Goal: Task Accomplishment & Management: Complete application form

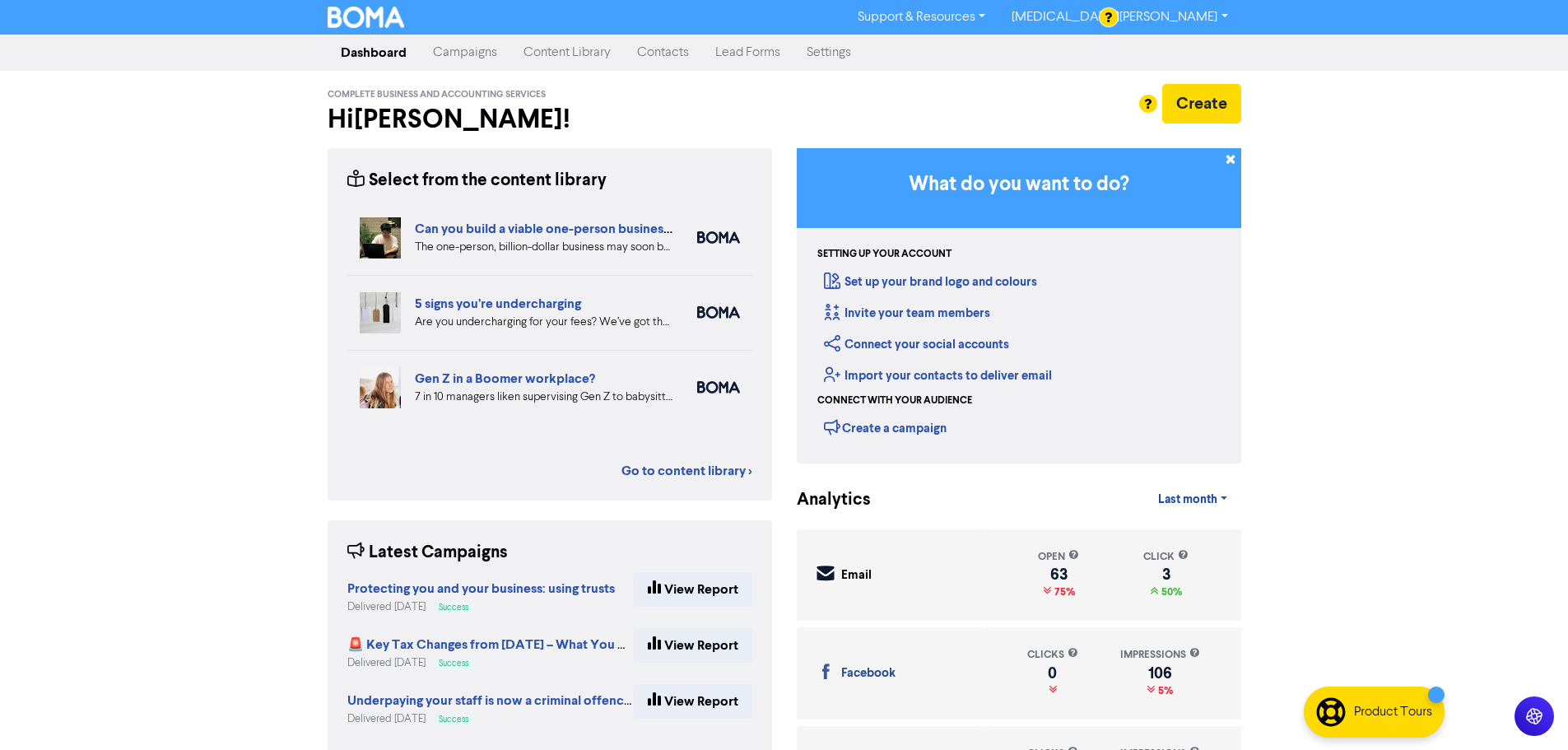
click at [476, 53] on link "Campaigns" at bounding box center [465, 53] width 91 height 33
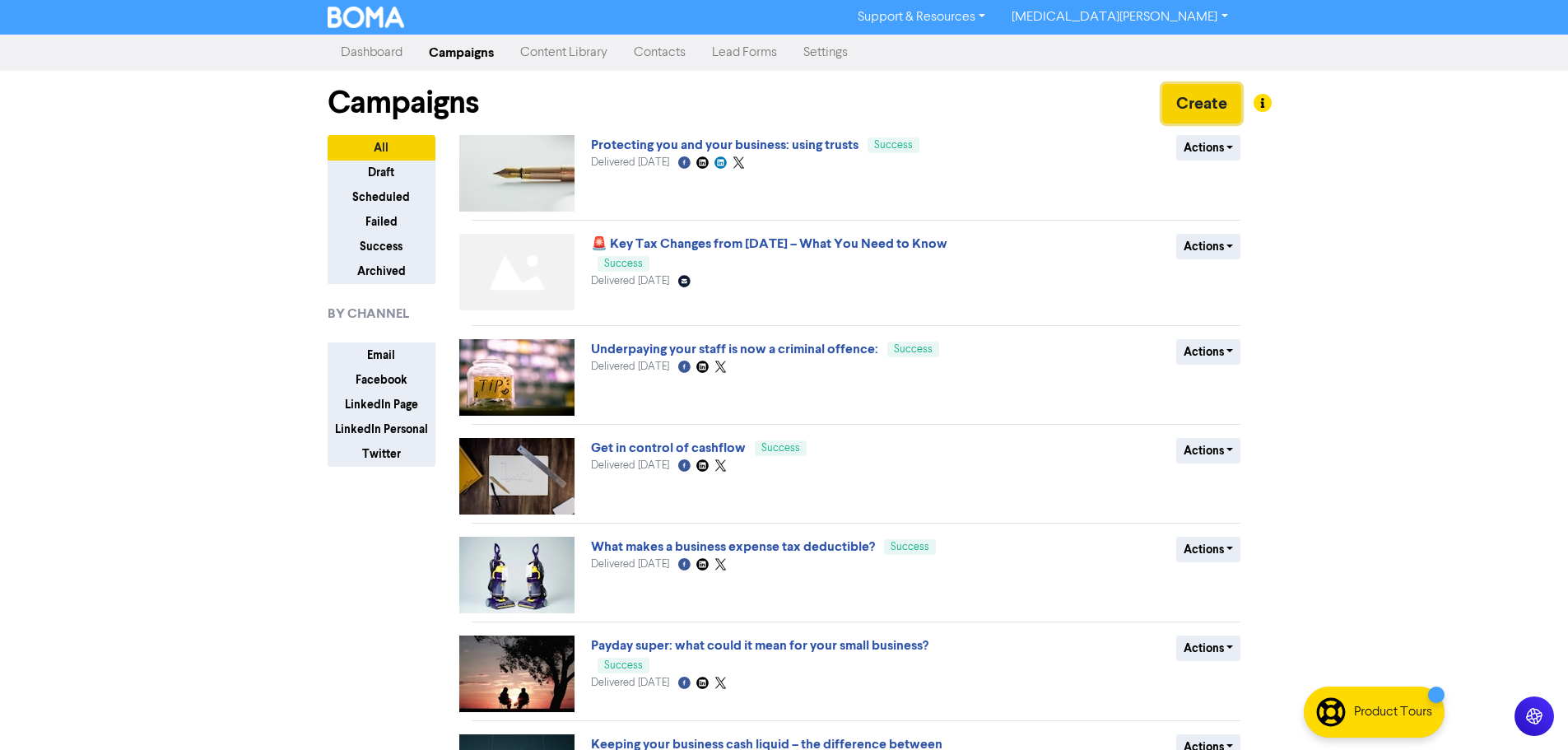
click at [1199, 107] on button "Create" at bounding box center [1202, 103] width 79 height 40
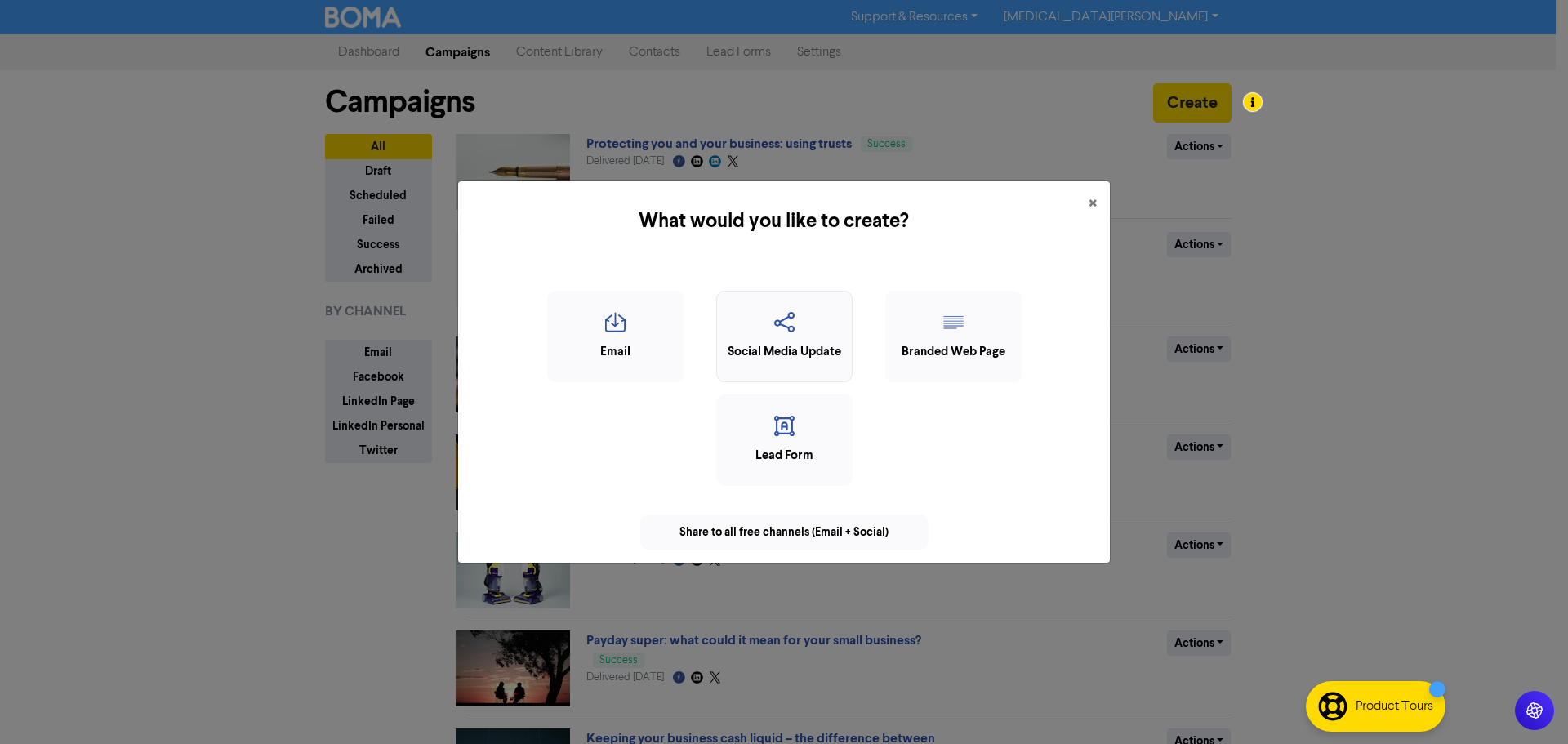
click at [776, 331] on icon "button" at bounding box center [784, 327] width 119 height 31
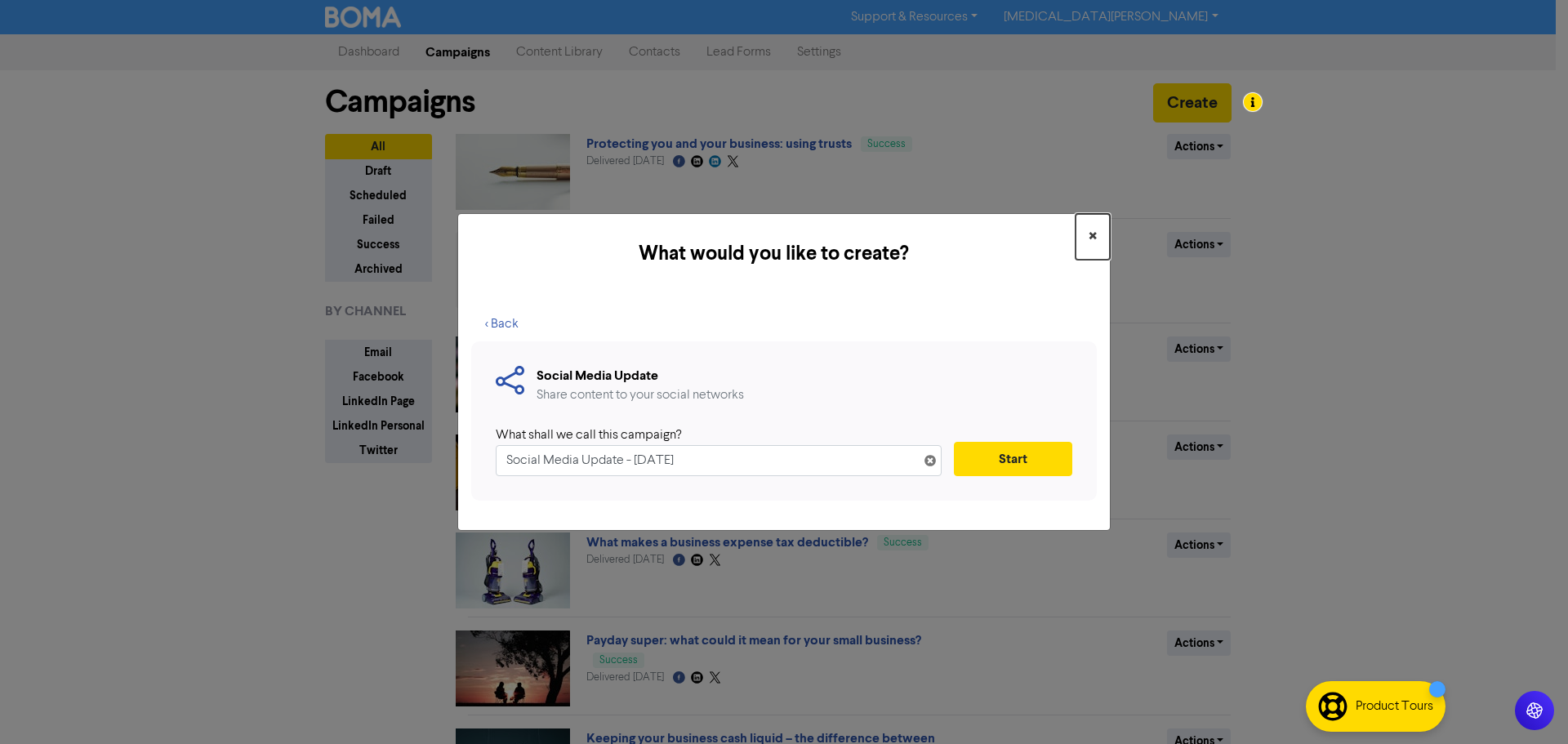
drag, startPoint x: 1087, startPoint y: 232, endPoint x: 1148, endPoint y: 143, distance: 107.9
click at [1087, 230] on button "×" at bounding box center [1093, 237] width 34 height 46
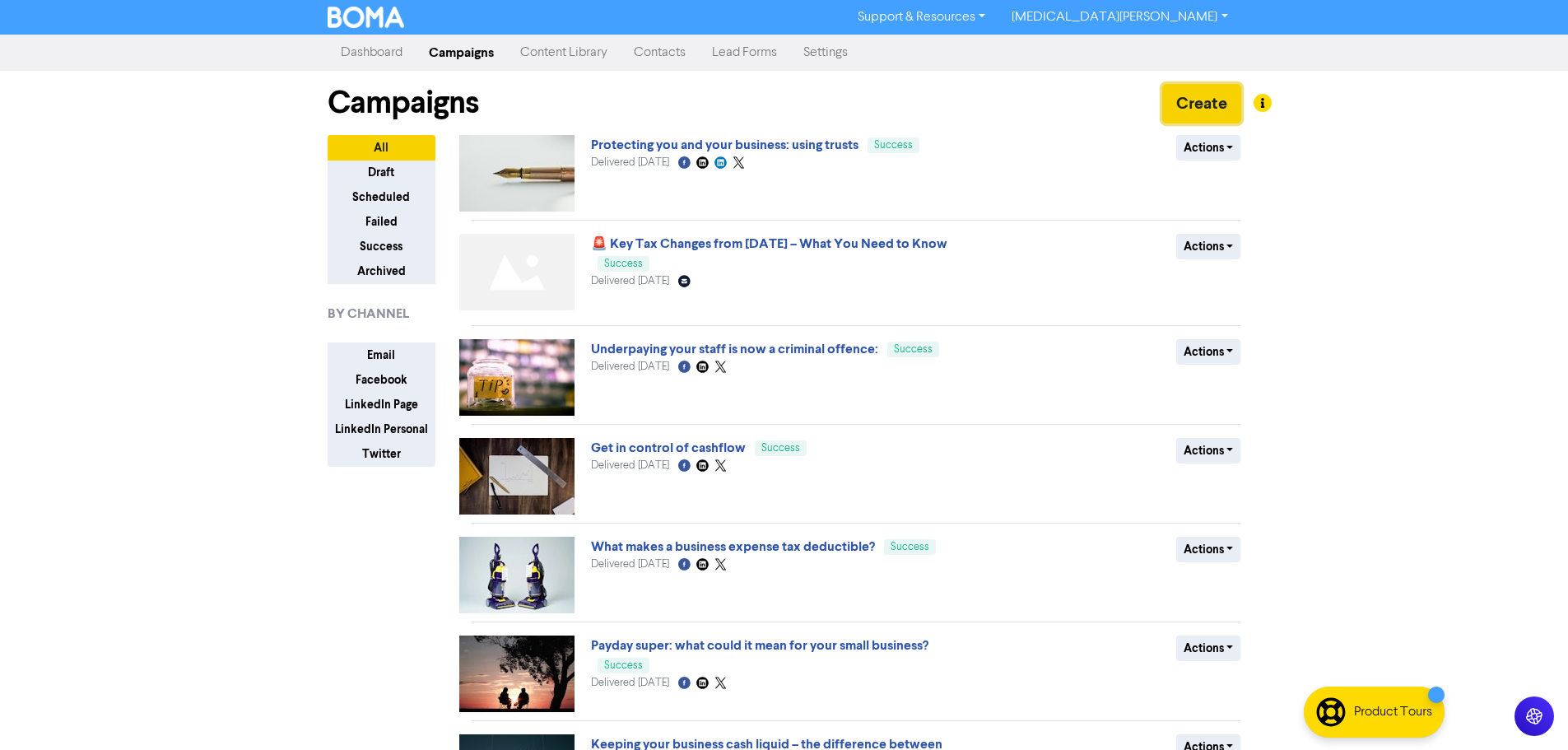
click at [1202, 105] on button "Create" at bounding box center [1202, 103] width 79 height 40
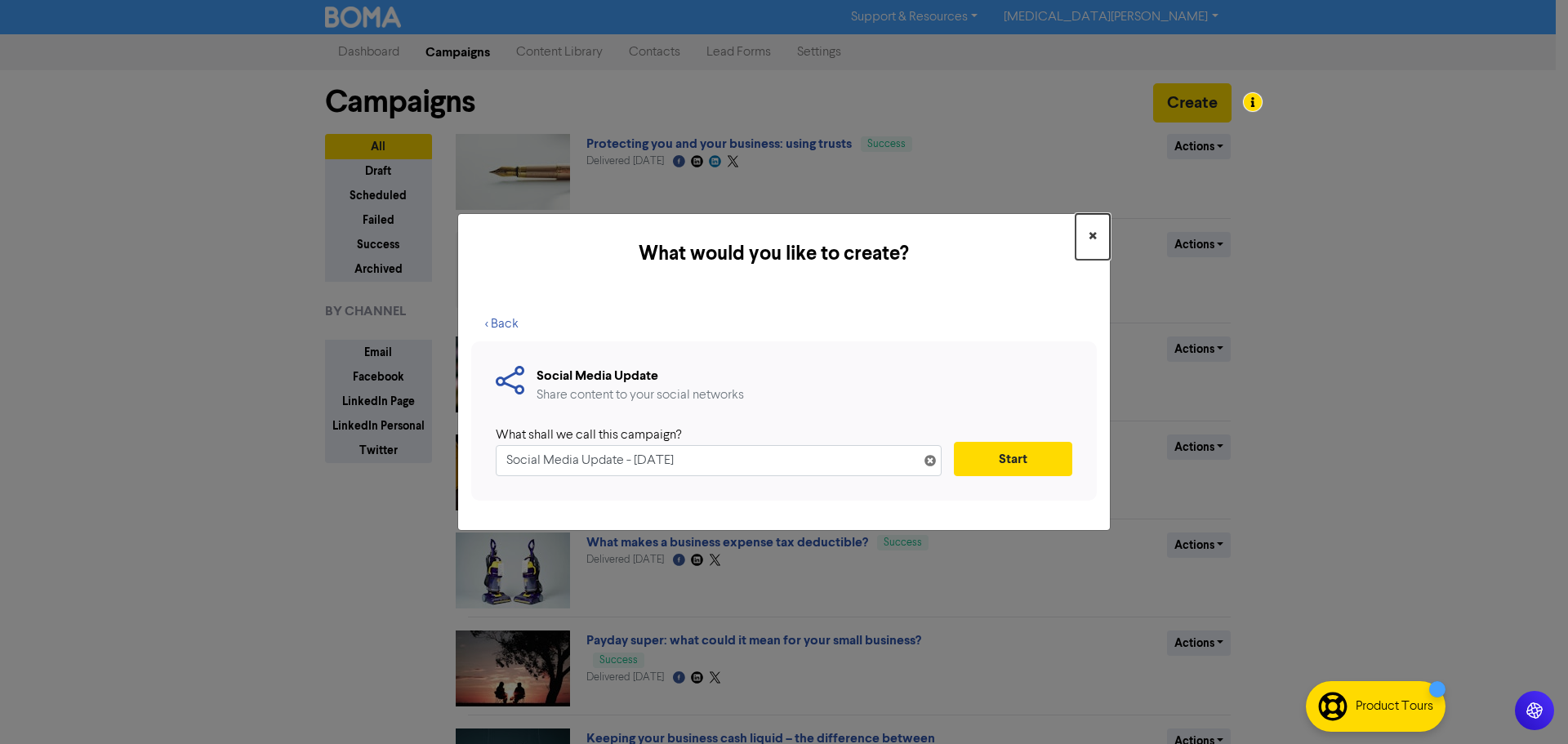
click at [1095, 242] on span "×" at bounding box center [1092, 237] width 9 height 25
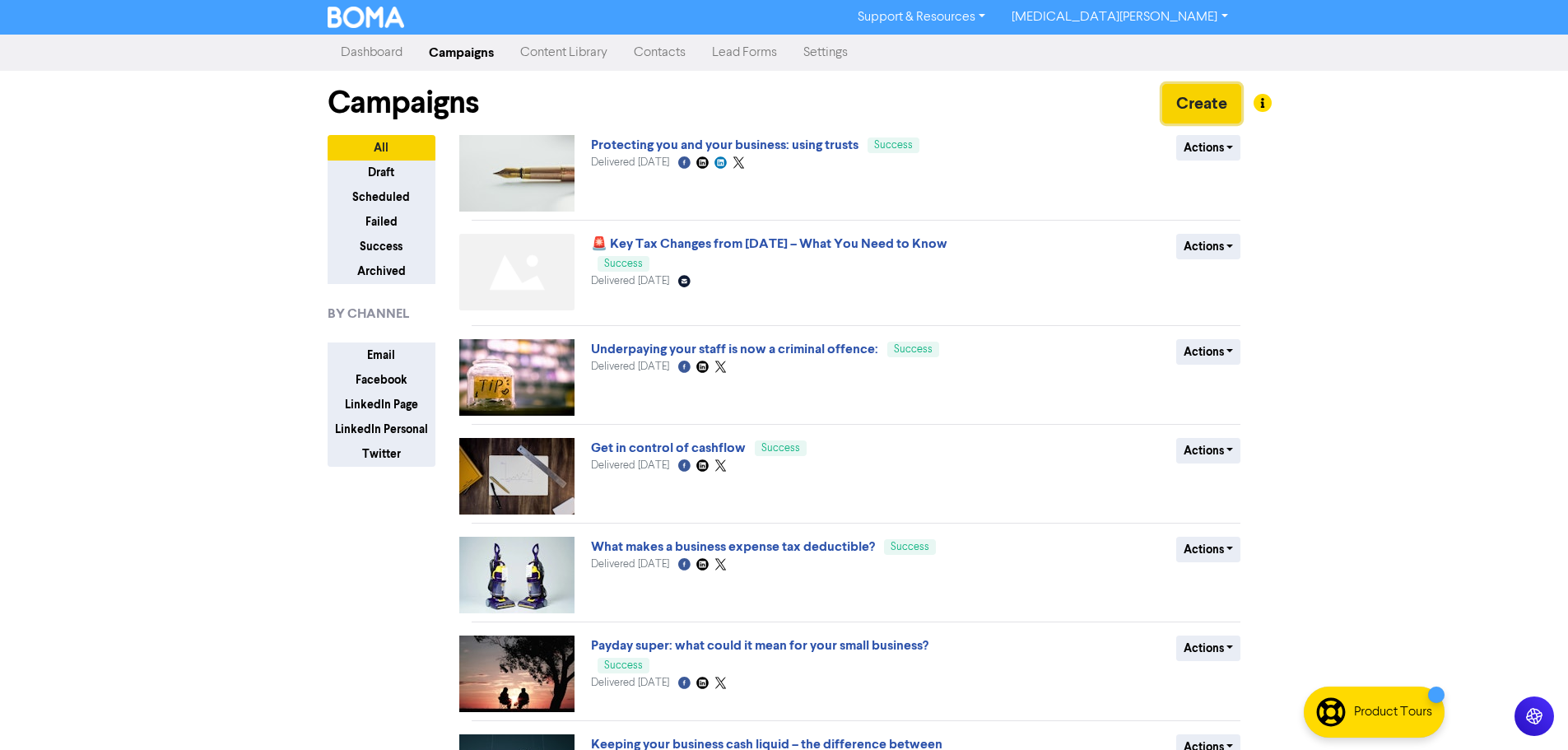
click at [1201, 85] on button "Create" at bounding box center [1202, 103] width 79 height 40
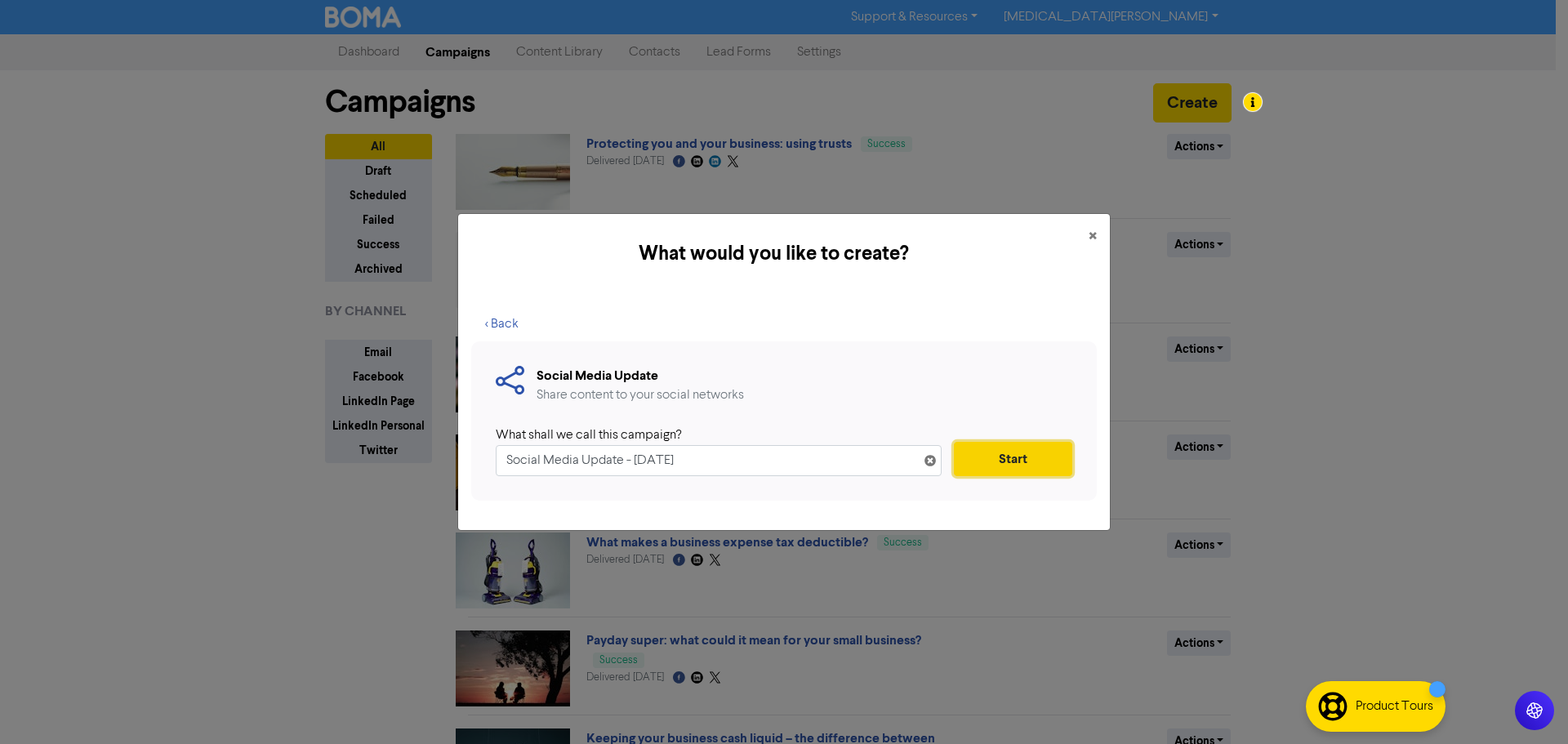
click at [1011, 445] on button "Start" at bounding box center [1013, 459] width 119 height 34
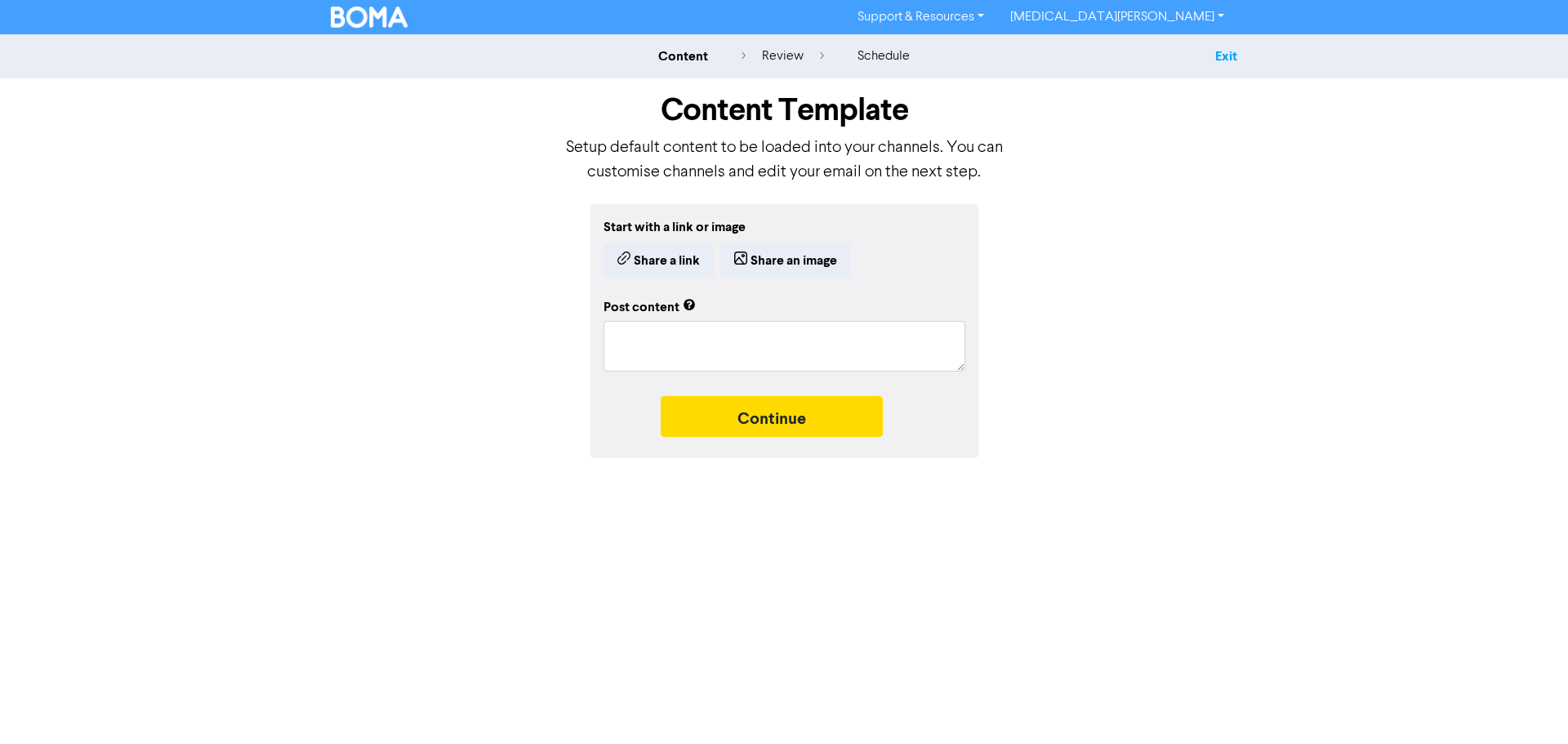
click at [1216, 58] on link "Exit" at bounding box center [1225, 56] width 22 height 16
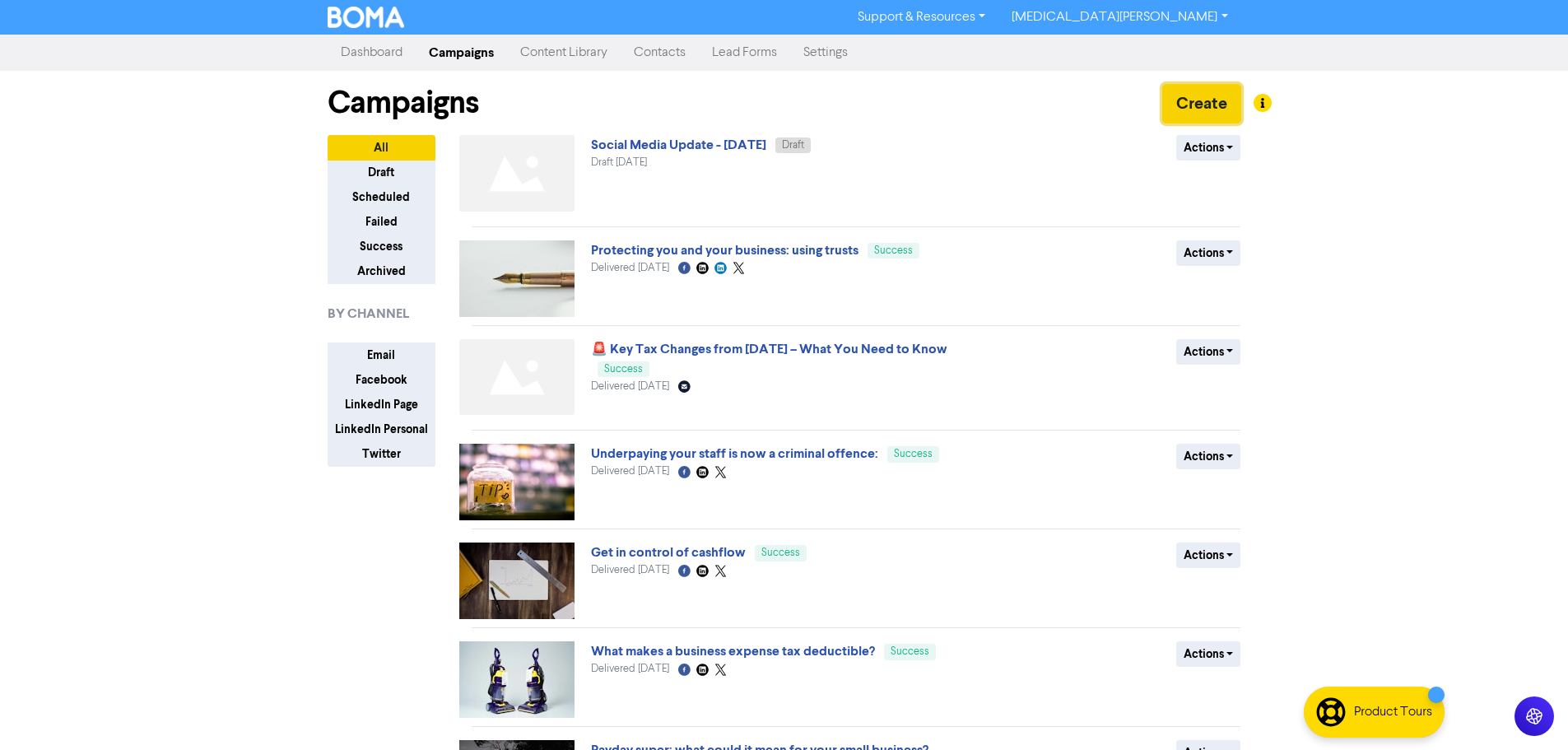
click at [1202, 91] on button "Create" at bounding box center [1202, 103] width 79 height 40
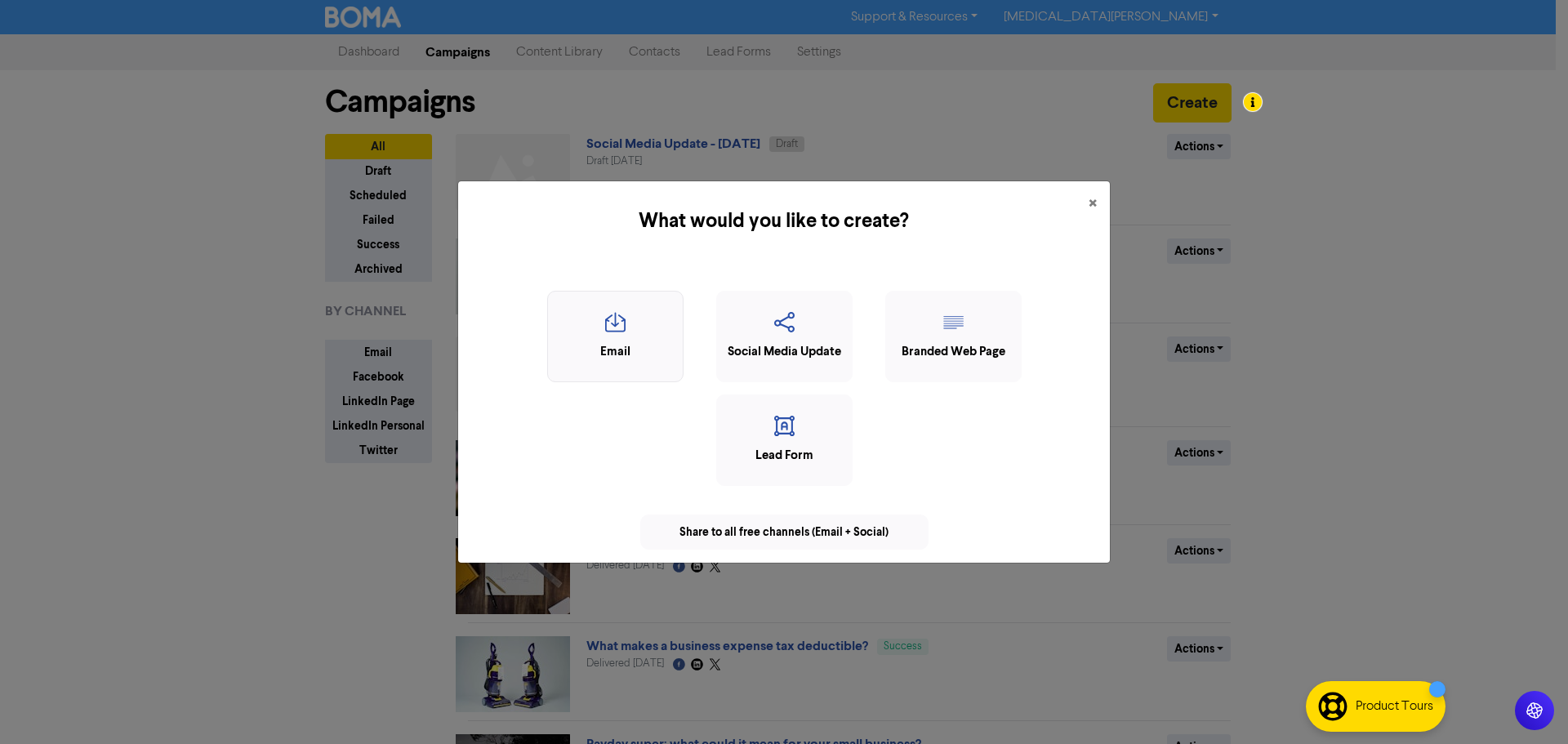
click at [601, 334] on icon "button" at bounding box center [616, 327] width 119 height 31
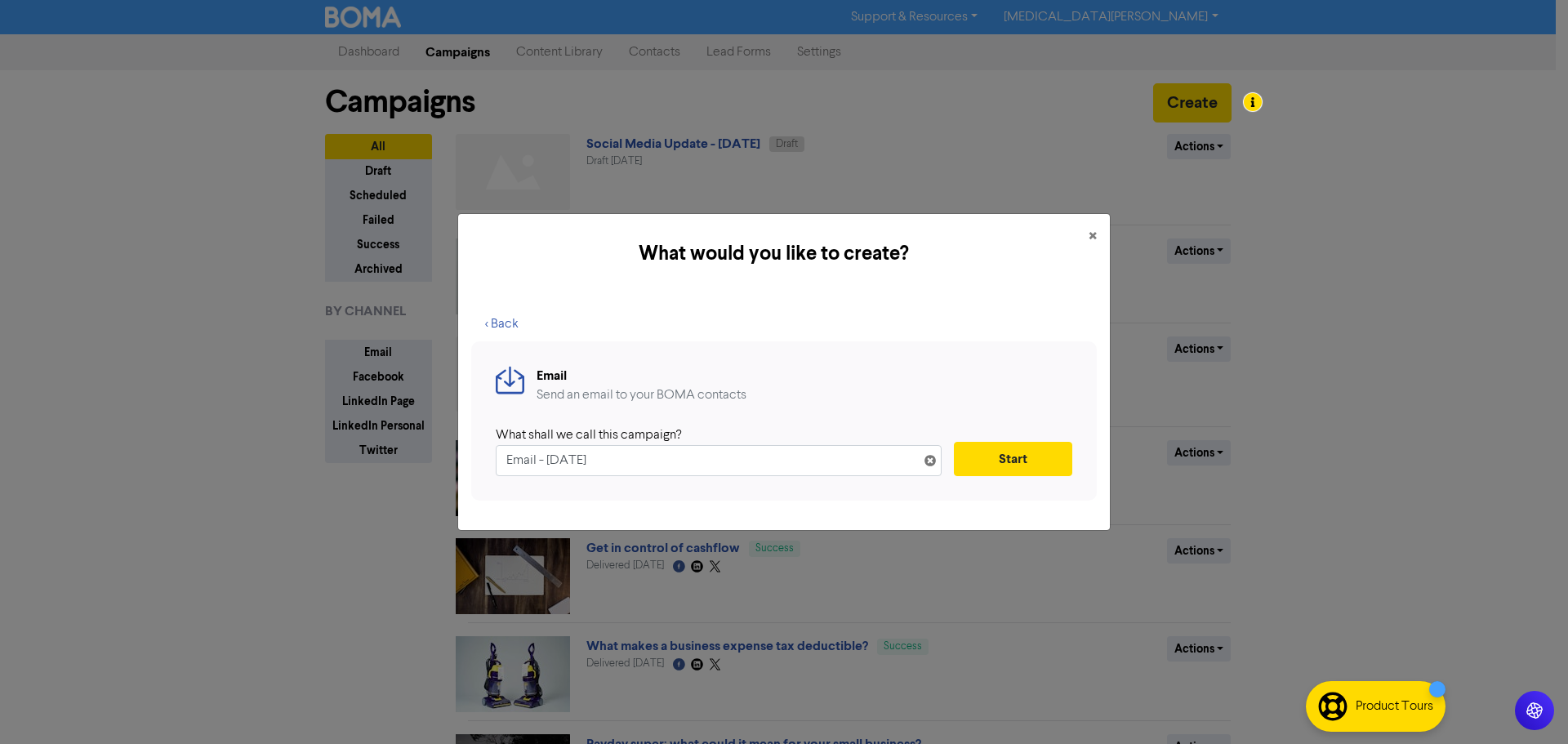
click at [773, 463] on input "Email - 25th Aug. 2025" at bounding box center [717, 461] width 445 height 31
click at [756, 456] on input "Email - 25th Aug. 2025" at bounding box center [717, 461] width 445 height 31
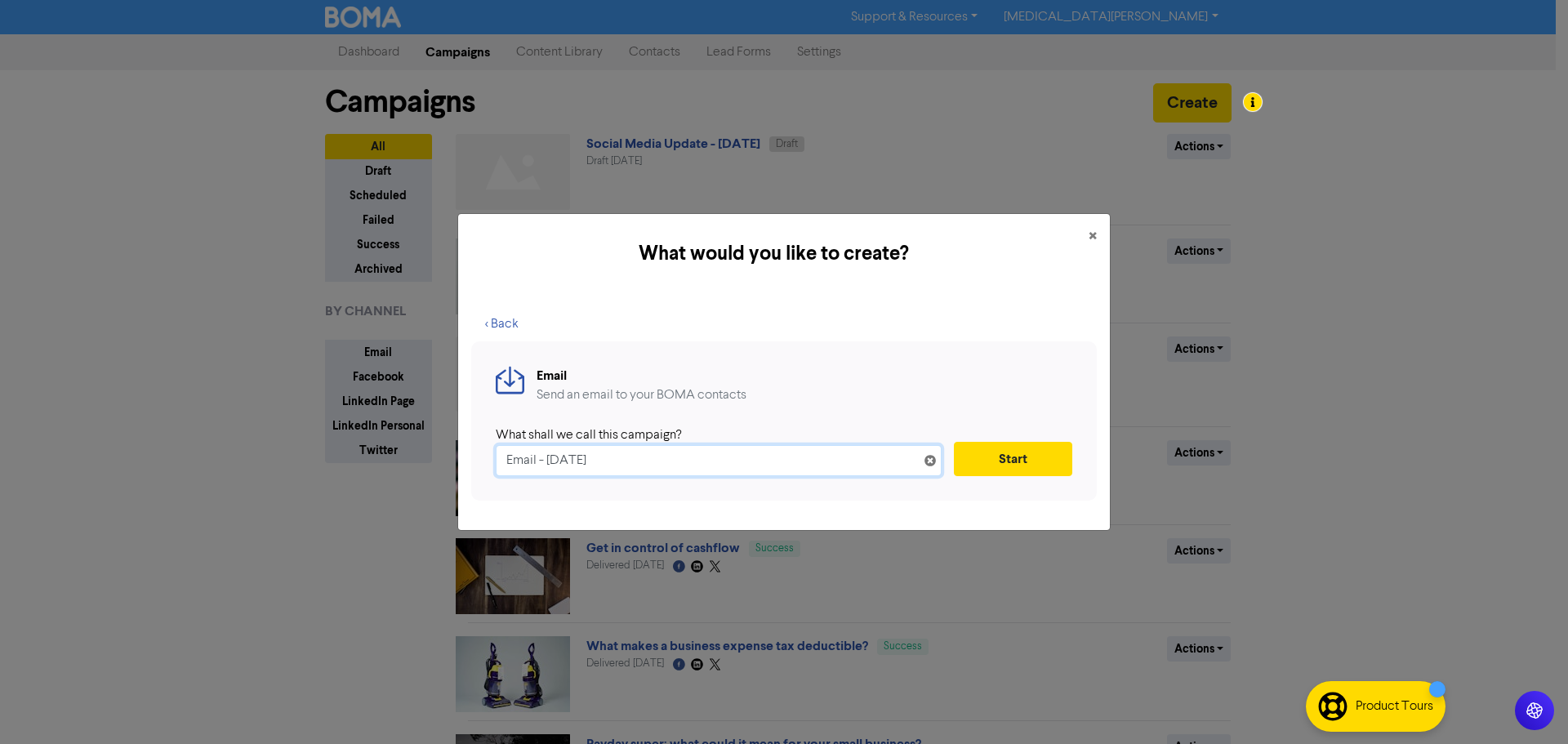
paste input "2025 tax season"
type input "2025 tax season email"
click at [996, 450] on button "Start" at bounding box center [1013, 459] width 119 height 34
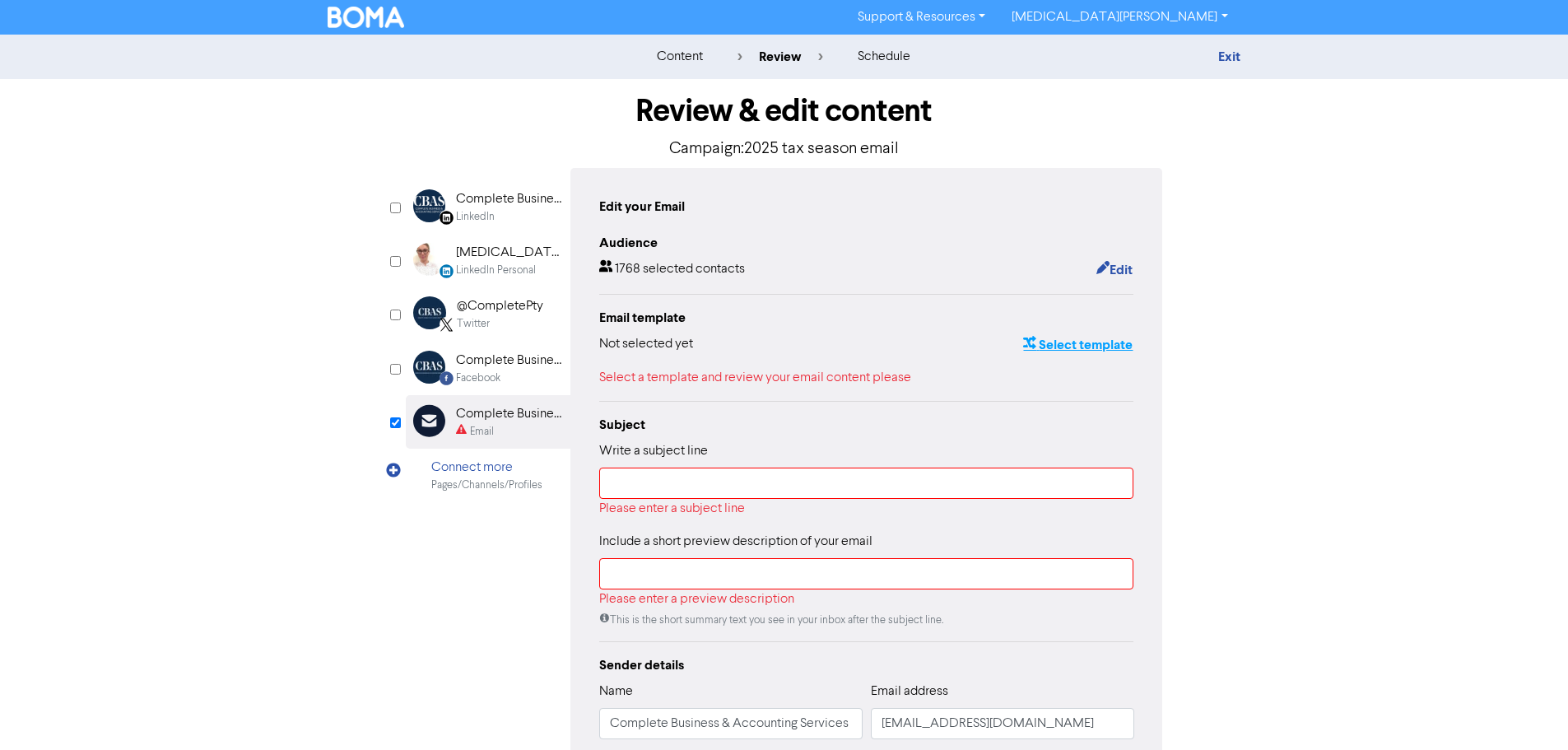
click at [1079, 349] on button "Select template" at bounding box center [1078, 345] width 111 height 21
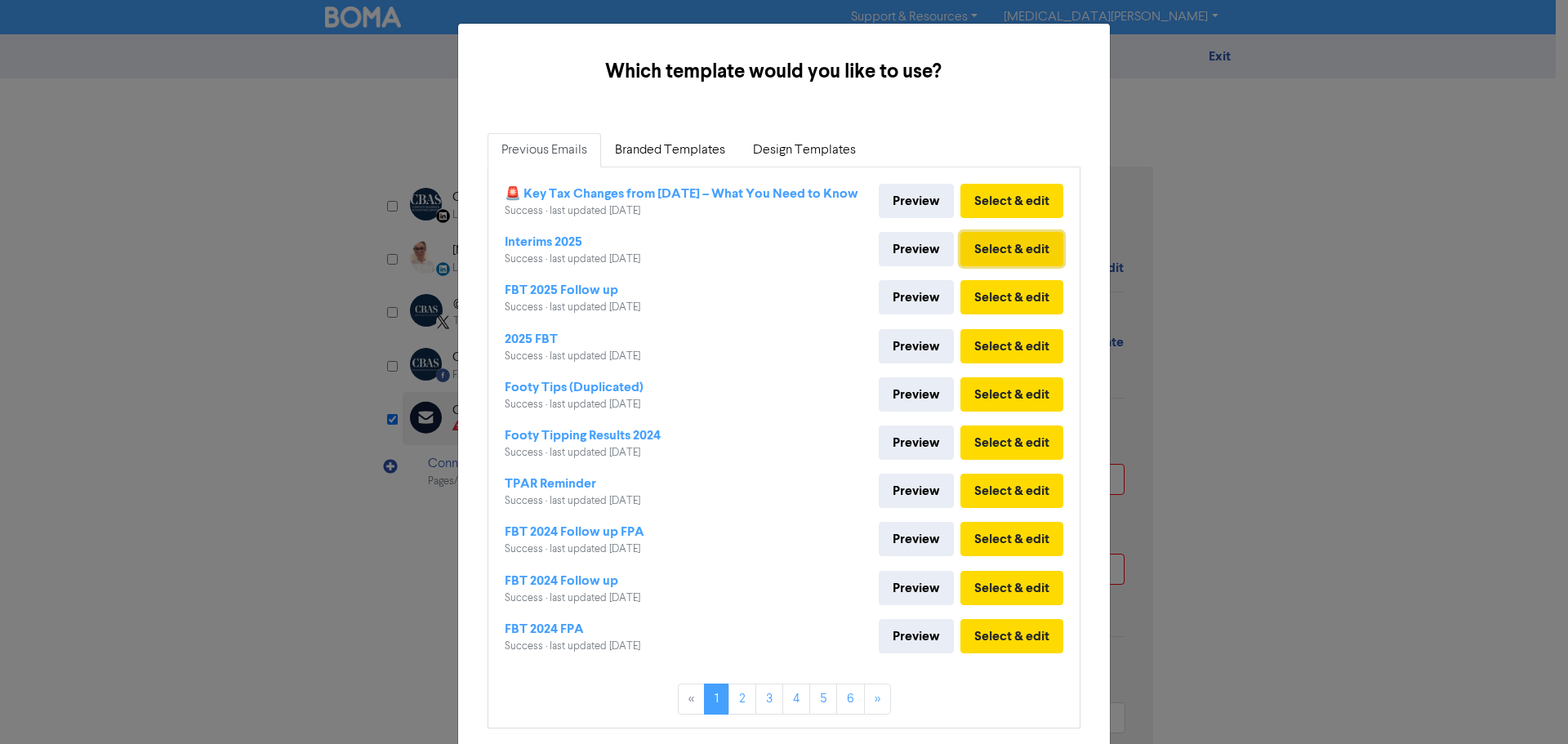
click at [1002, 266] on button "Select & edit" at bounding box center [1011, 249] width 102 height 34
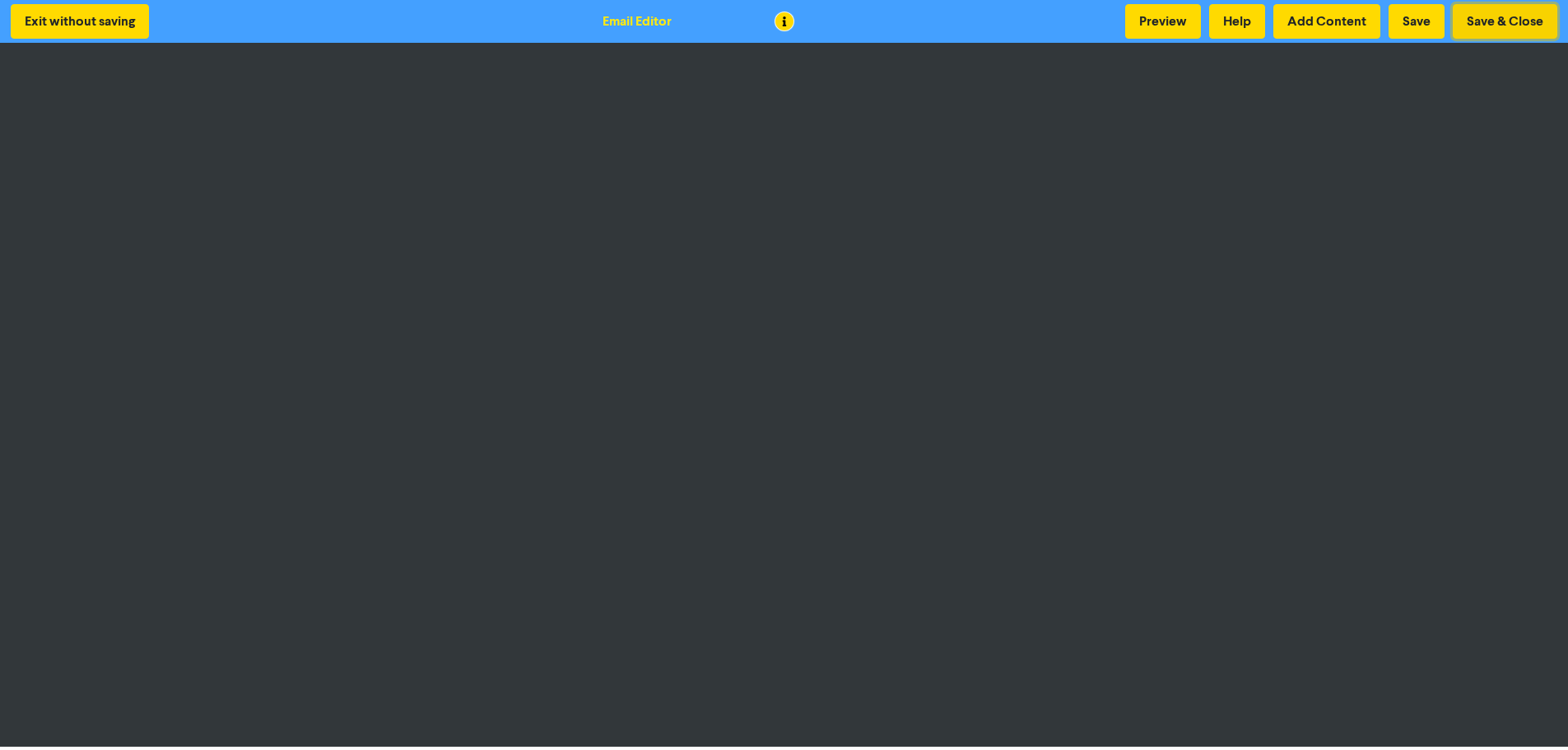
click at [1520, 23] on button "Save & Close" at bounding box center [1505, 21] width 104 height 35
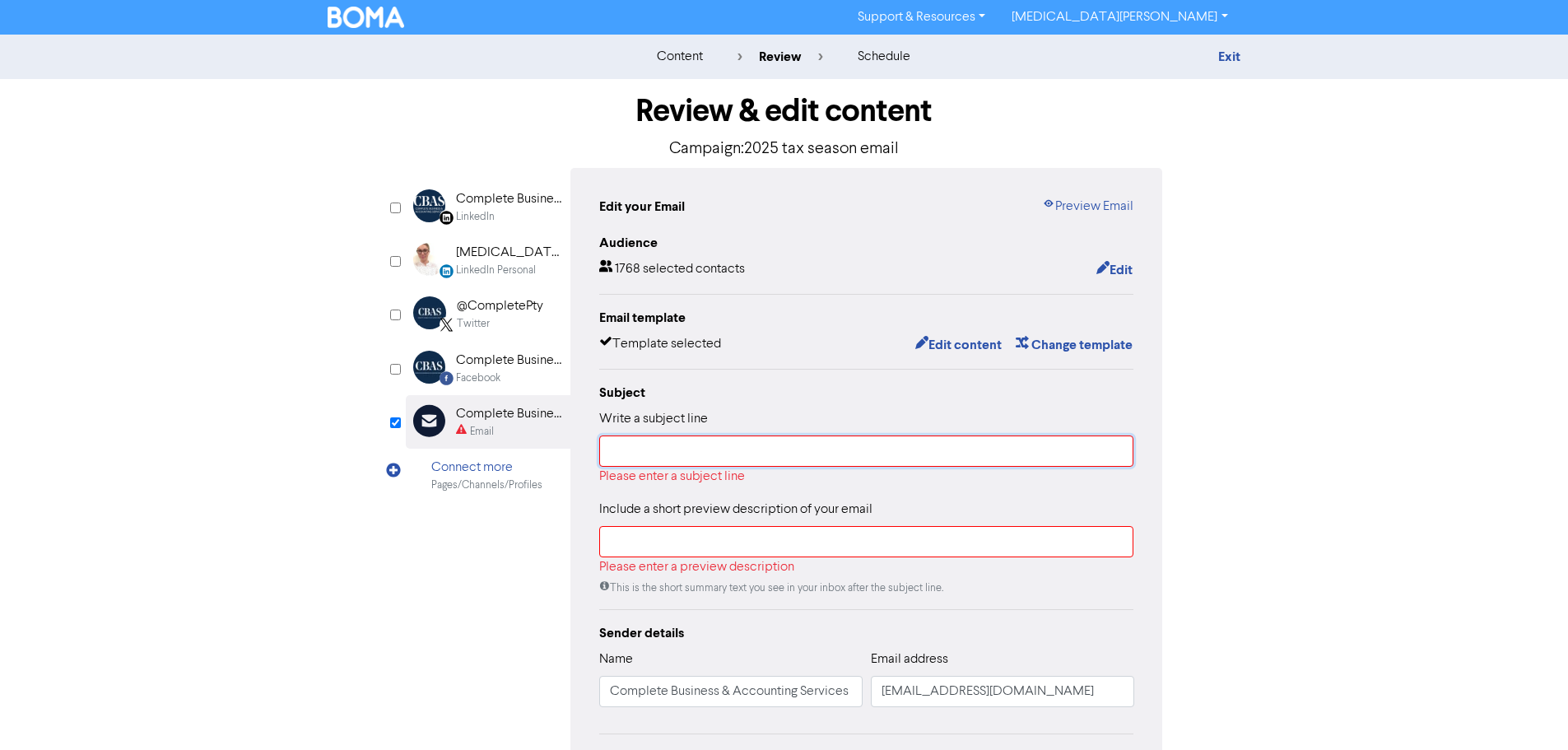
click at [694, 456] on input "text" at bounding box center [867, 451] width 535 height 31
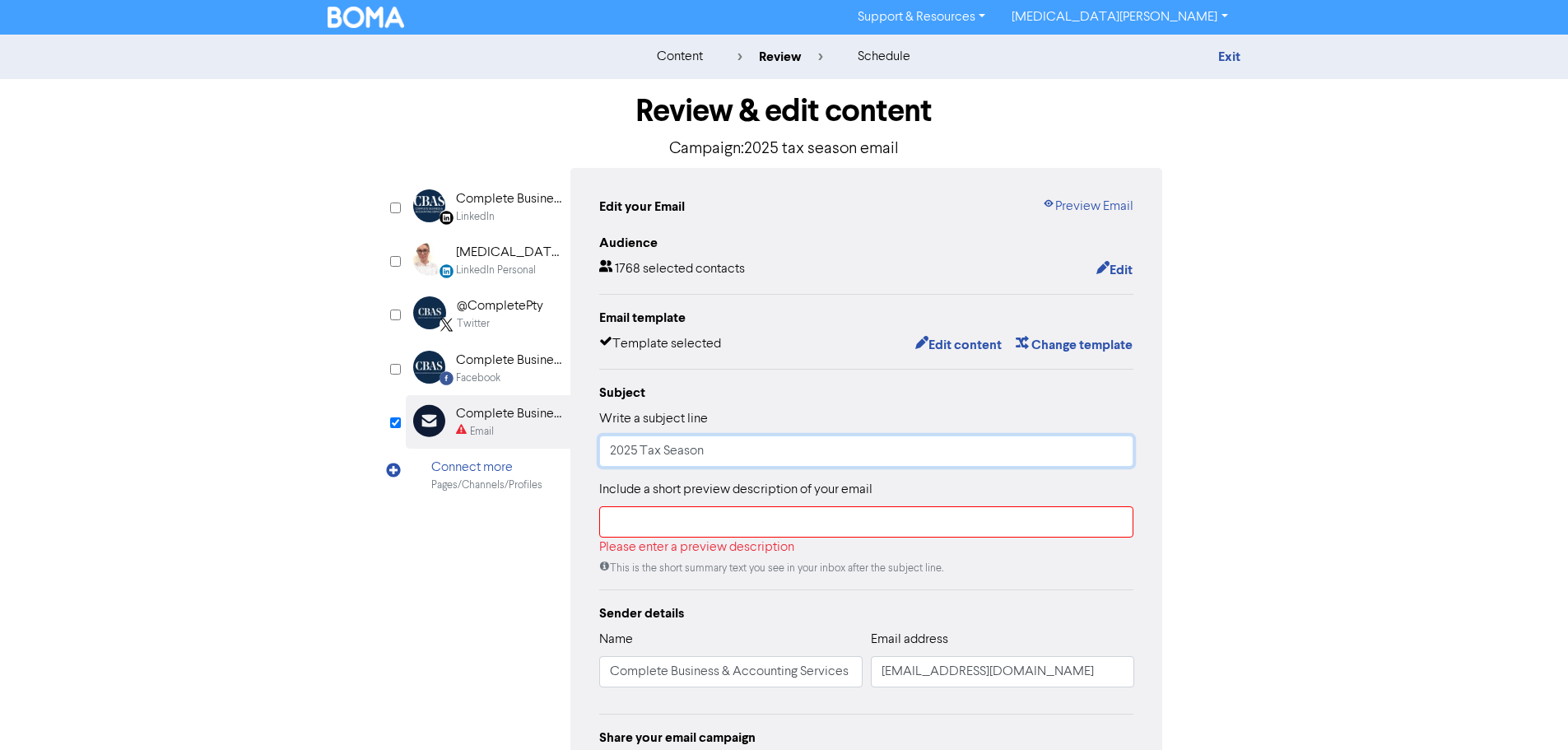
type input "2025 Tax Season"
drag, startPoint x: 939, startPoint y: 515, endPoint x: 952, endPoint y: 514, distance: 13.0
click at [939, 515] on input "text" at bounding box center [867, 521] width 535 height 31
paste input "The 2025 tax season is well underway, and we are now taking appointments for in…"
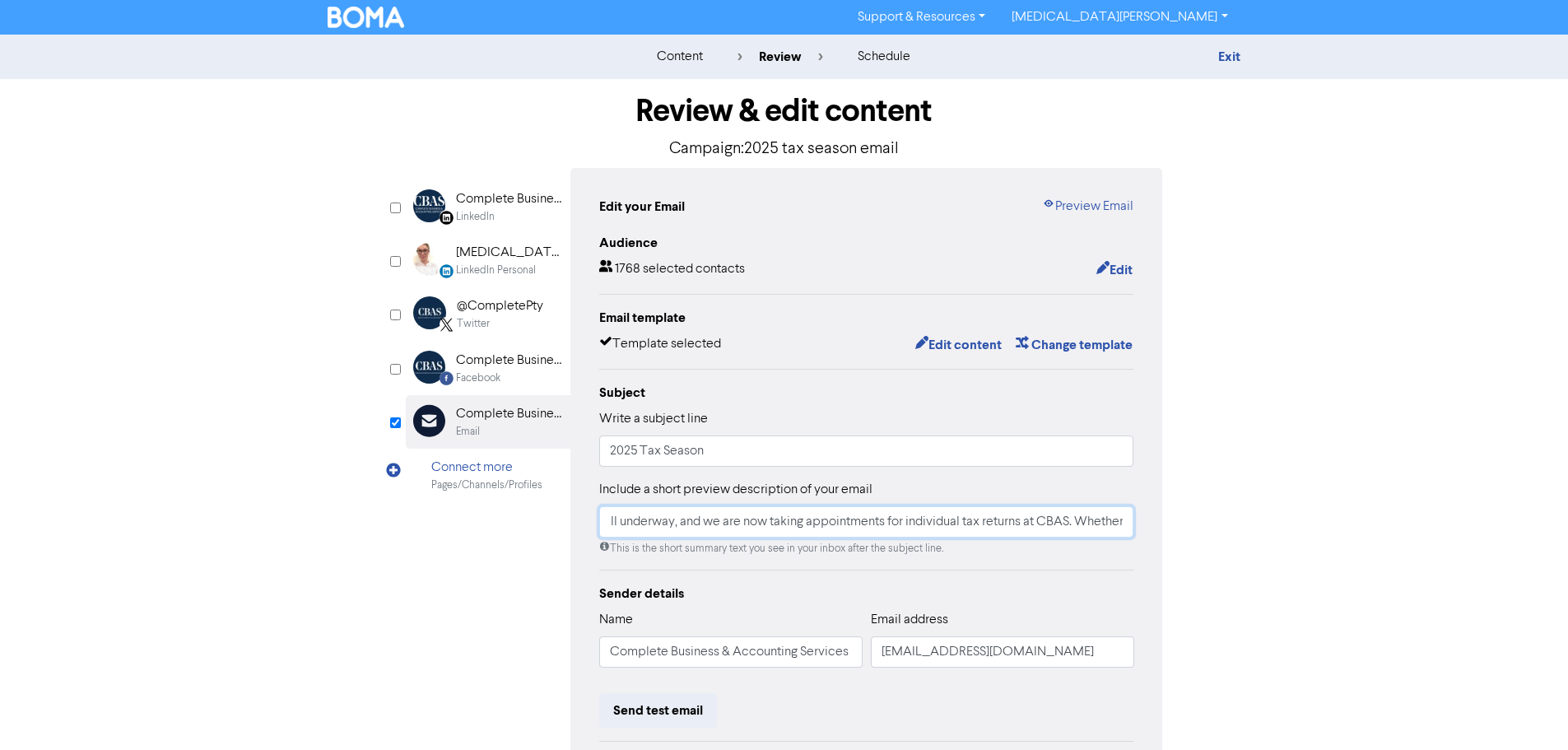
type input "The 2025 tax season is well underway, and we are now taking appointments for in…"
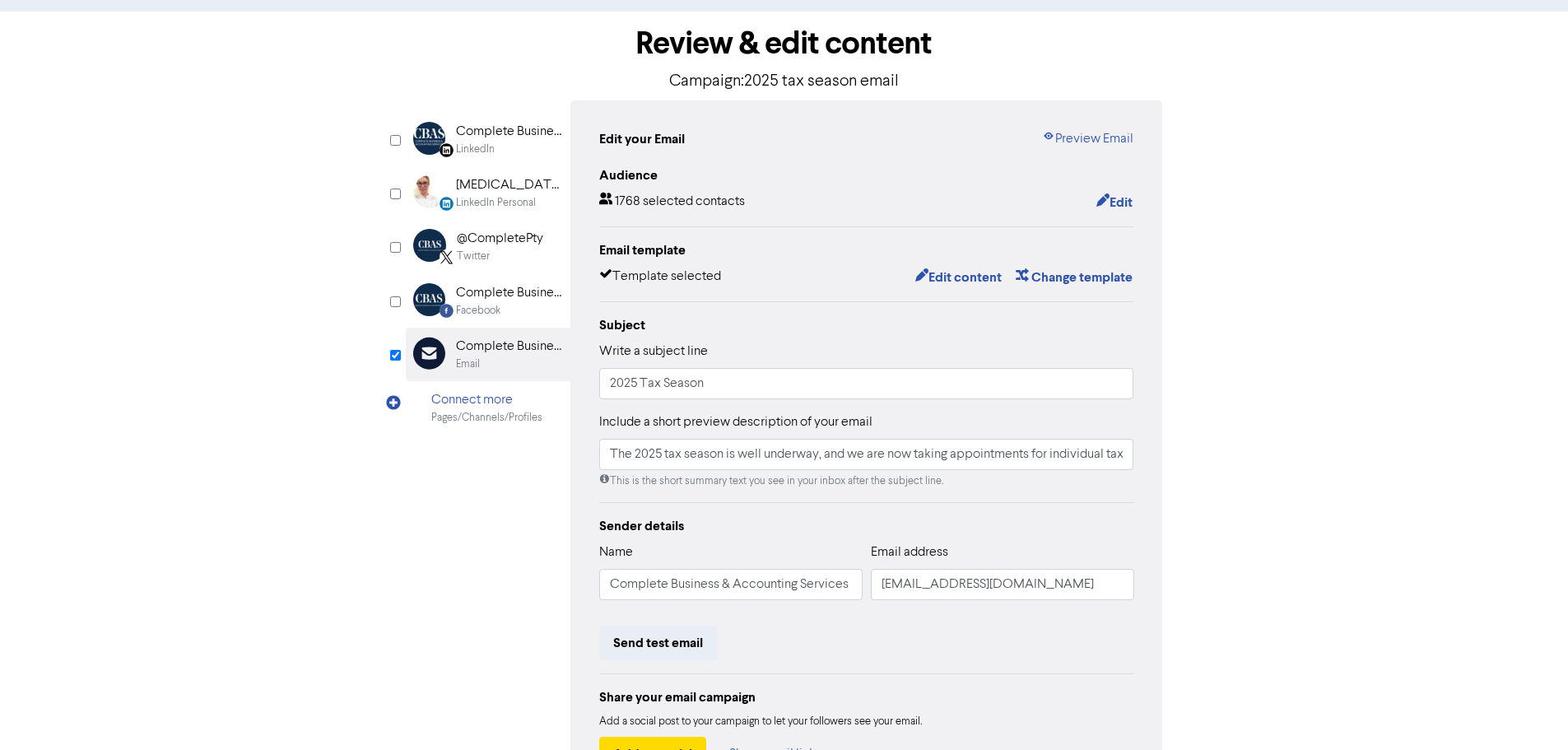
scroll to position [193, 0]
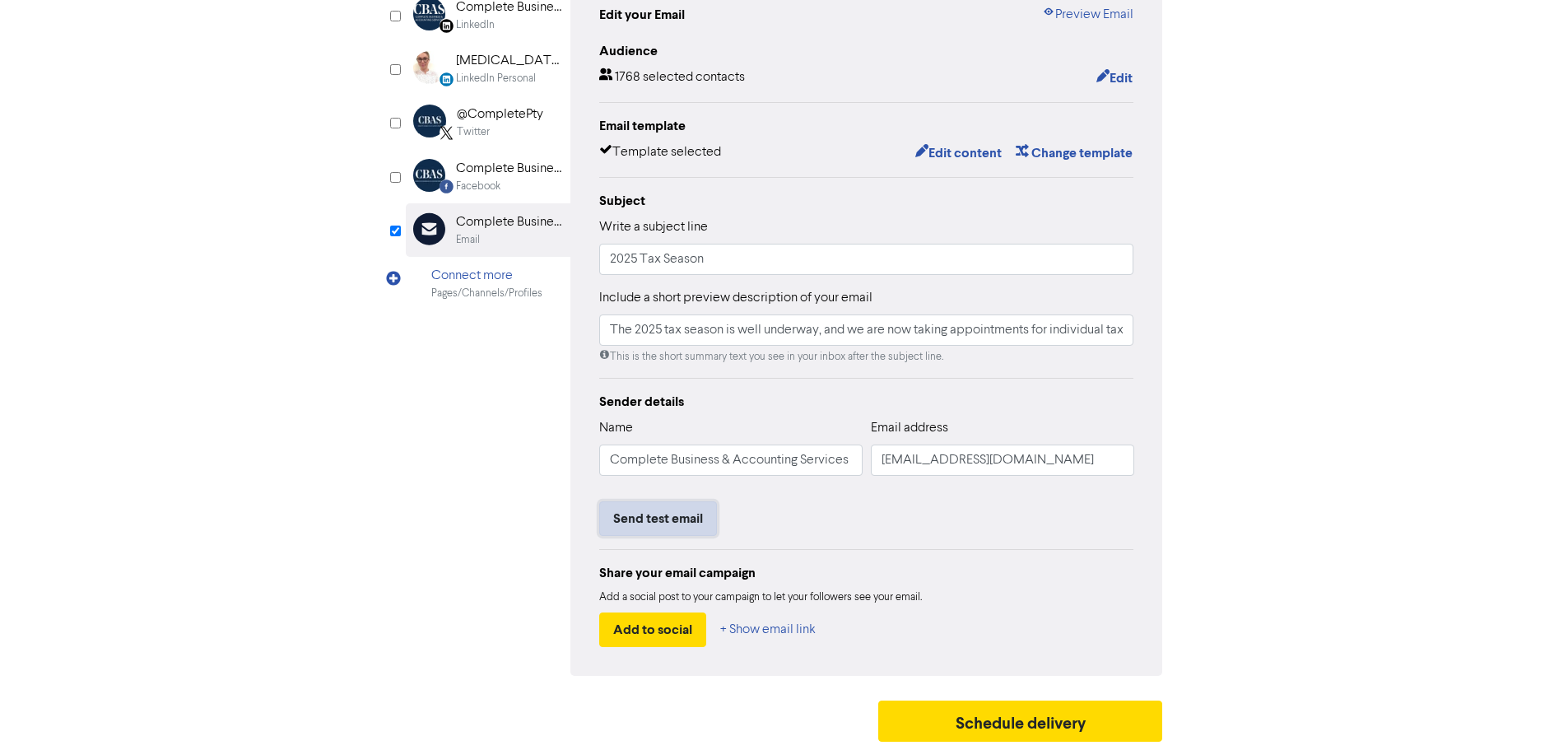
click at [657, 503] on button "Send test email" at bounding box center [658, 518] width 118 height 35
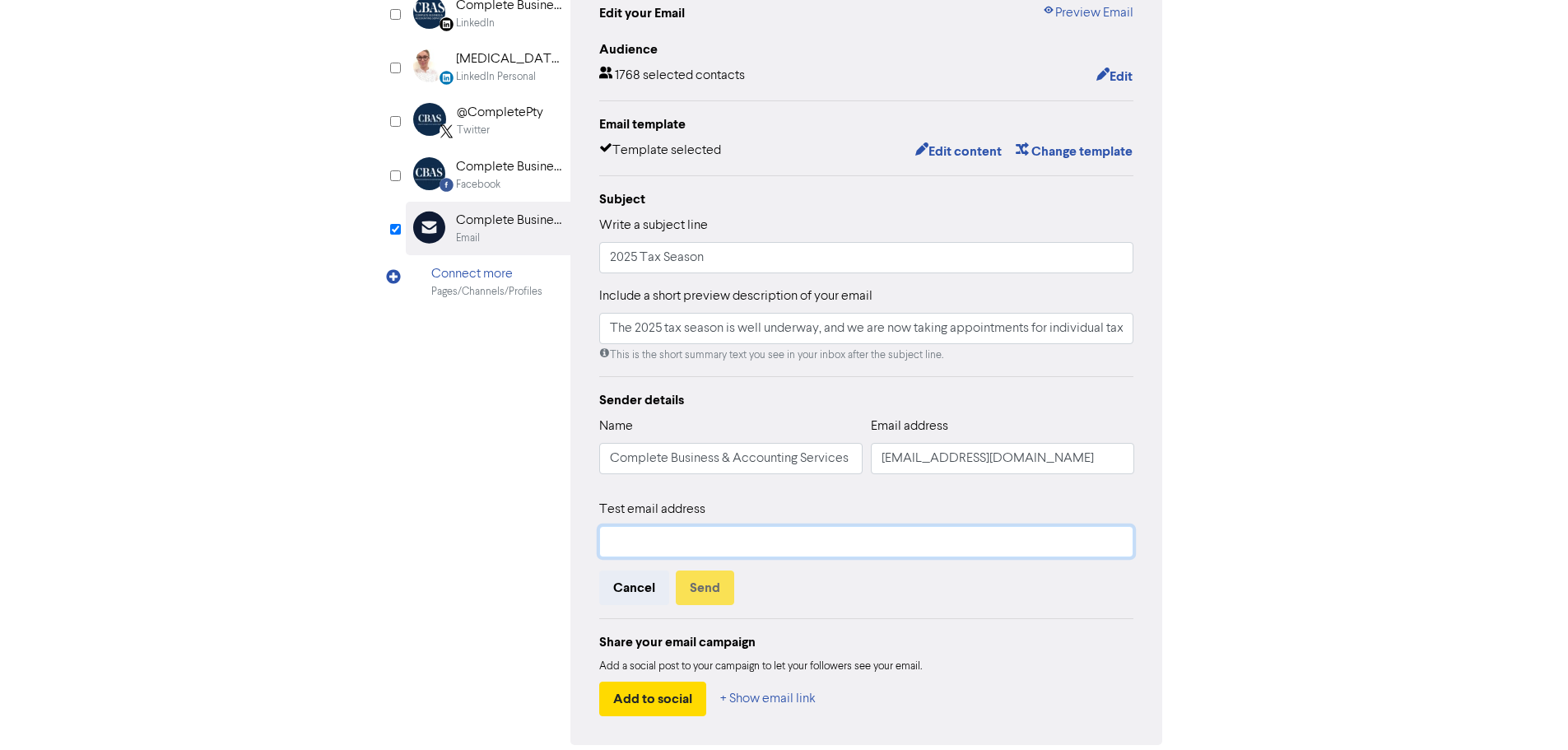
drag, startPoint x: 707, startPoint y: 534, endPoint x: 735, endPoint y: 535, distance: 28.0
click at [708, 534] on input "text" at bounding box center [867, 542] width 535 height 31
click at [985, 458] on input "admin@cbaservices.com.au" at bounding box center [1002, 458] width 264 height 31
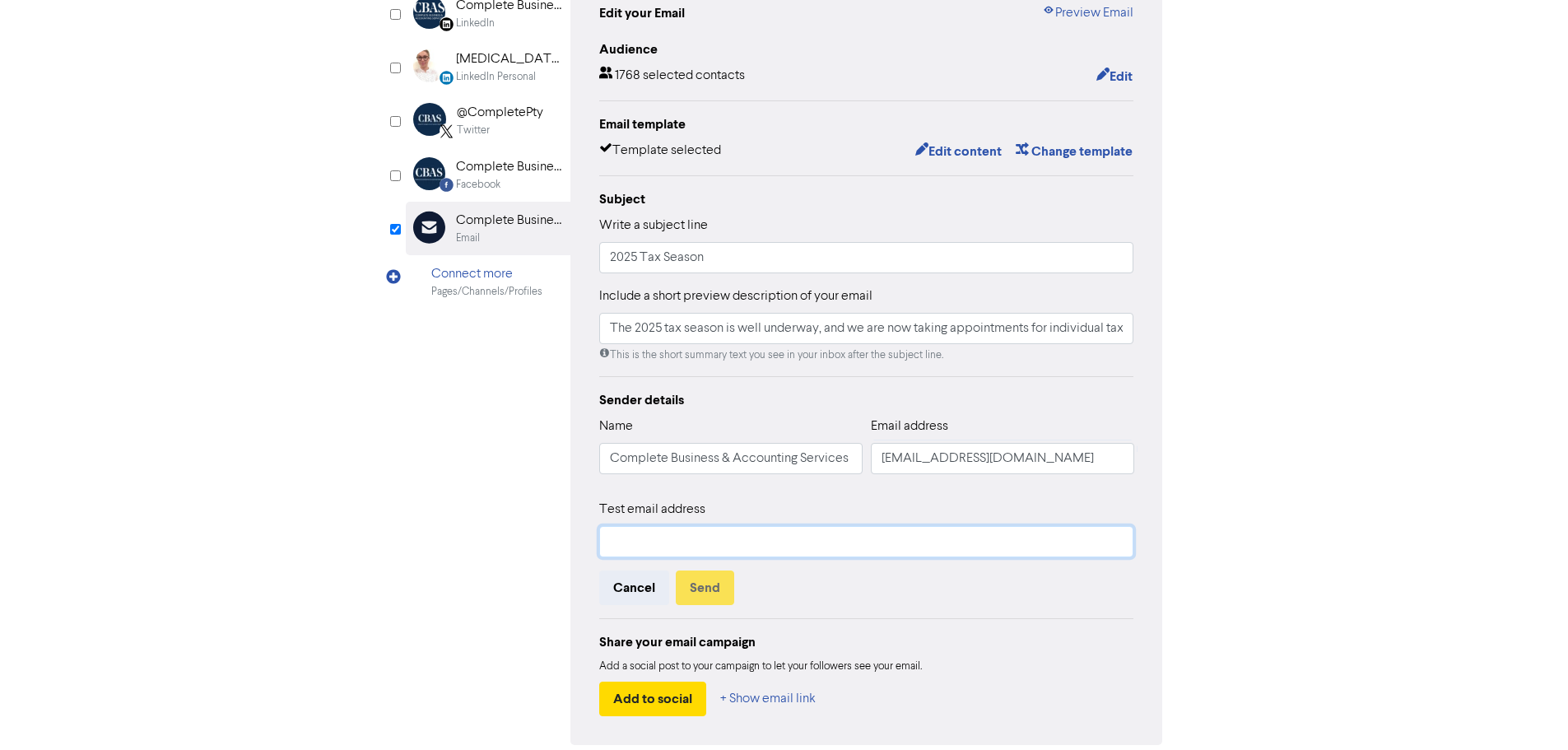
click at [819, 543] on input "text" at bounding box center [867, 542] width 535 height 31
paste input "admin@cbaservices.com.au"
click at [618, 542] on input "admin@cbaservices.com.au" at bounding box center [867, 542] width 535 height 31
type input "yasmin@cbaservices.com.au"
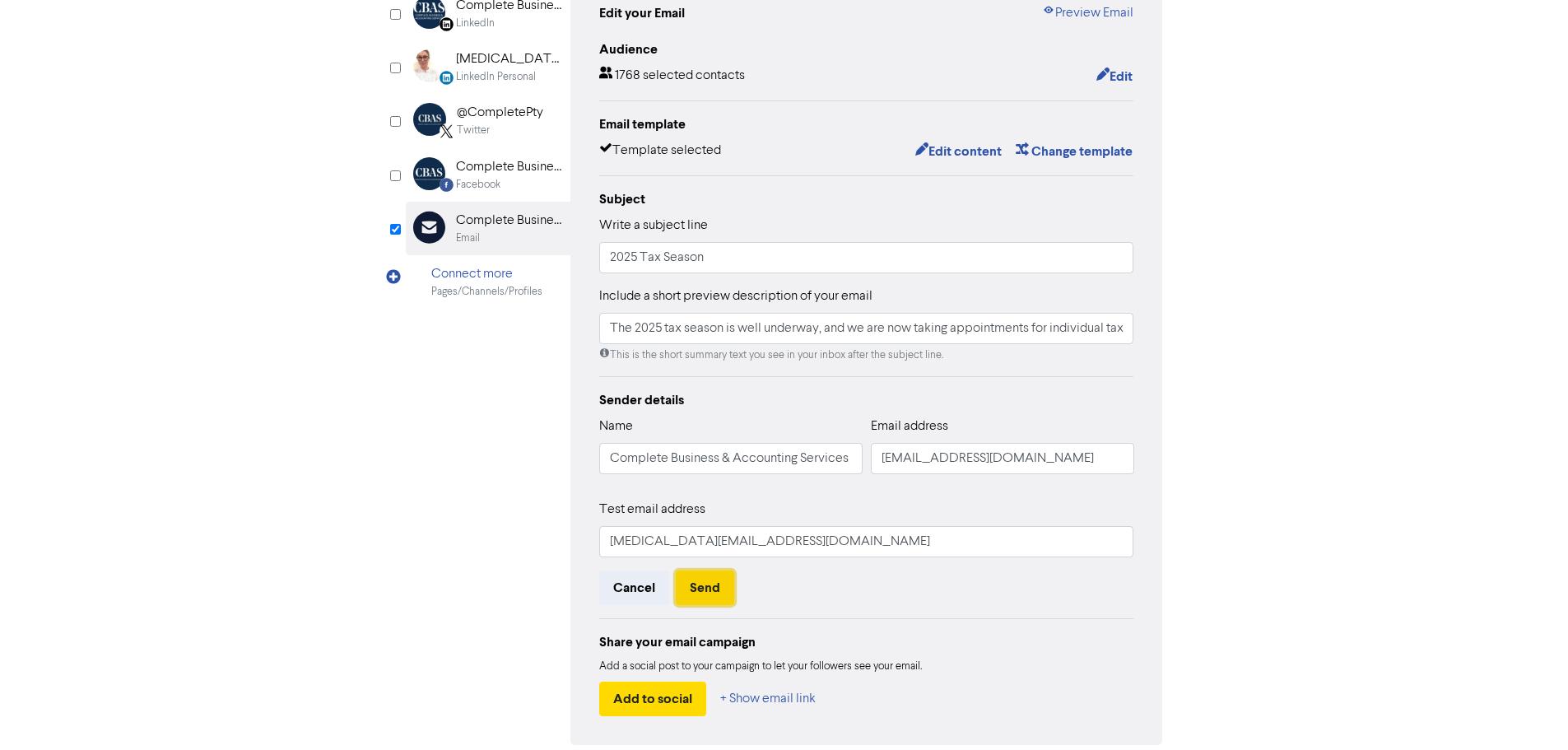
click at [703, 594] on button "Send" at bounding box center [705, 588] width 59 height 35
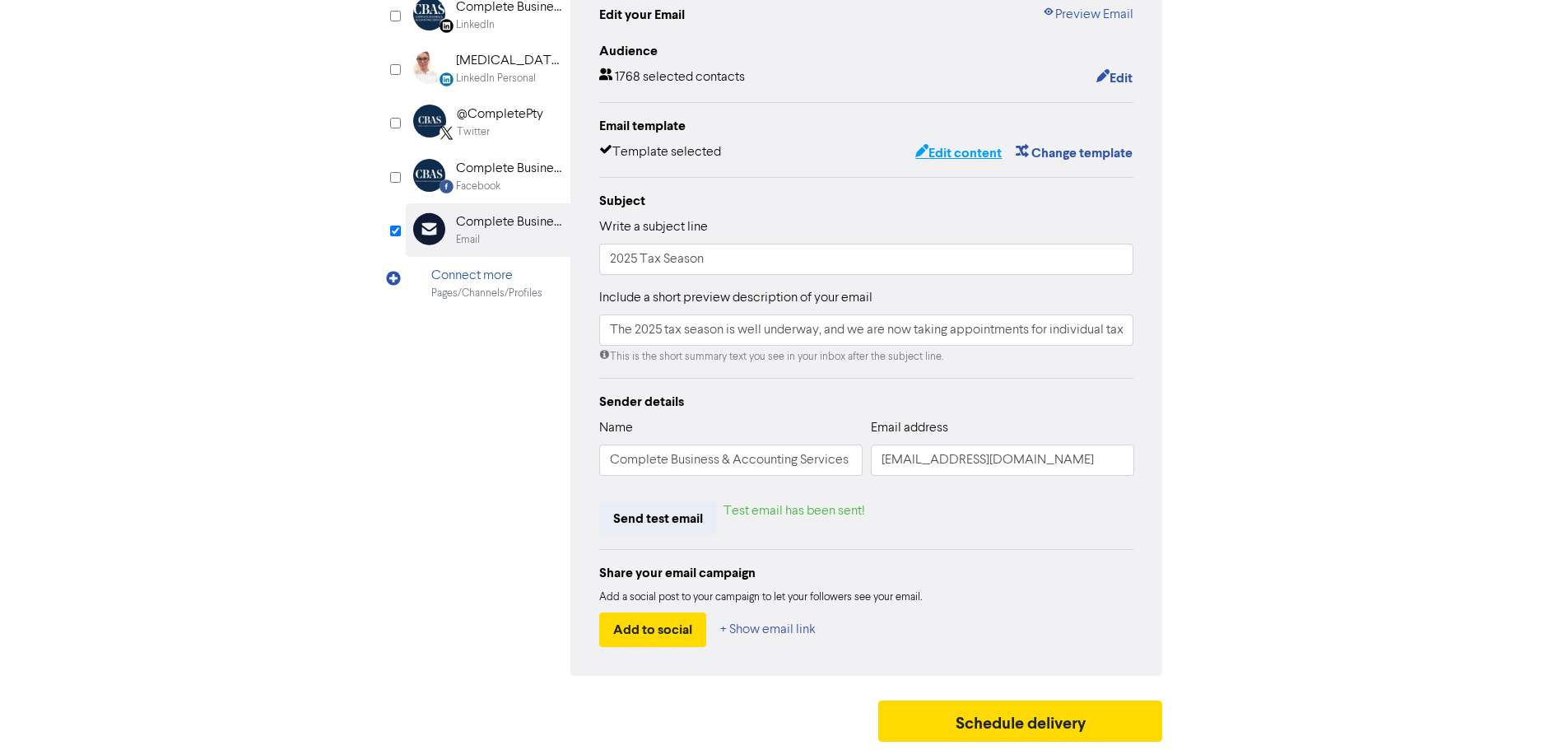
click at [937, 150] on button "Edit content" at bounding box center [958, 153] width 88 height 21
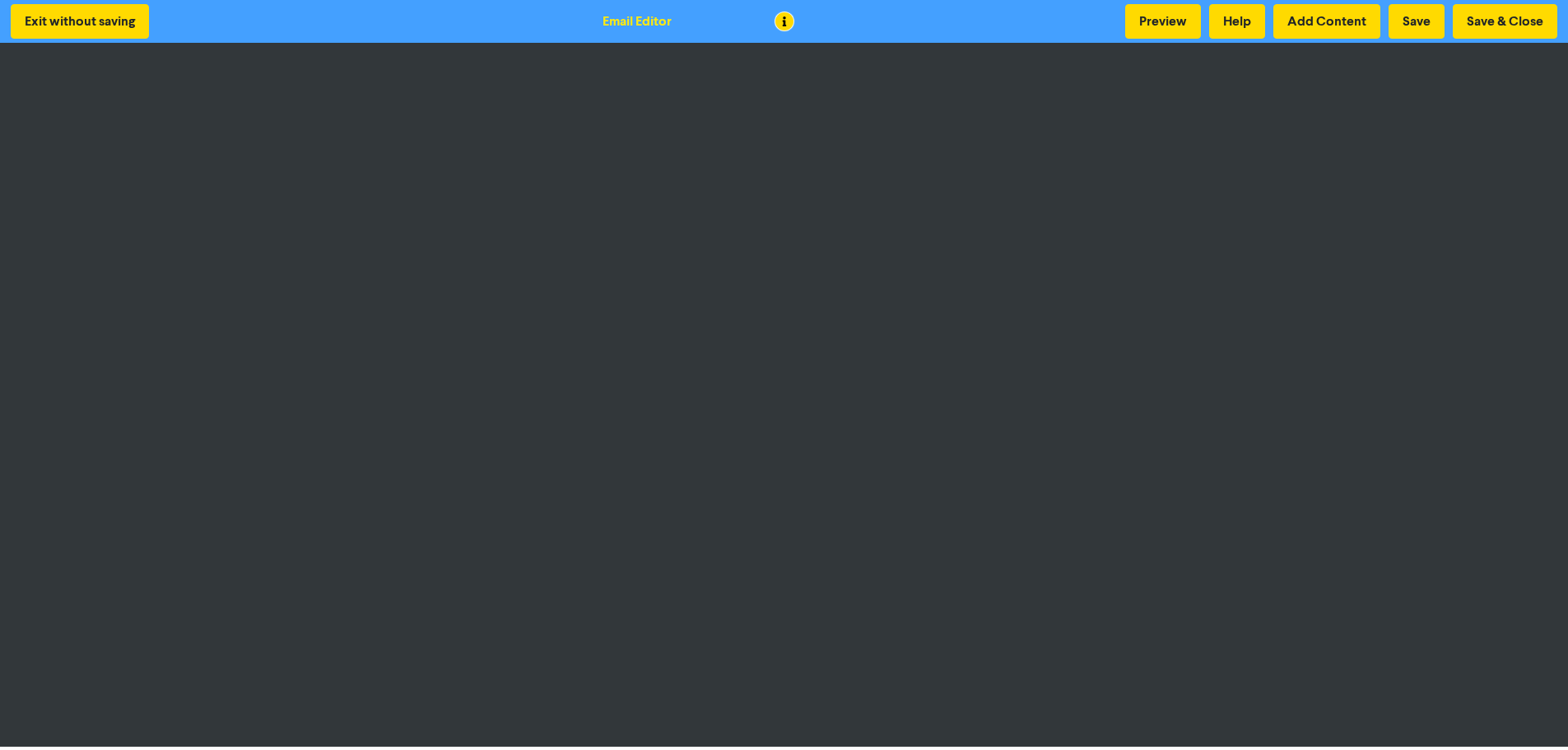
scroll to position [2, 0]
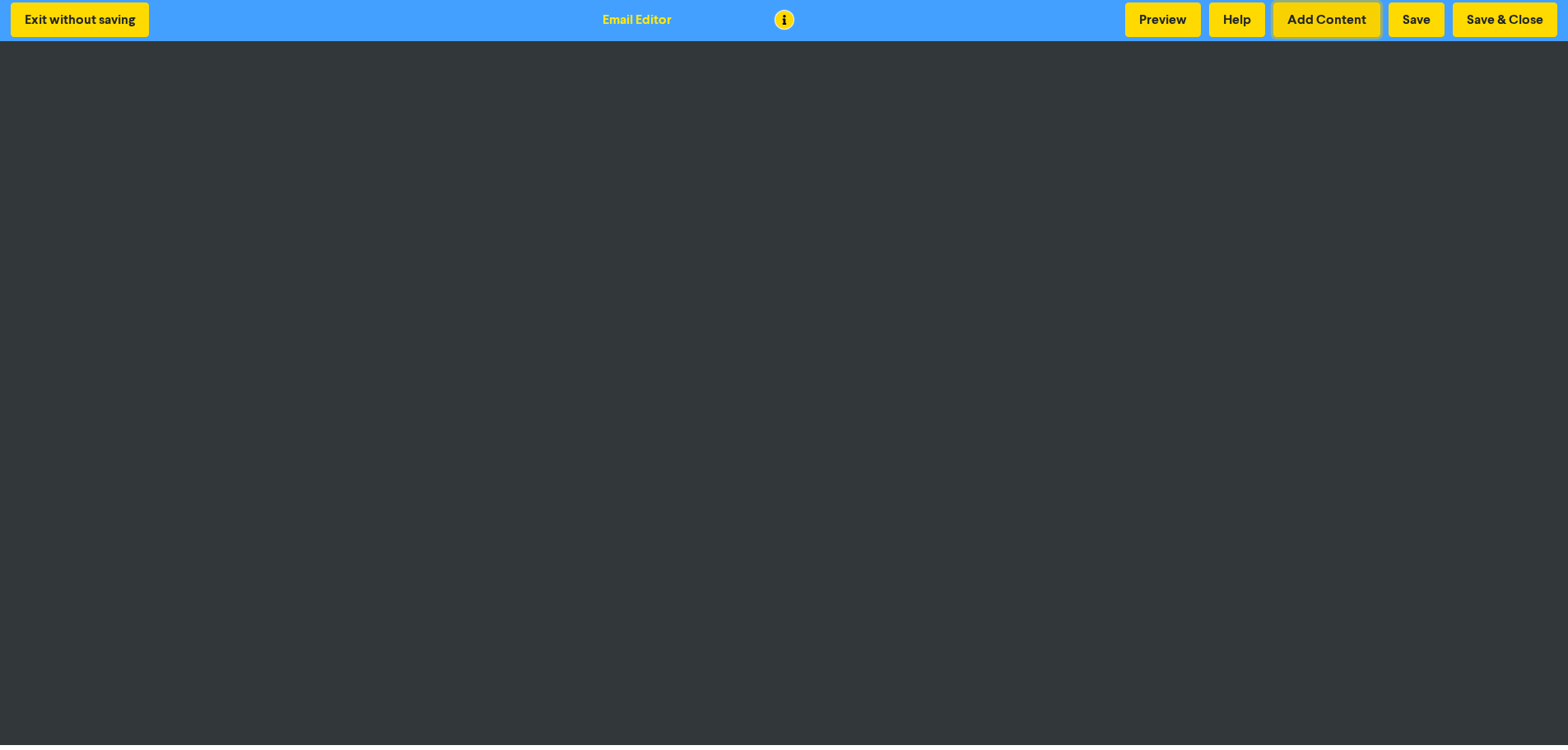
click at [1347, 29] on button "Add Content" at bounding box center [1327, 20] width 107 height 35
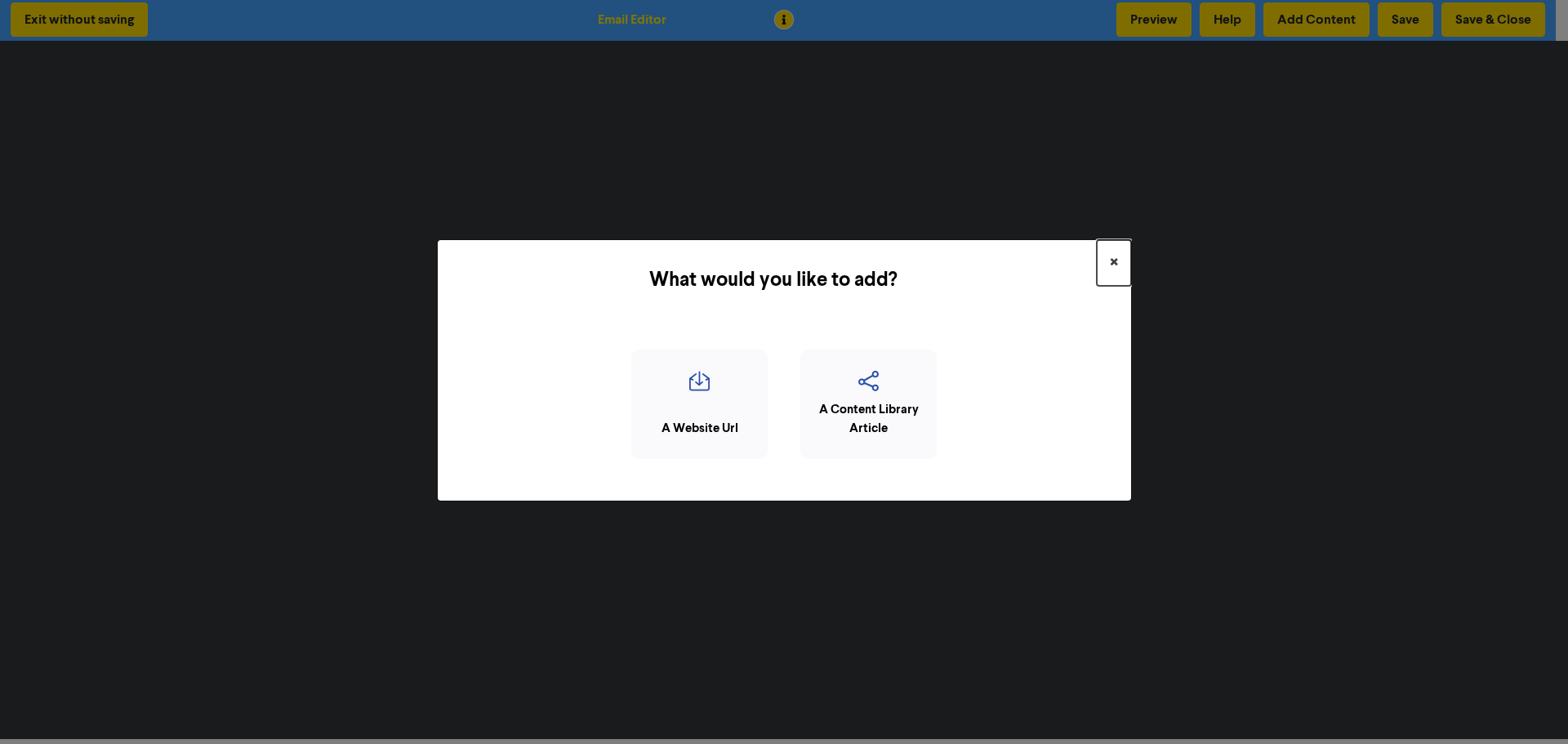
click at [1115, 258] on span "×" at bounding box center [1113, 263] width 9 height 25
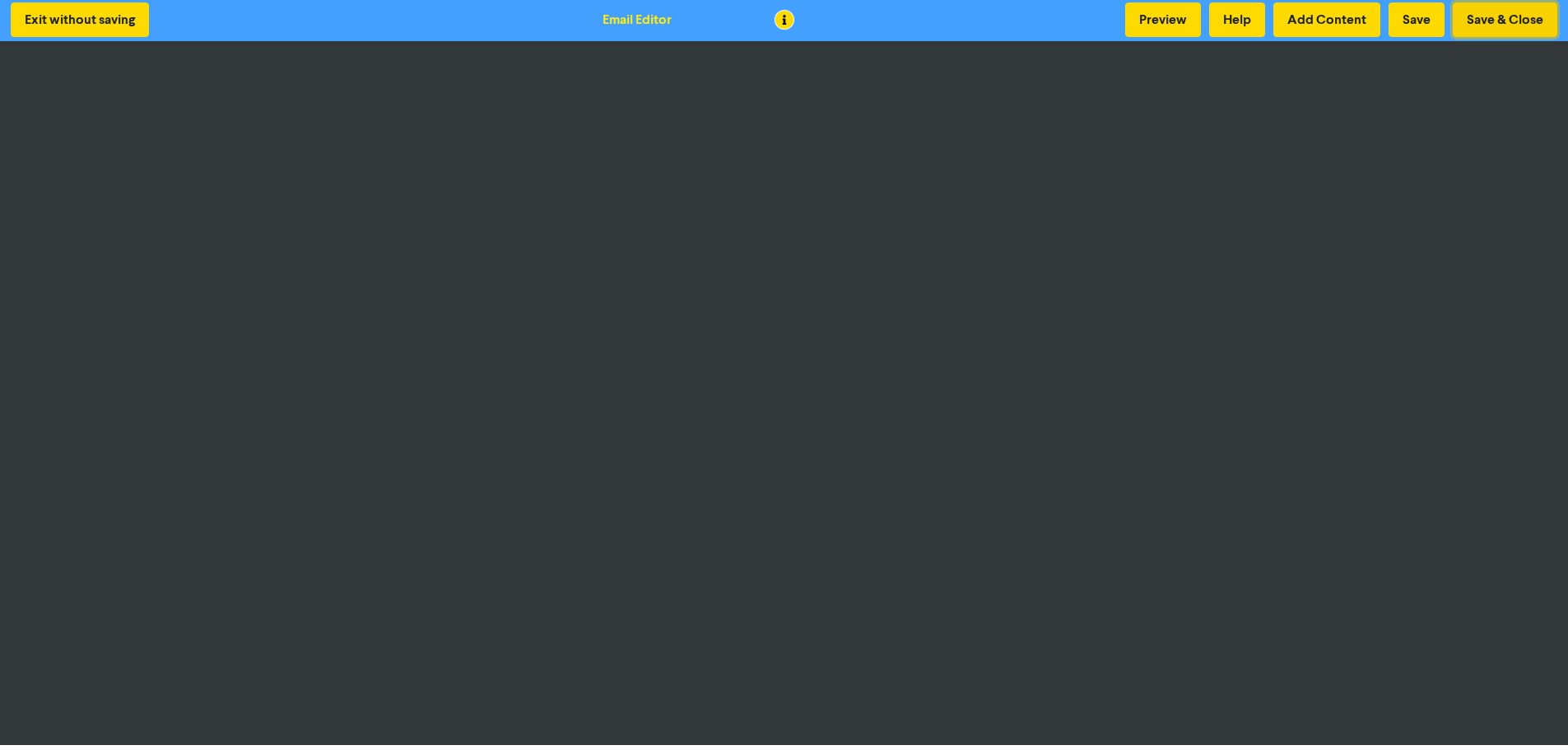
click at [1511, 16] on button "Save & Close" at bounding box center [1505, 20] width 104 height 35
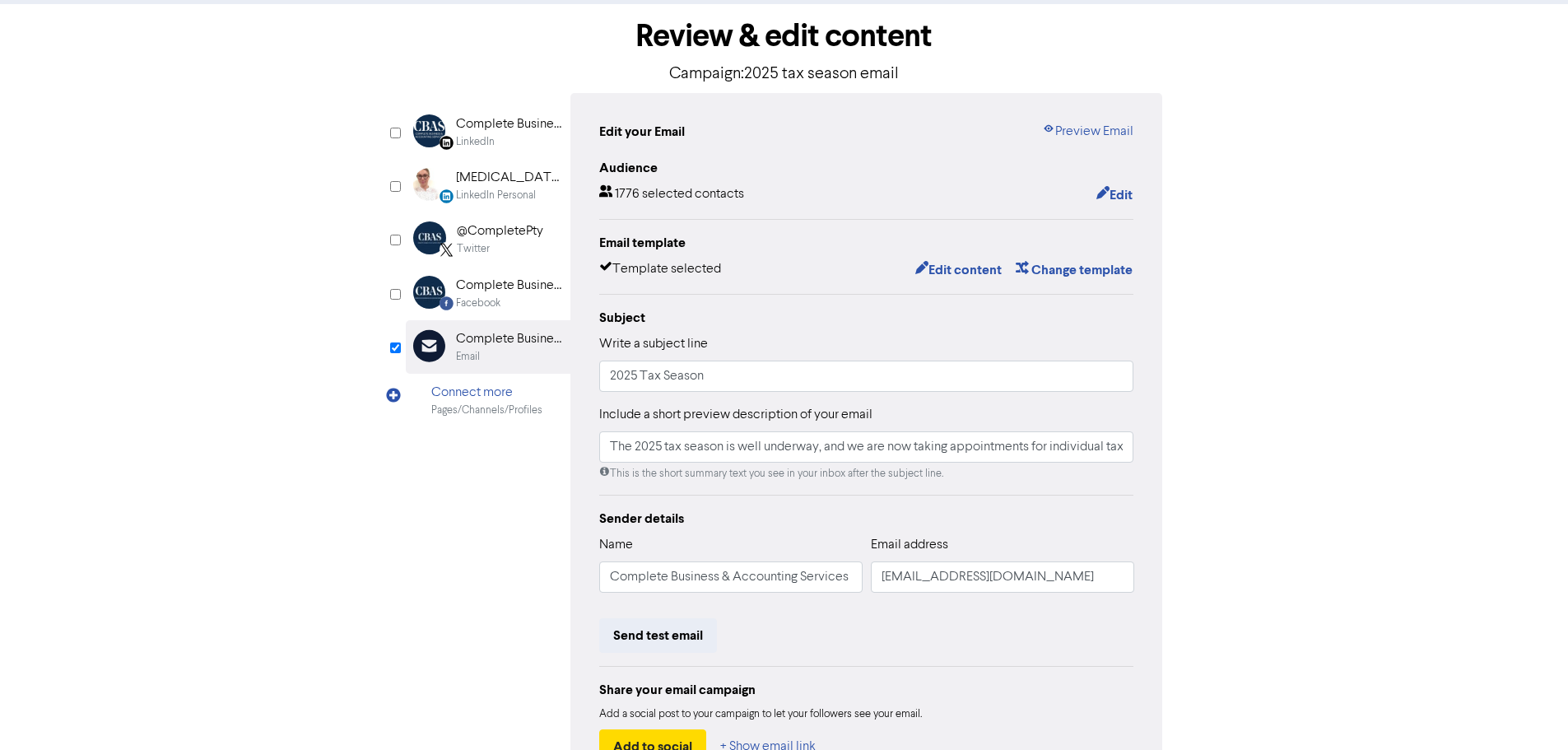
scroll to position [193, 0]
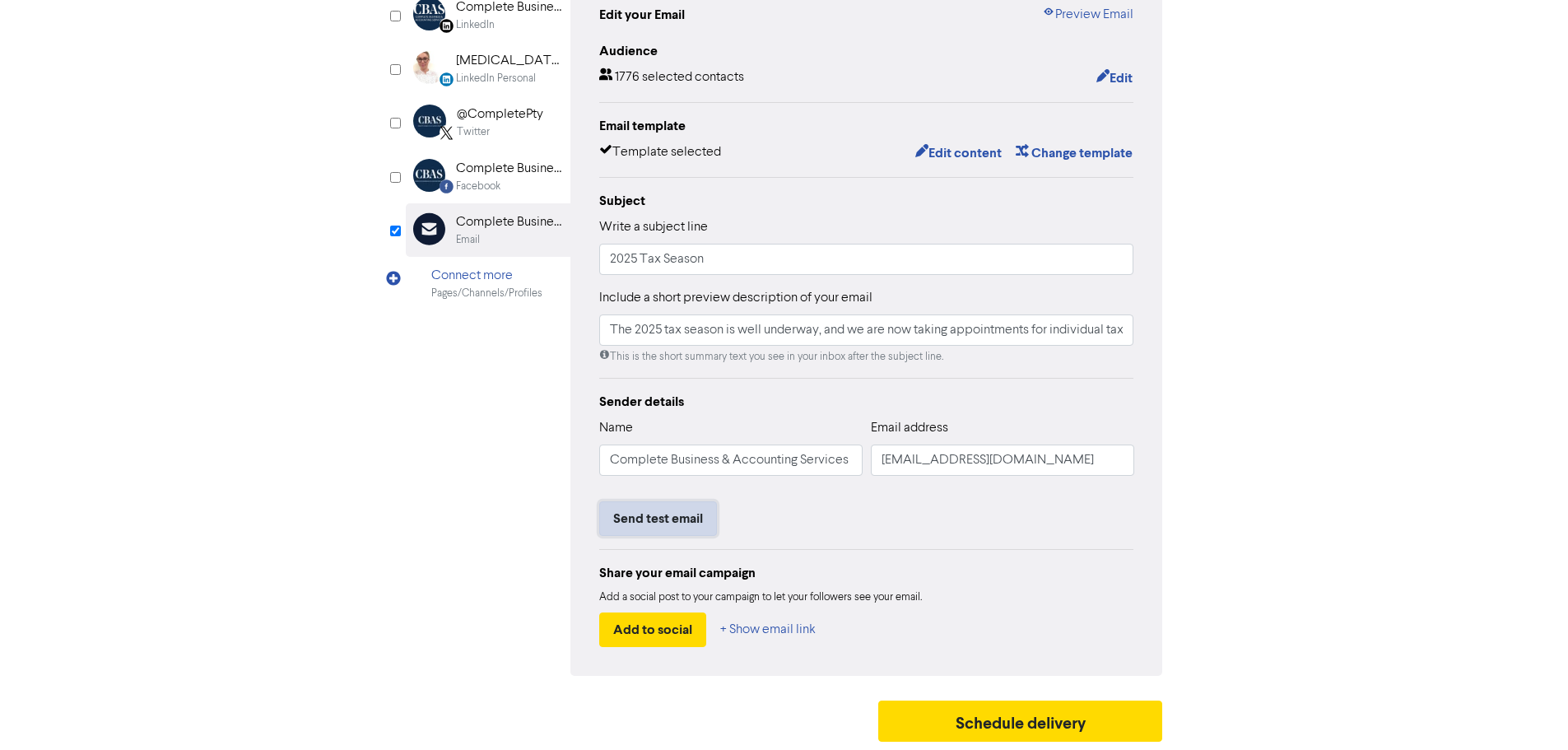
click at [647, 511] on button "Send test email" at bounding box center [658, 518] width 118 height 35
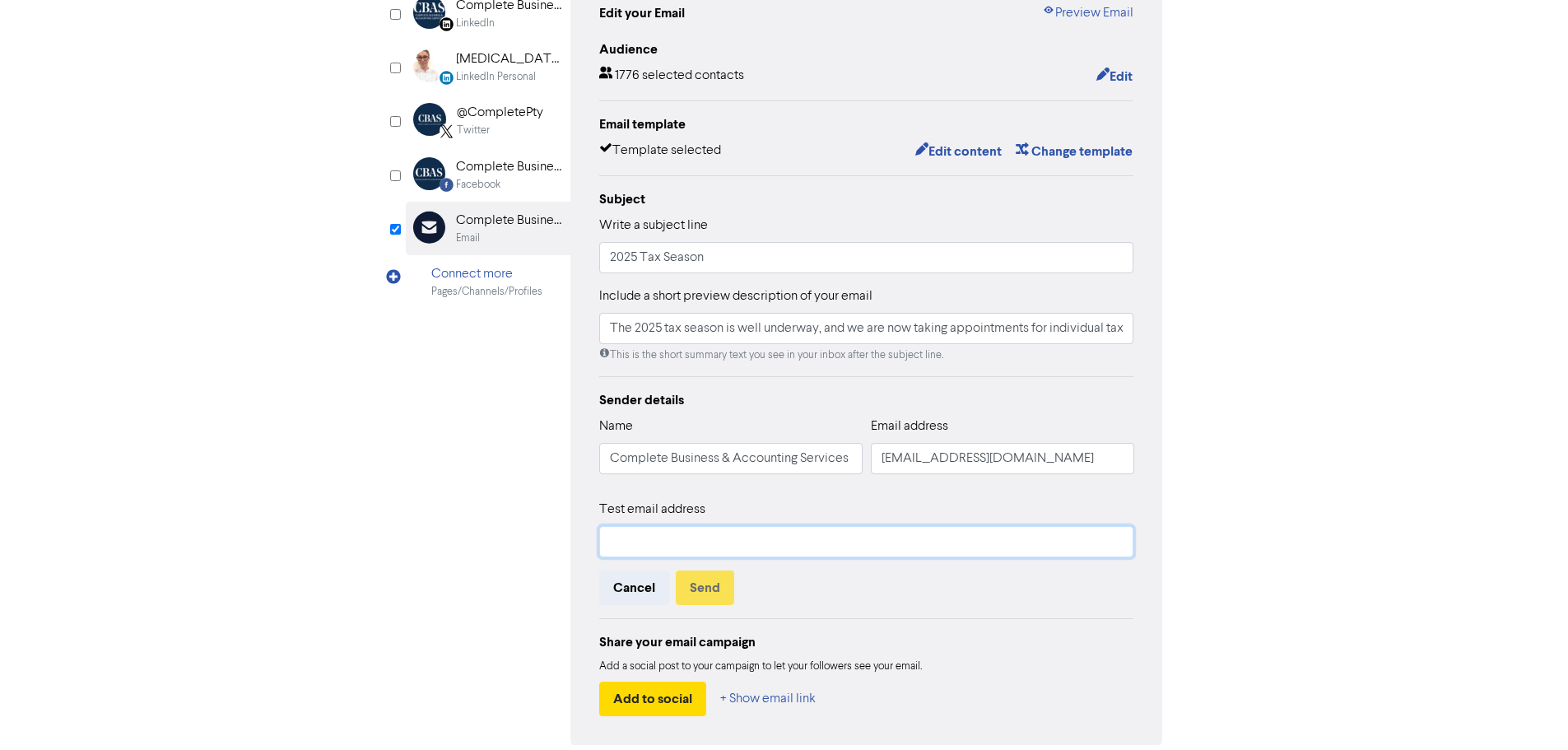
click at [665, 550] on input "text" at bounding box center [867, 542] width 535 height 31
type input "yasmin@cbaservices.com.au"
click at [712, 594] on button "Send" at bounding box center [705, 588] width 59 height 35
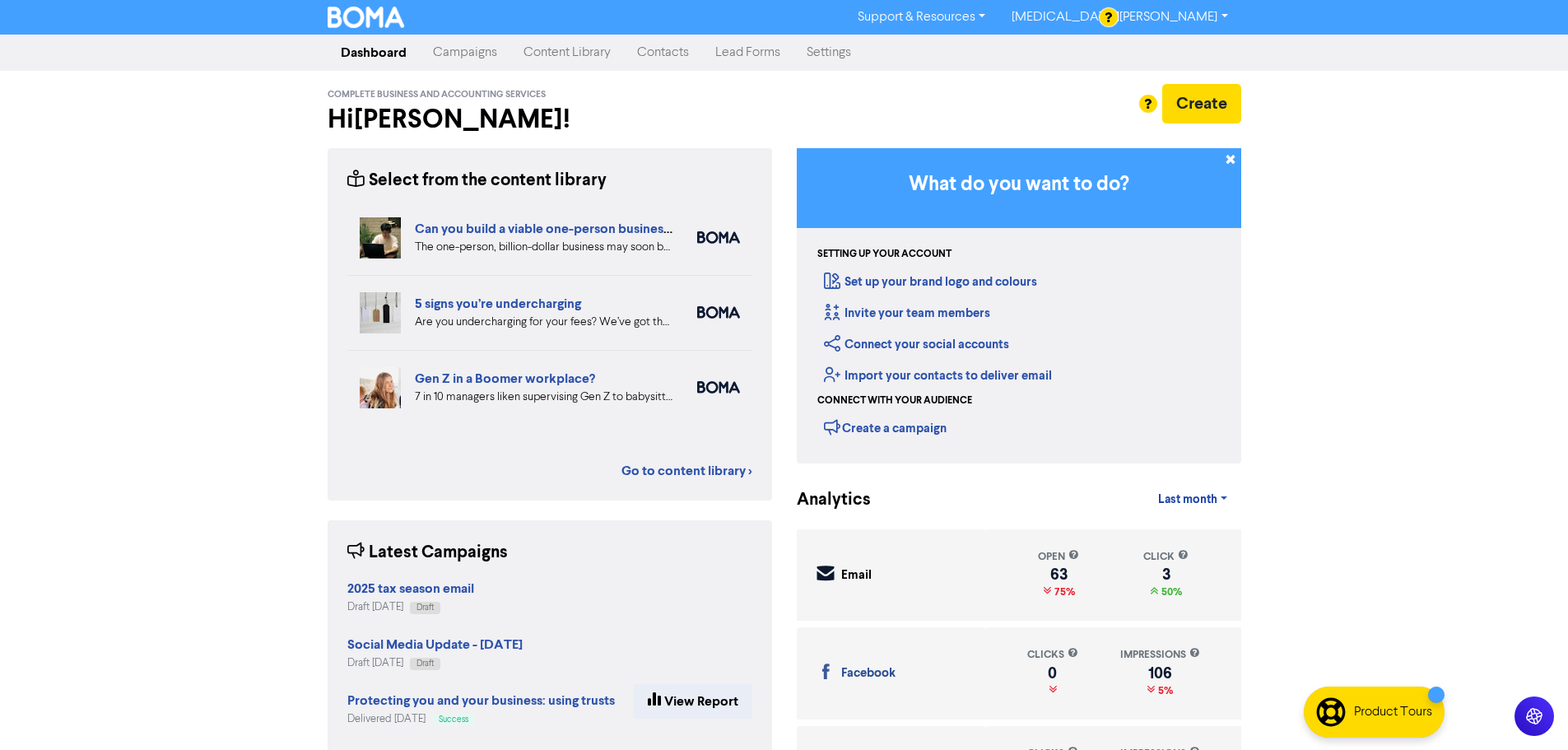
drag, startPoint x: 660, startPoint y: 58, endPoint x: 686, endPoint y: 57, distance: 26.0
click at [660, 58] on link "Contacts" at bounding box center [662, 53] width 78 height 33
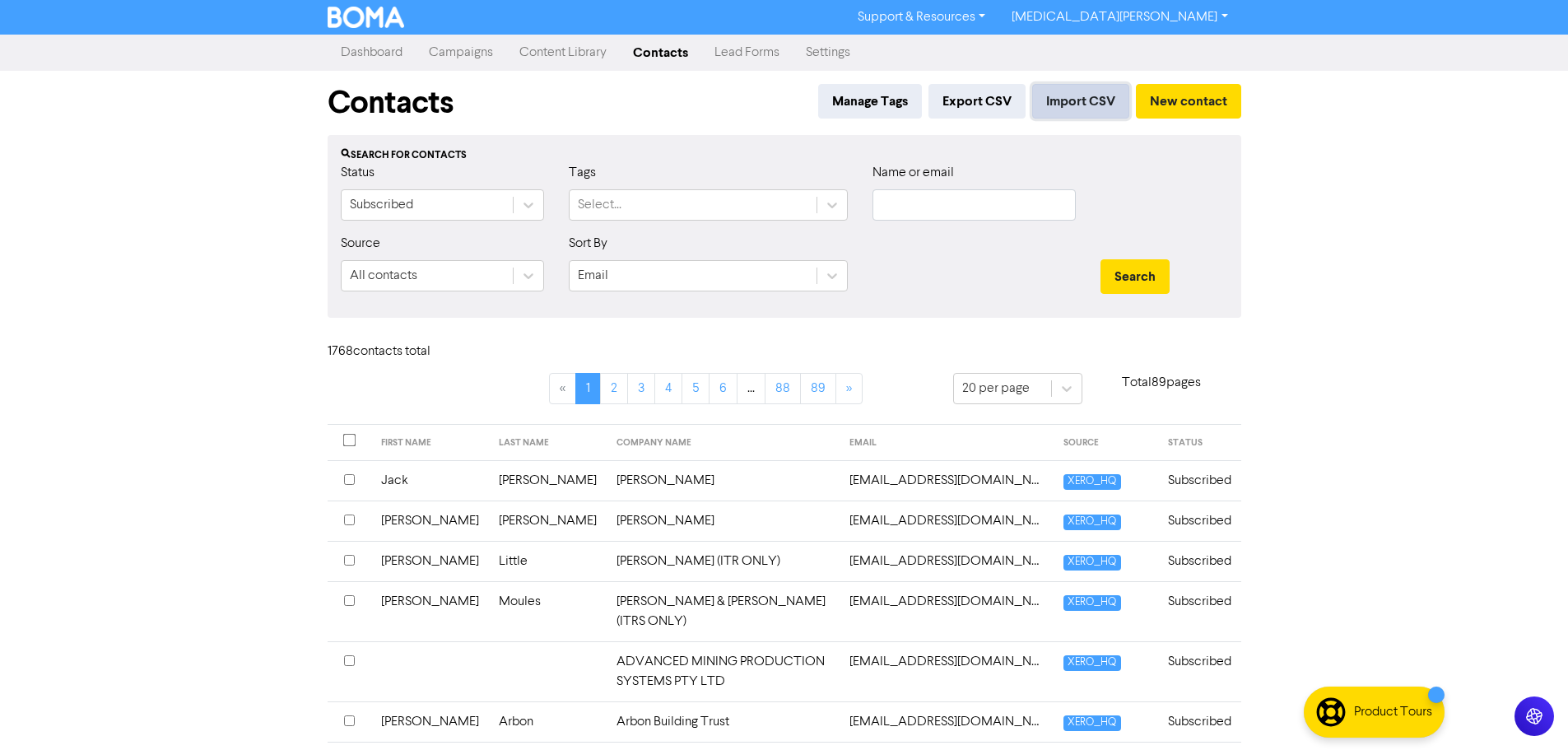
click at [1068, 100] on button "Import CSV" at bounding box center [1080, 101] width 98 height 35
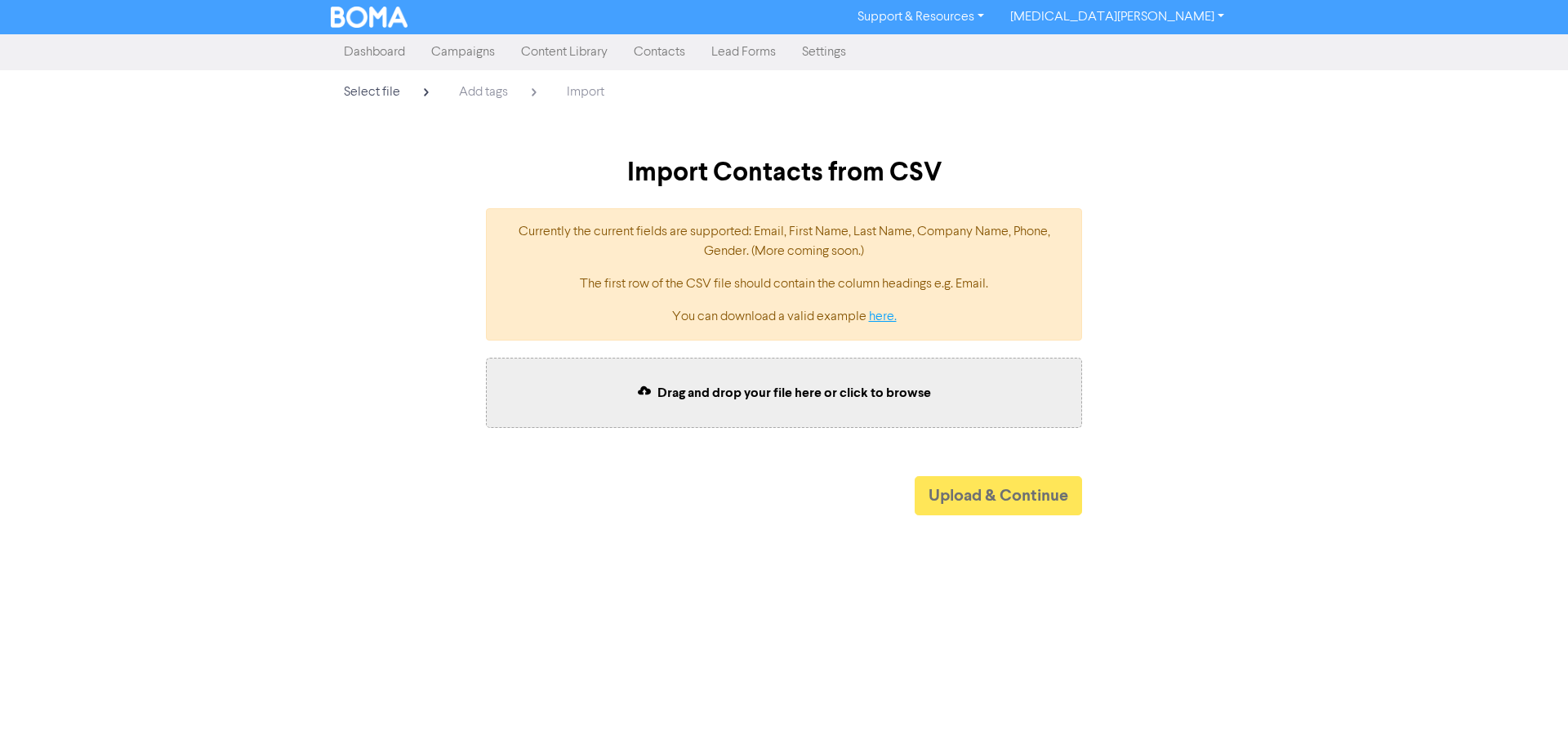
click at [882, 311] on link "here." at bounding box center [882, 317] width 28 height 13
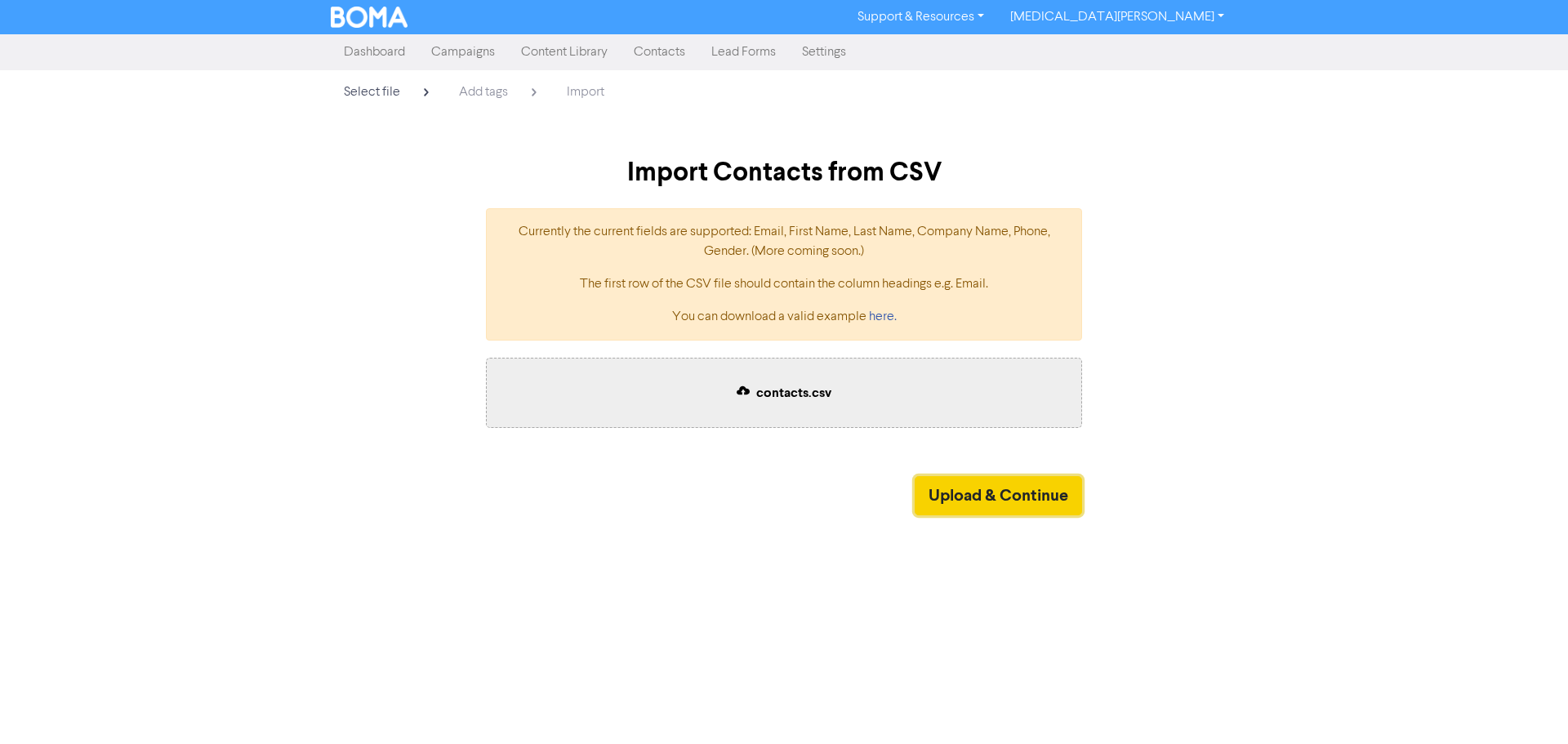
click at [1001, 499] on button "Upload & Continue" at bounding box center [998, 495] width 168 height 39
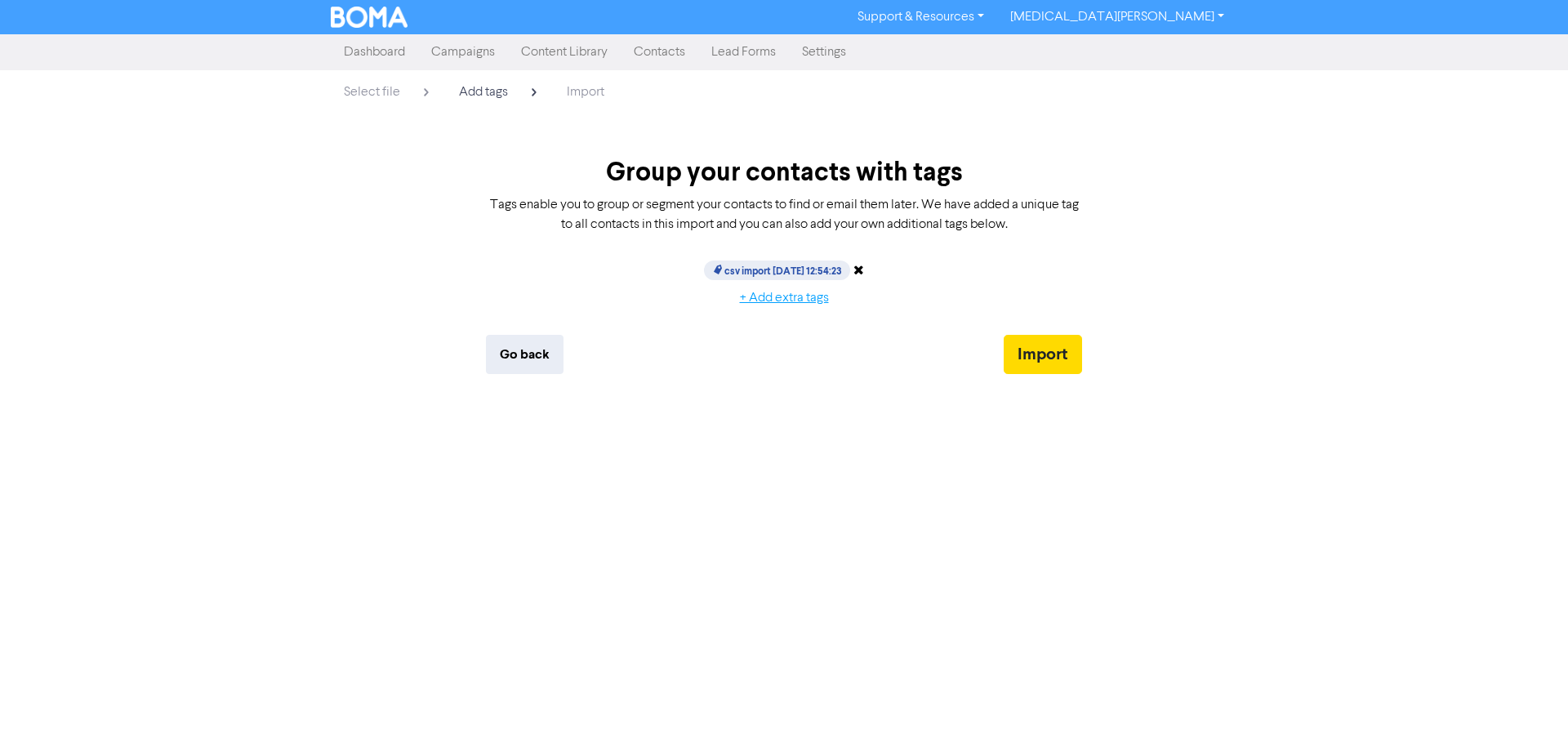
click at [783, 297] on button "+ Add extra tags" at bounding box center [784, 298] width 117 height 34
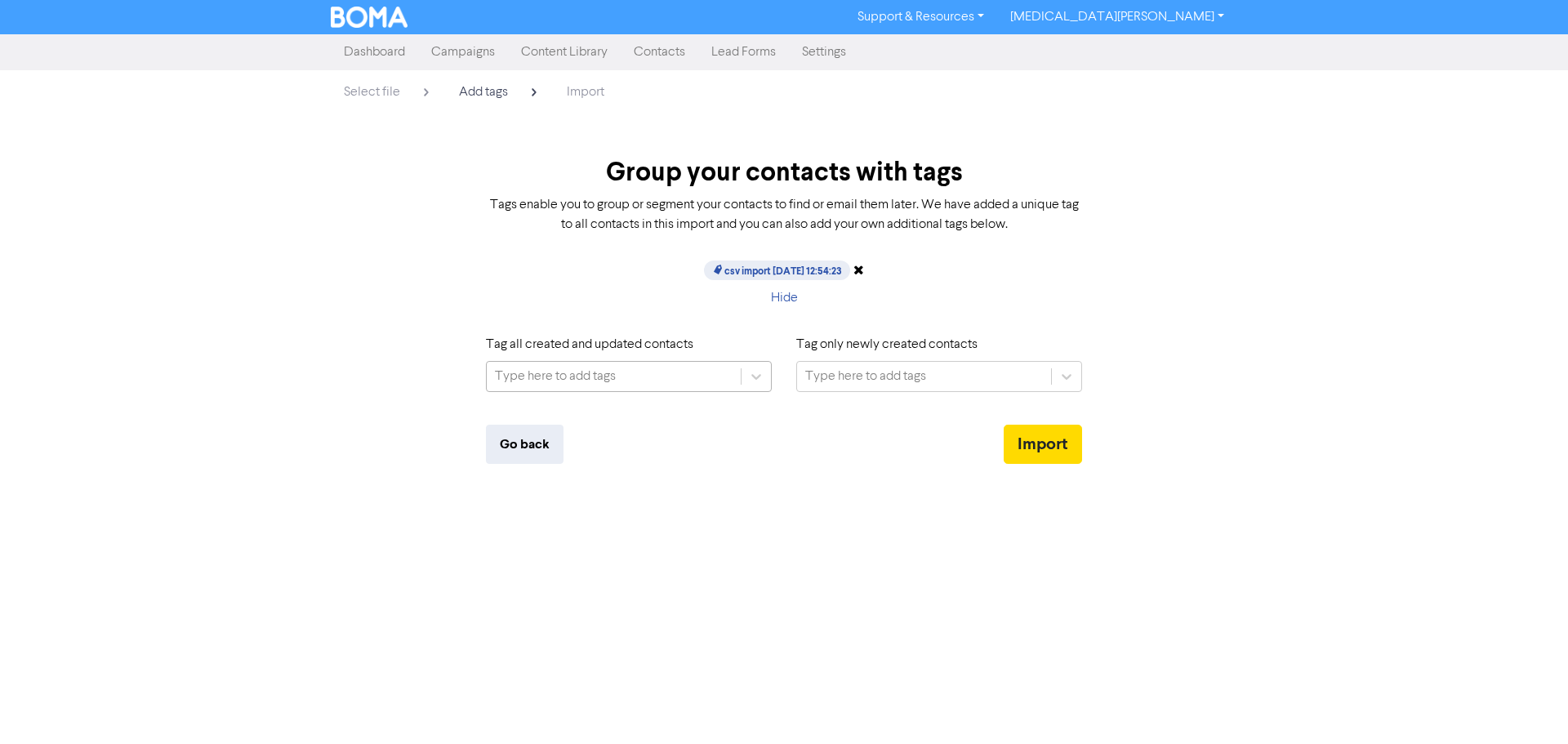
click at [630, 376] on div "Type here to add tags" at bounding box center [613, 376] width 254 height 30
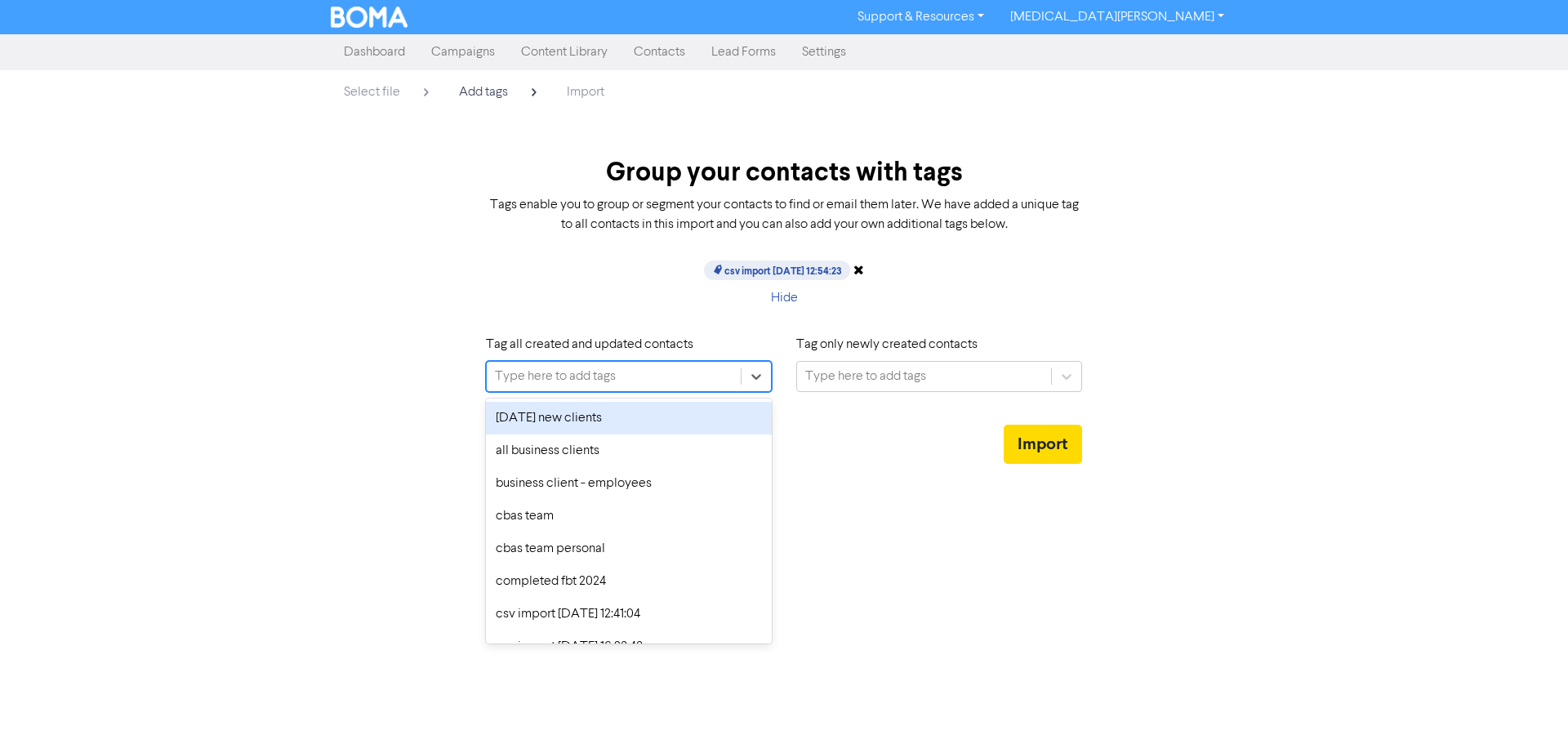
click at [617, 369] on div "Type here to add tags" at bounding box center [613, 376] width 254 height 30
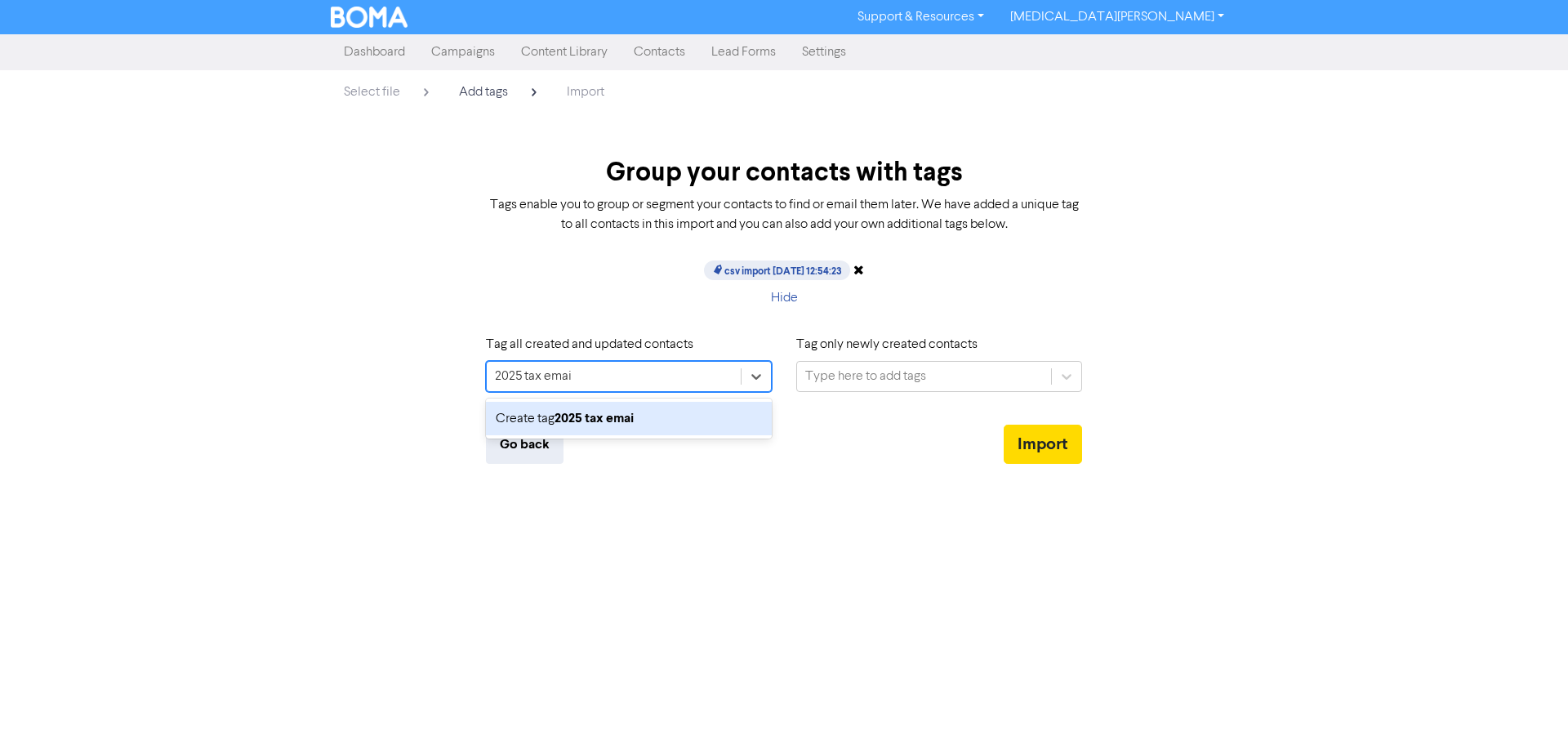
type input "2025 tax email"
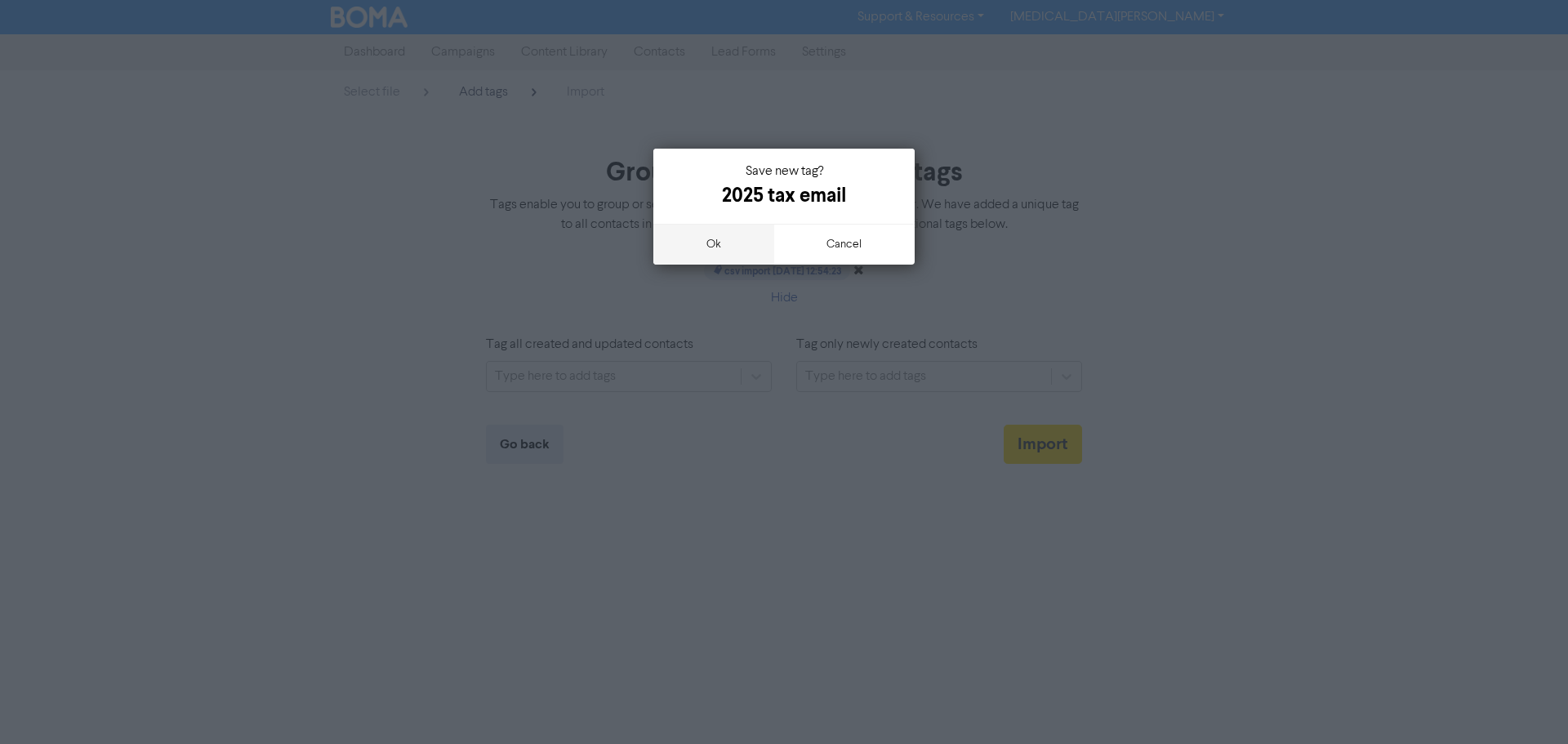
click at [702, 253] on button "ok" at bounding box center [714, 244] width 121 height 41
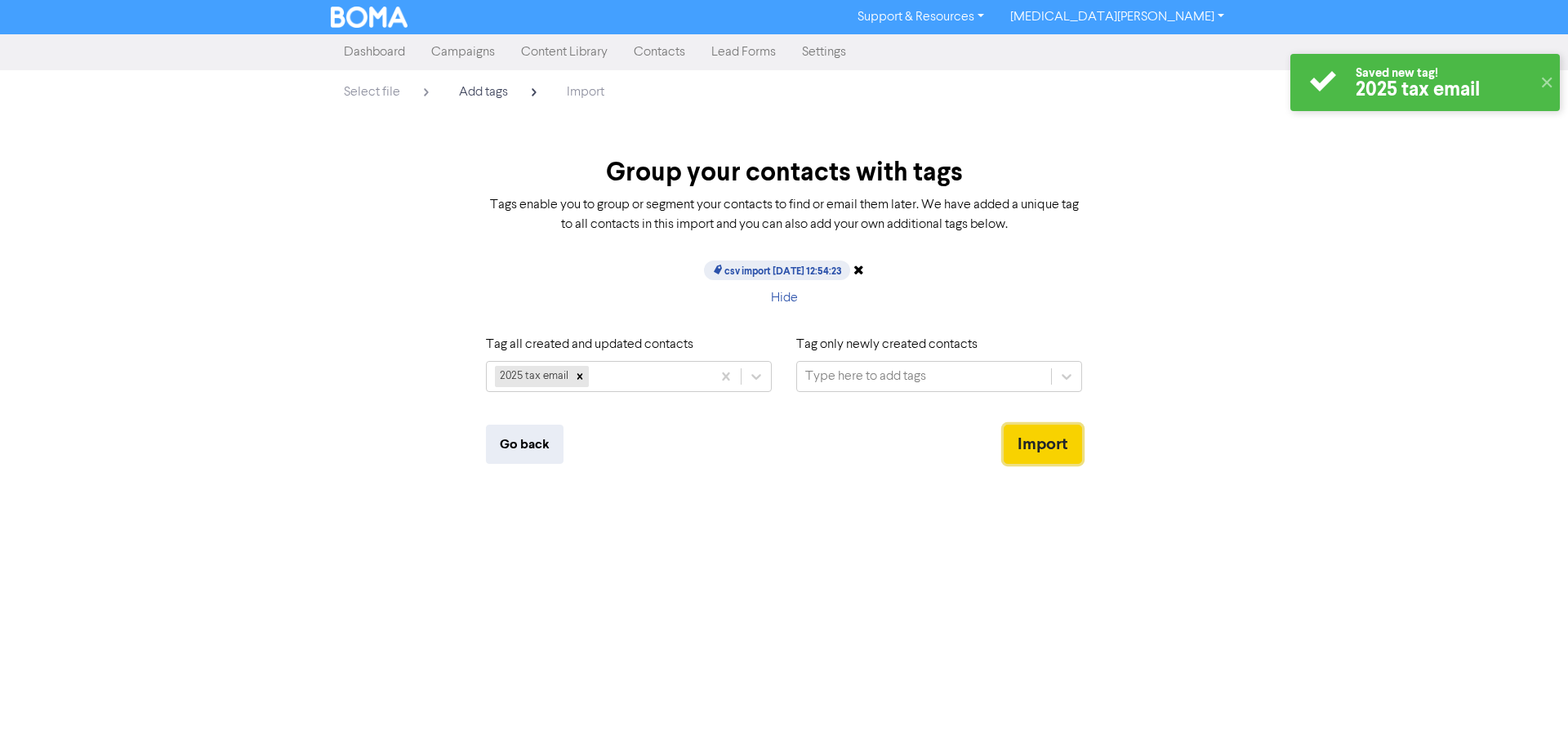
click at [1048, 440] on button "Import" at bounding box center [1043, 443] width 79 height 39
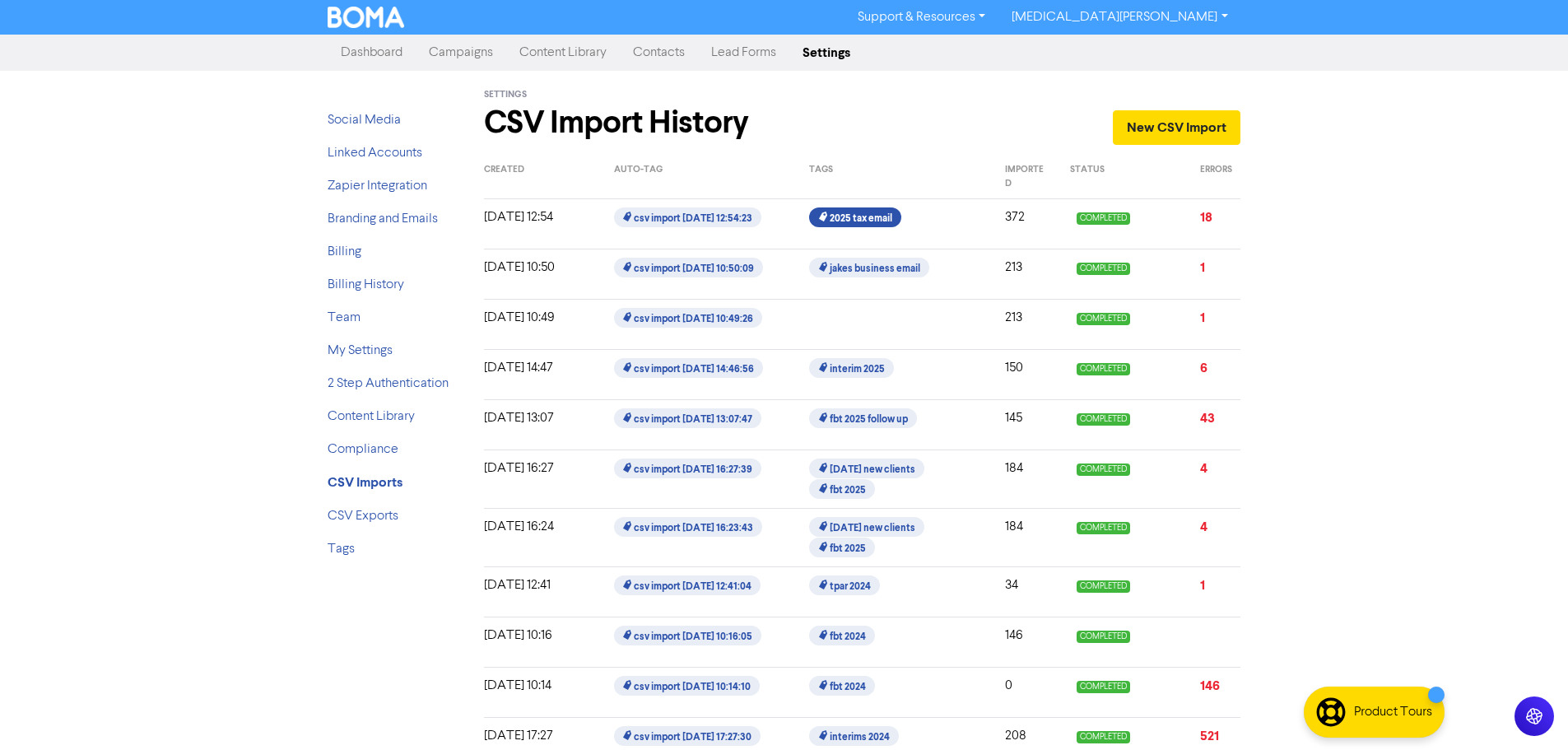
click at [851, 215] on span "2025 tax email" at bounding box center [854, 217] width 92 height 19
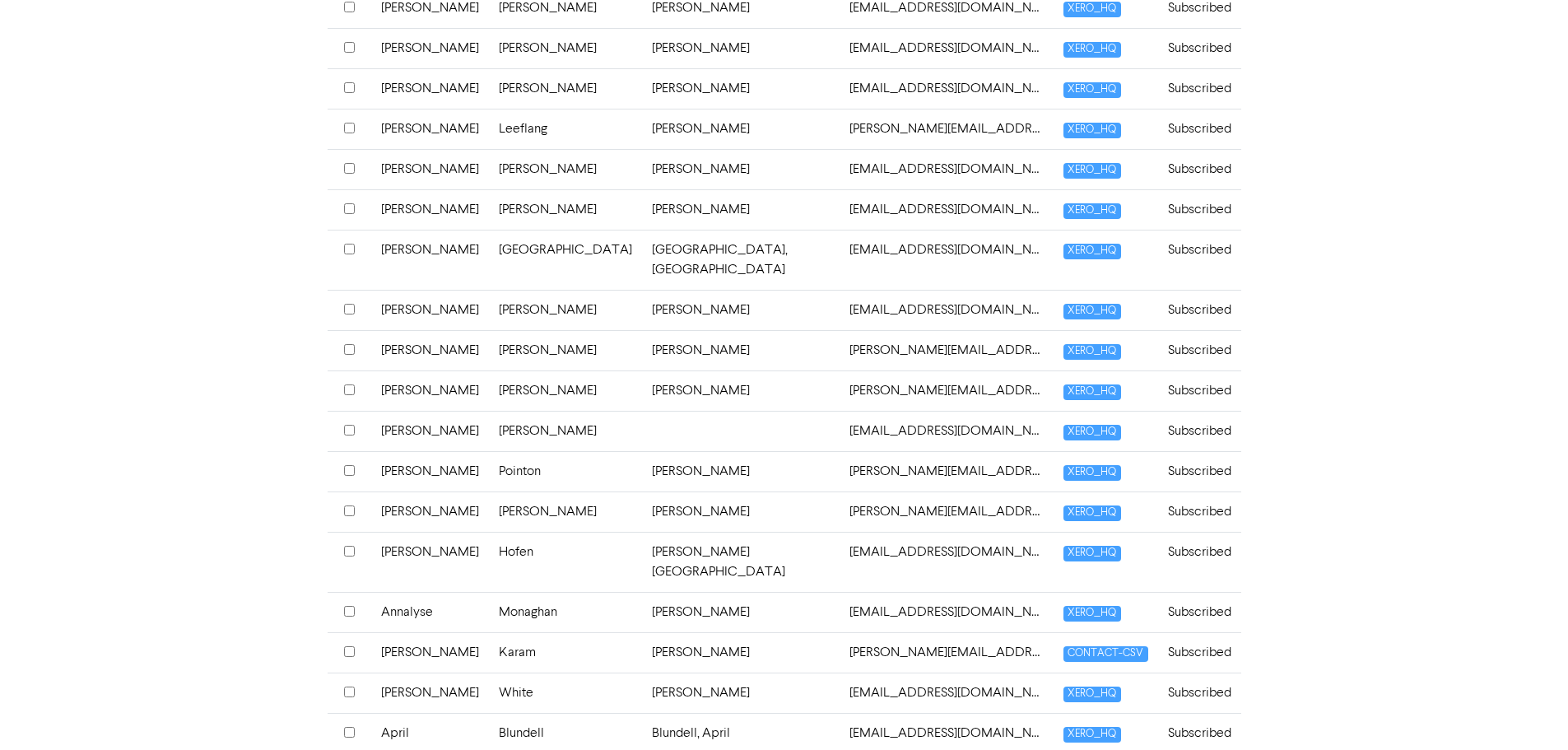
scroll to position [581, 0]
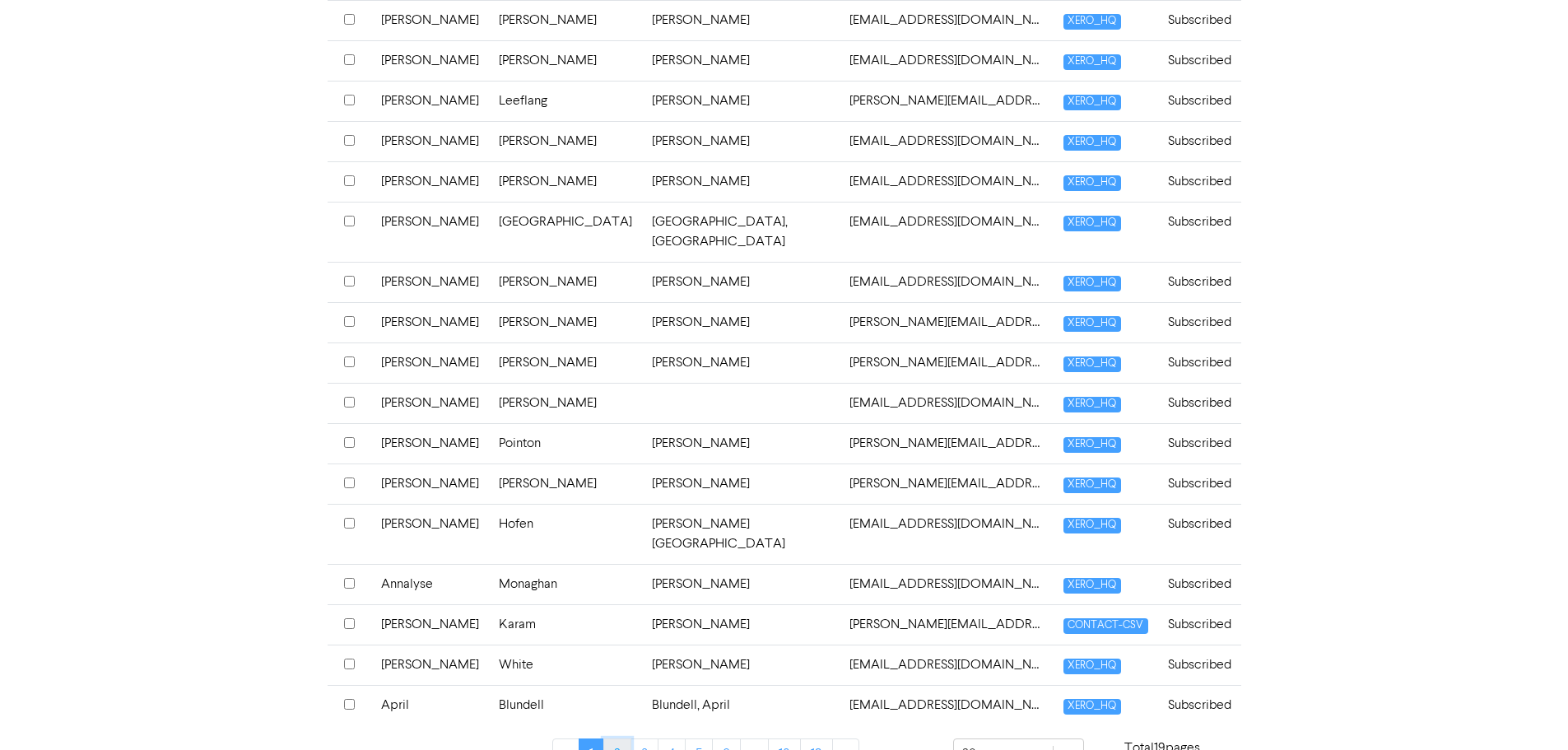
click at [622, 738] on link "2" at bounding box center [617, 754] width 28 height 31
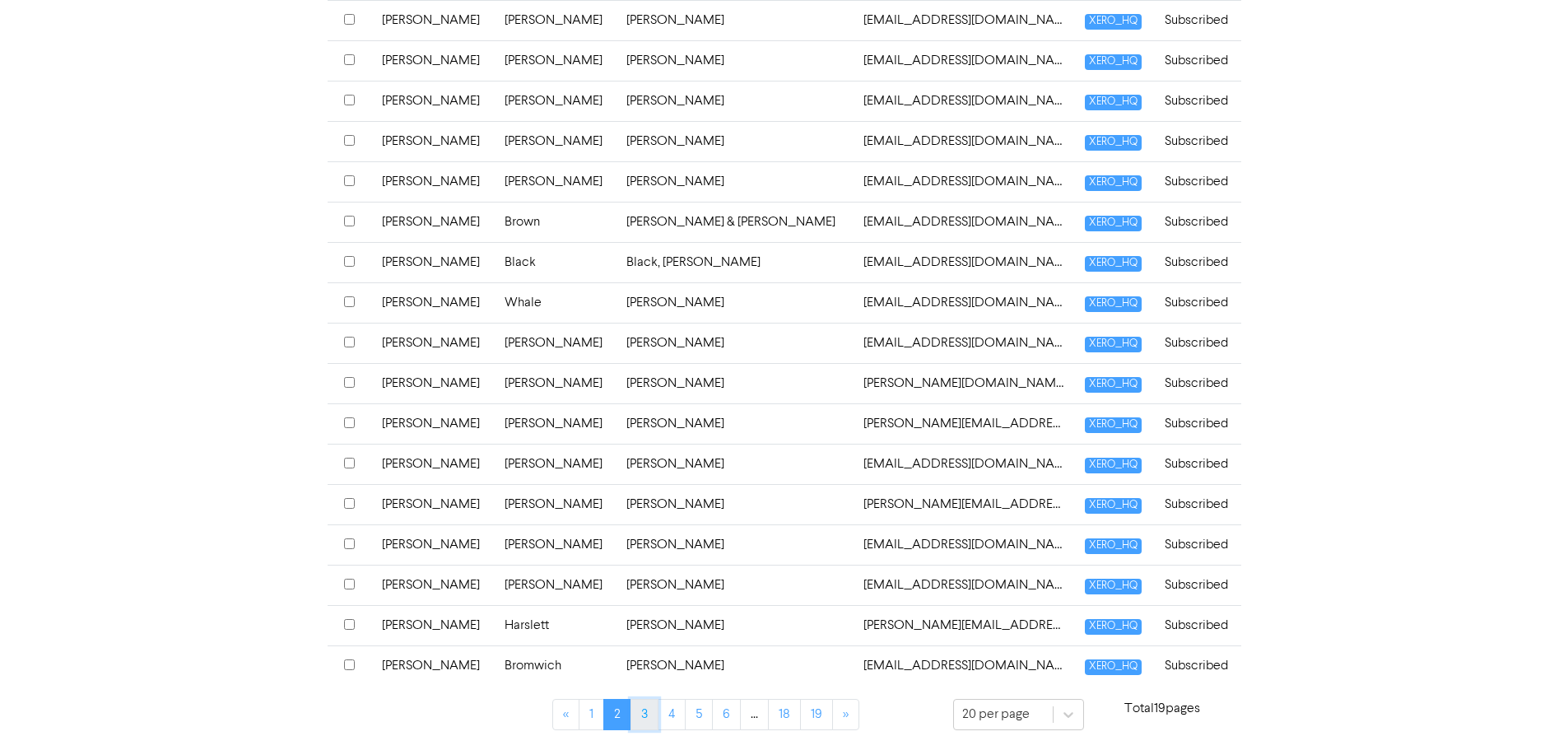
click at [650, 707] on link "3" at bounding box center [644, 714] width 28 height 31
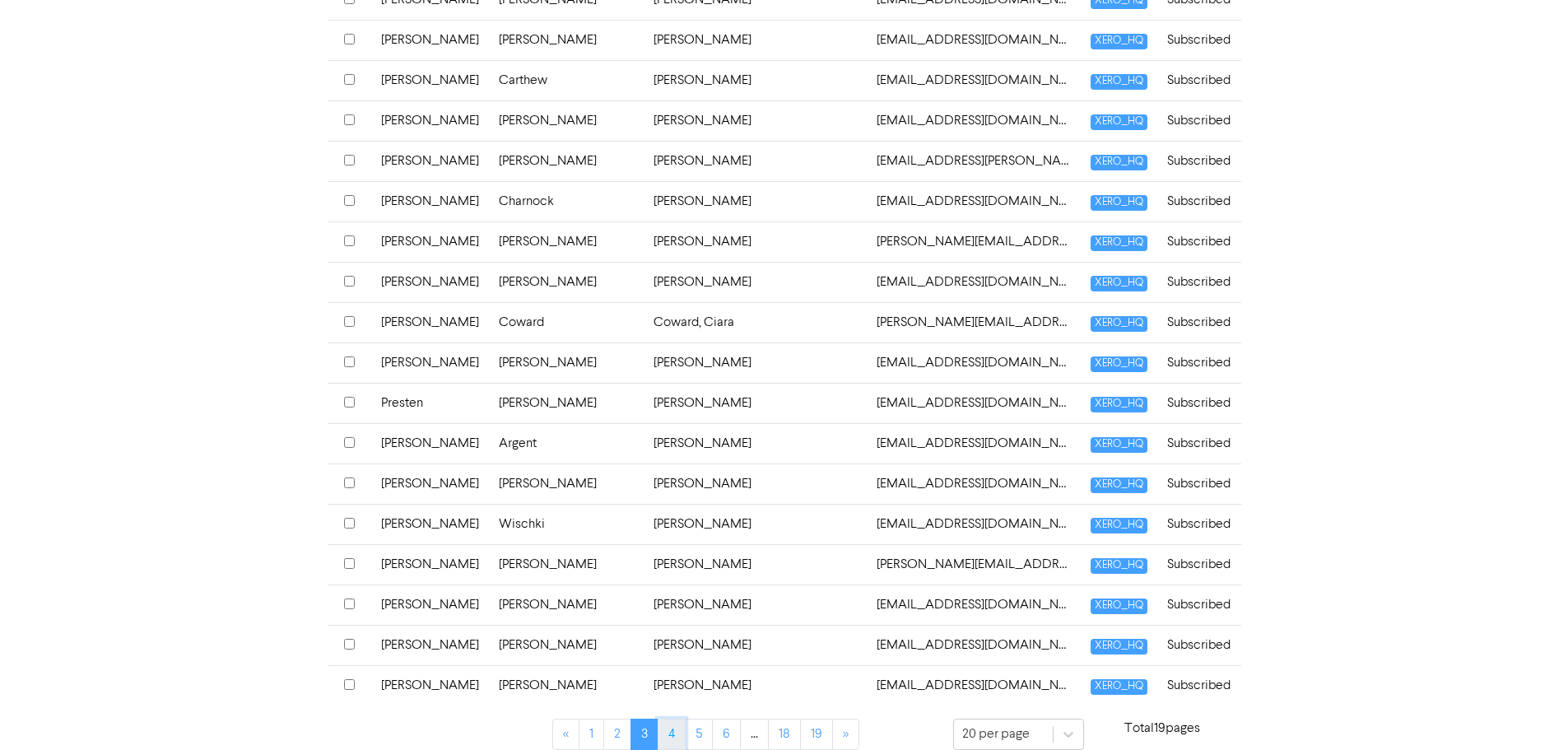
click at [672, 718] on link "4" at bounding box center [671, 734] width 28 height 31
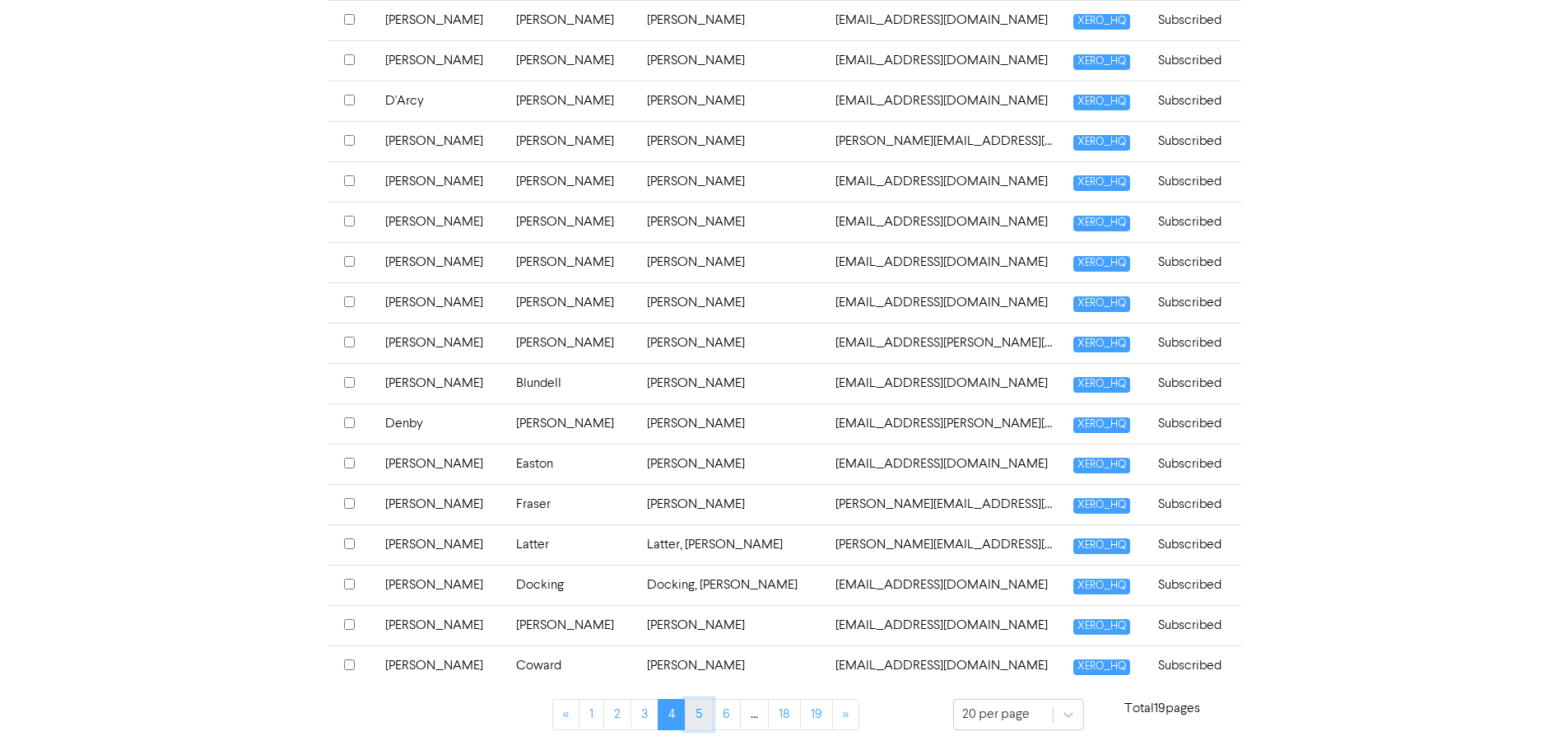
click at [701, 715] on link "5" at bounding box center [698, 714] width 28 height 31
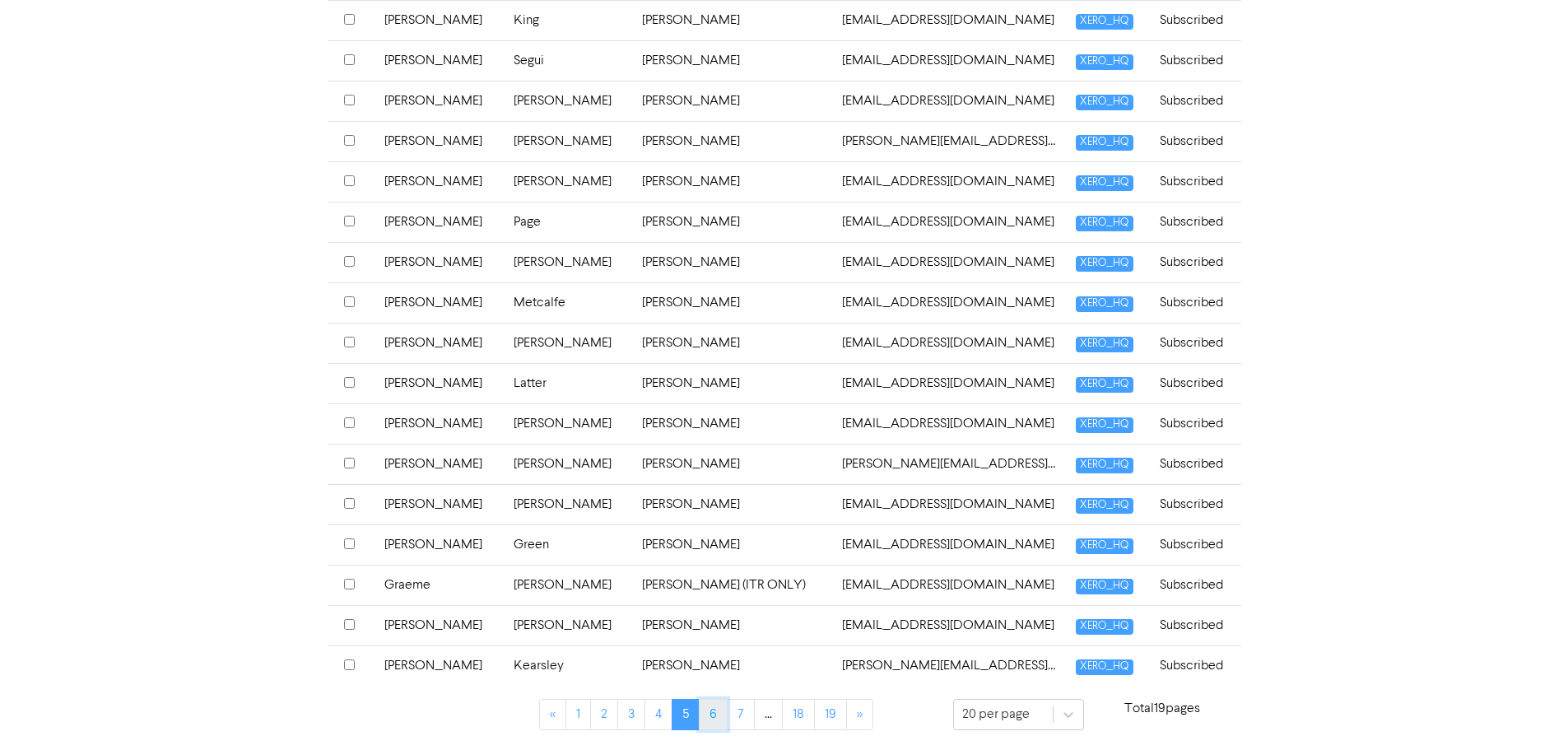
click at [720, 716] on link "6" at bounding box center [714, 714] width 29 height 31
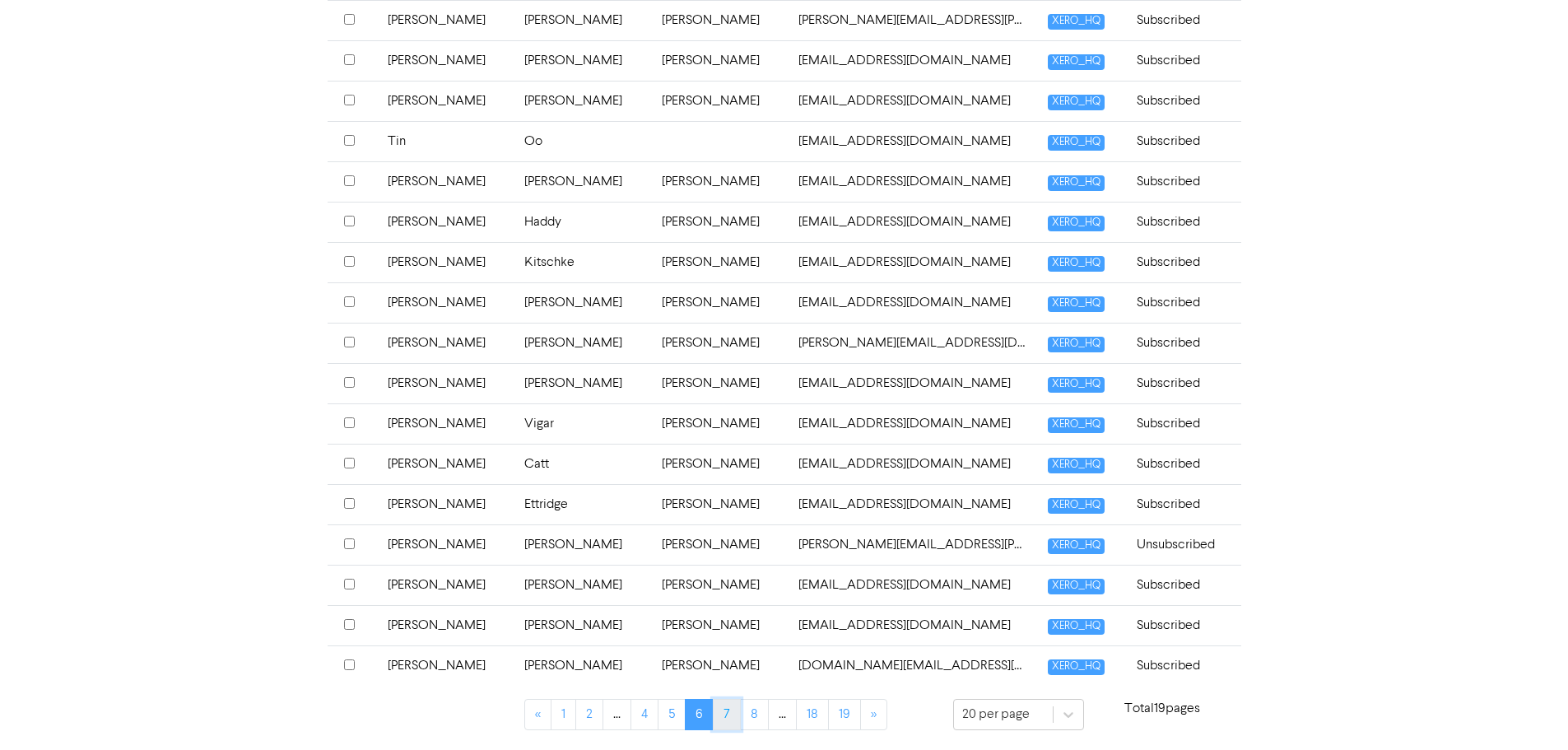
click at [733, 711] on link "7" at bounding box center [726, 714] width 28 height 31
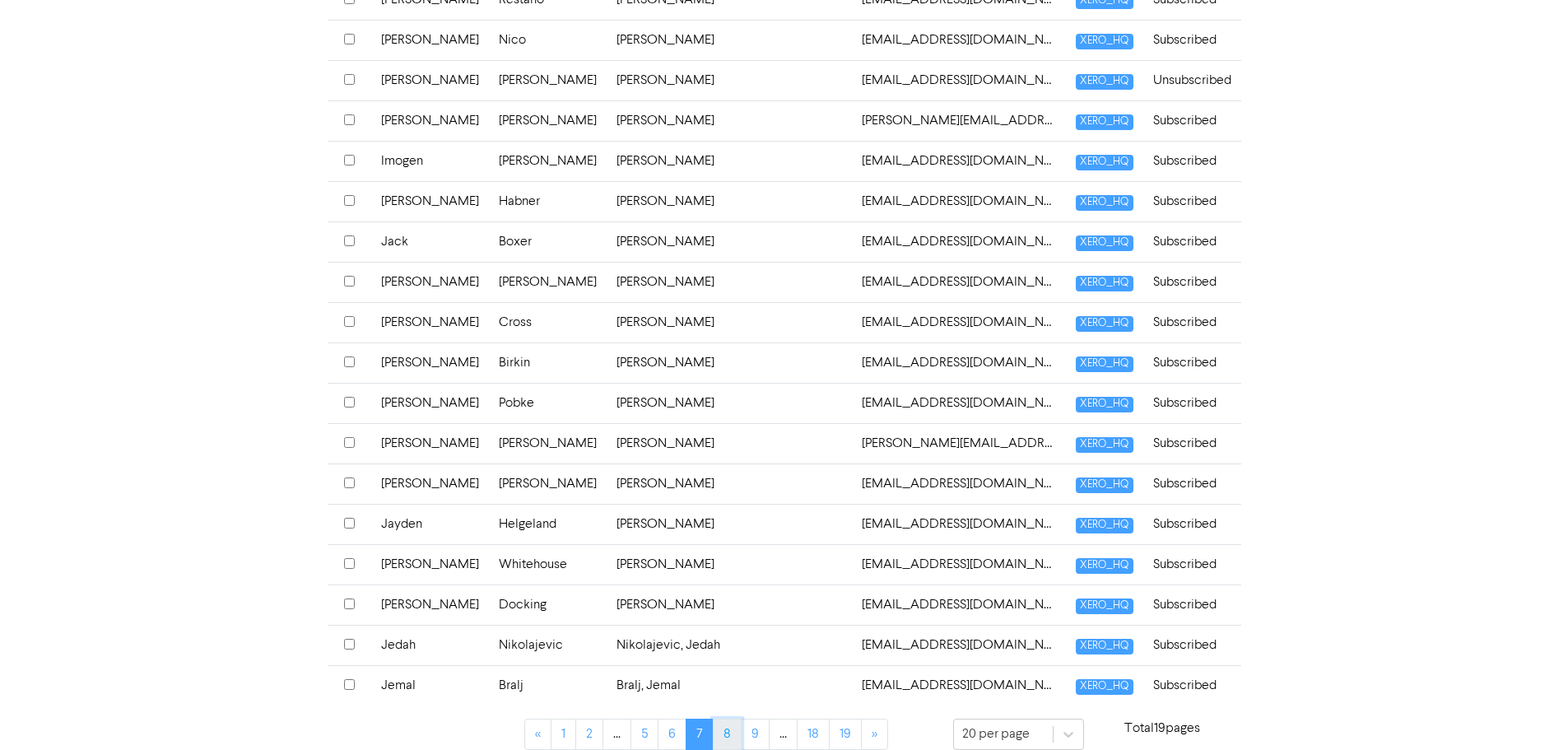
click at [727, 718] on link "8" at bounding box center [727, 734] width 29 height 31
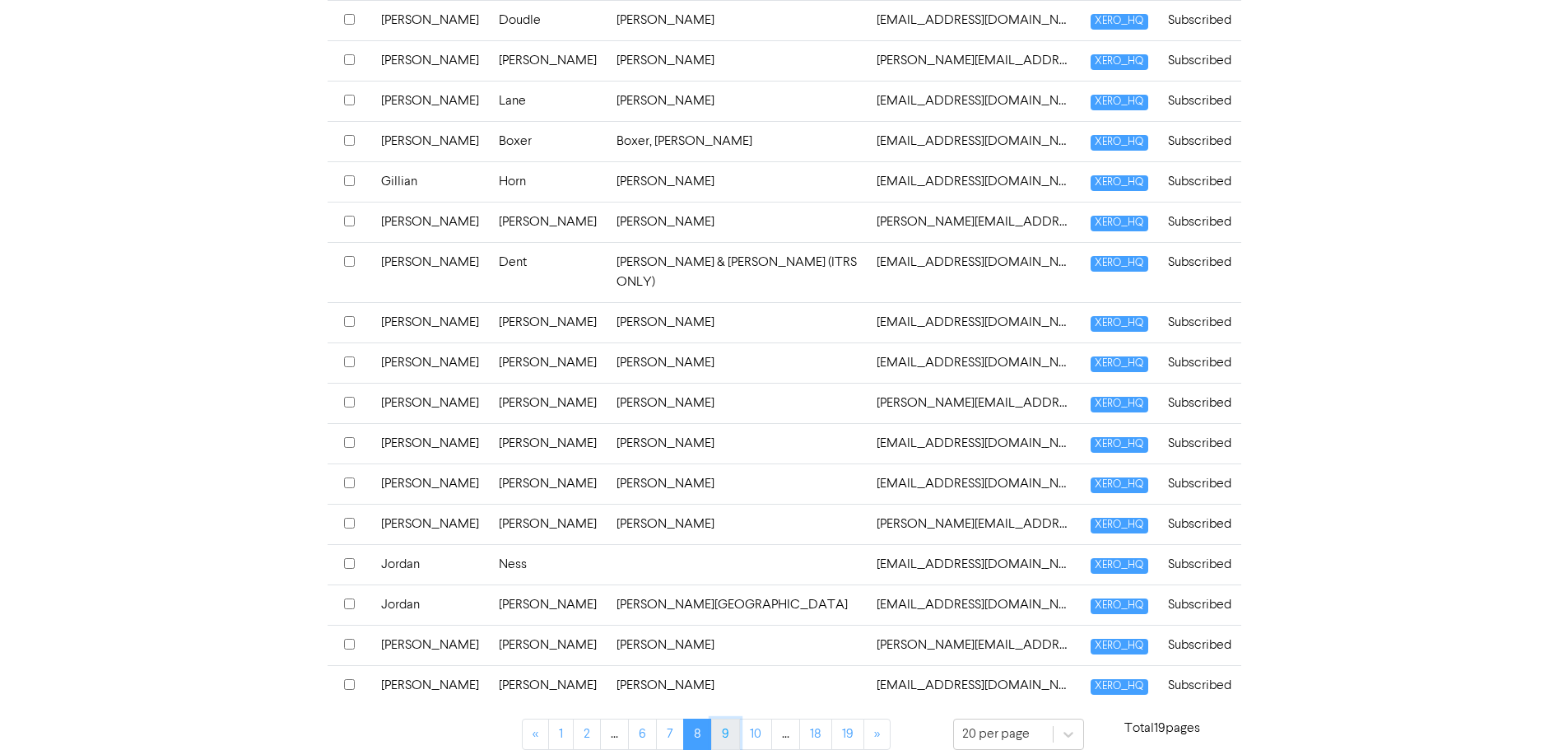
click at [723, 718] on link "9" at bounding box center [726, 734] width 29 height 31
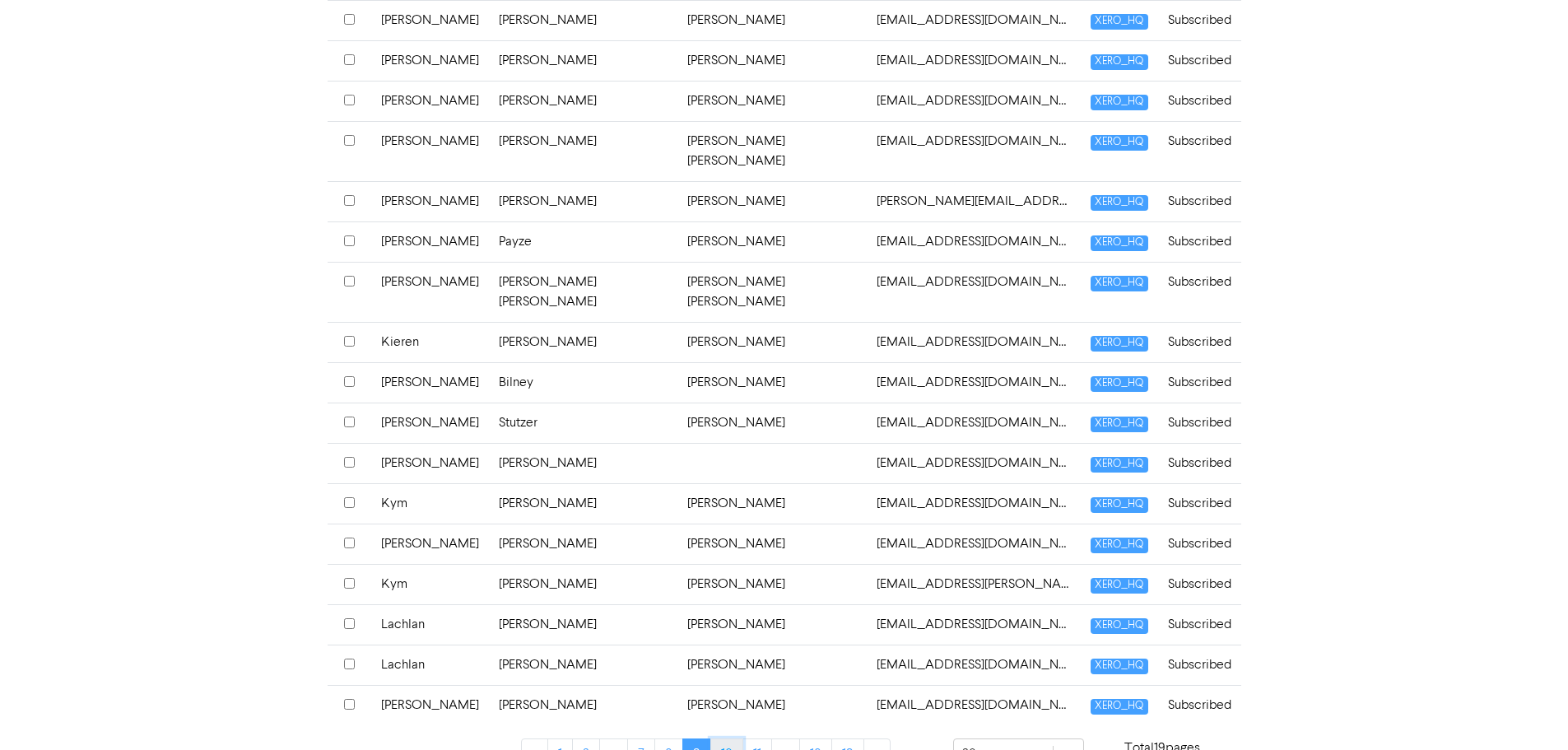
click at [731, 738] on link "10" at bounding box center [727, 754] width 33 height 31
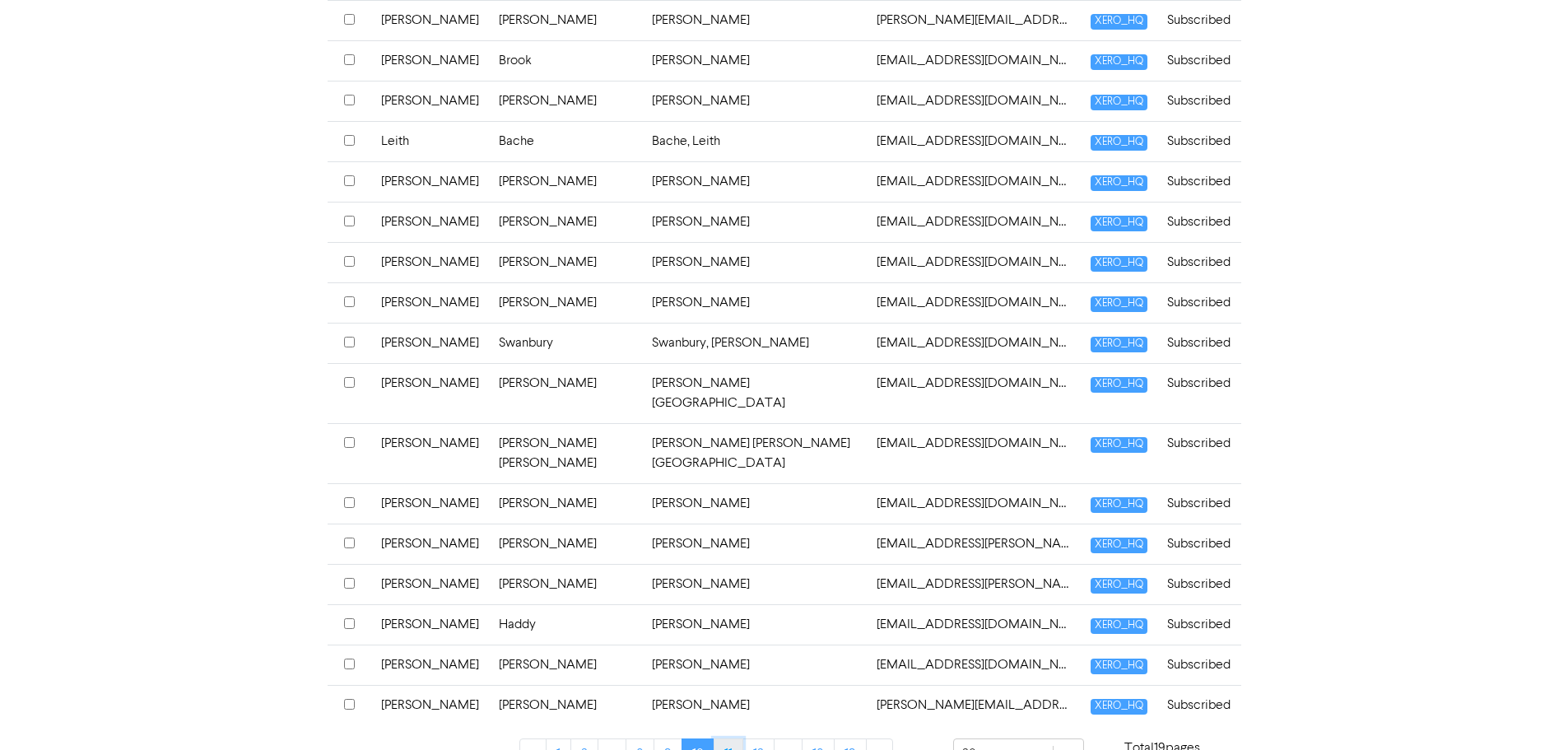
click at [728, 738] on link "11" at bounding box center [728, 754] width 30 height 31
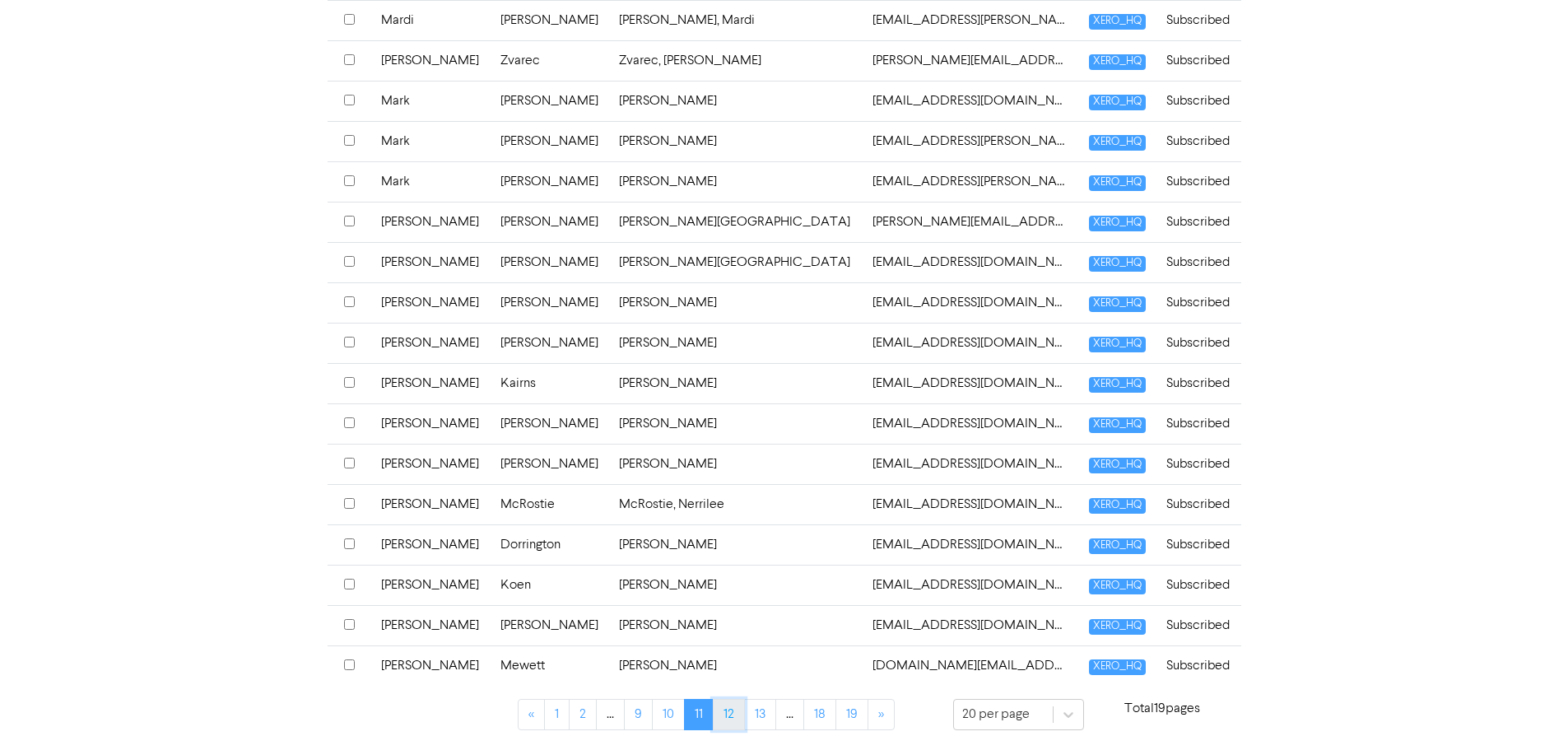
click at [726, 716] on link "12" at bounding box center [728, 714] width 32 height 31
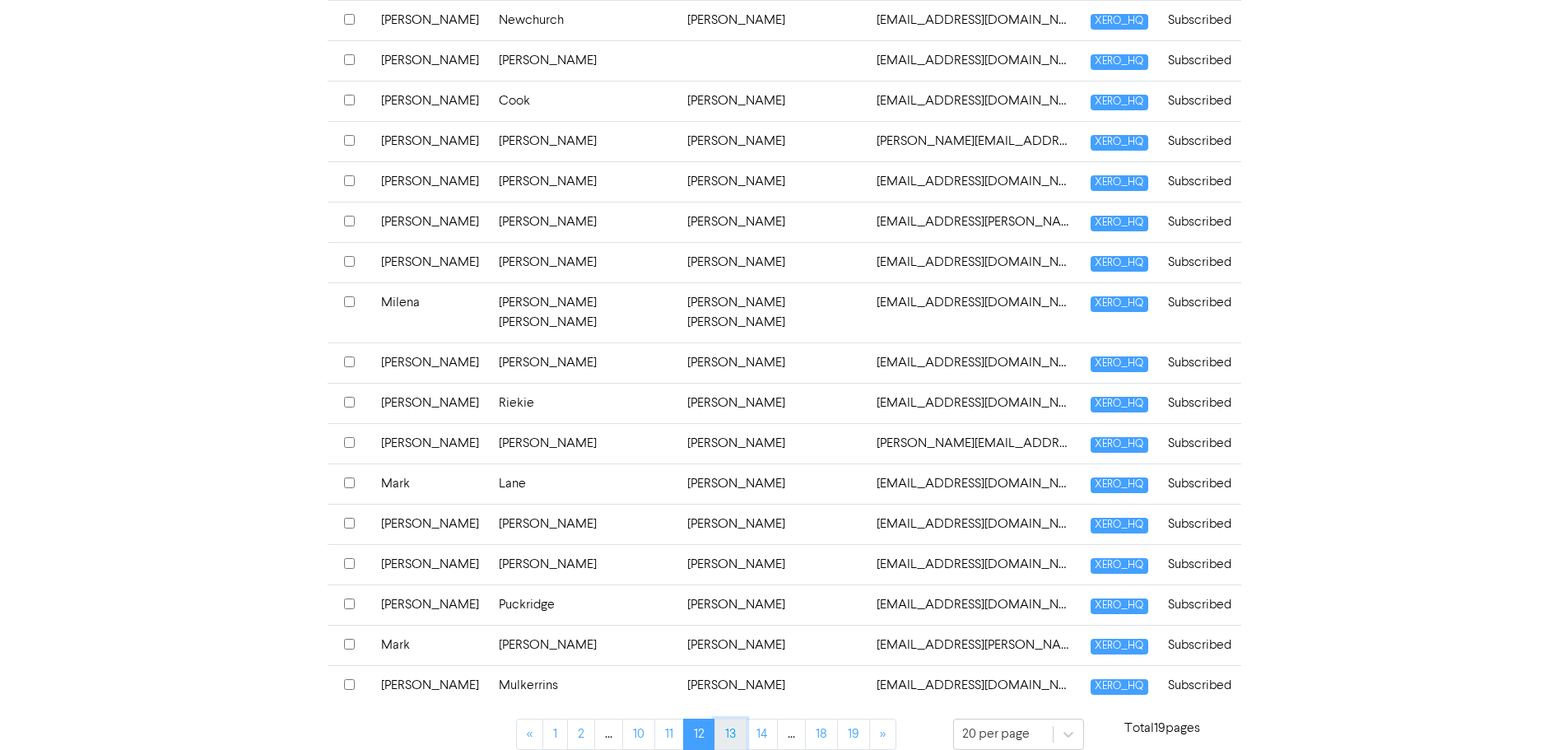
click at [731, 718] on link "13" at bounding box center [730, 734] width 32 height 31
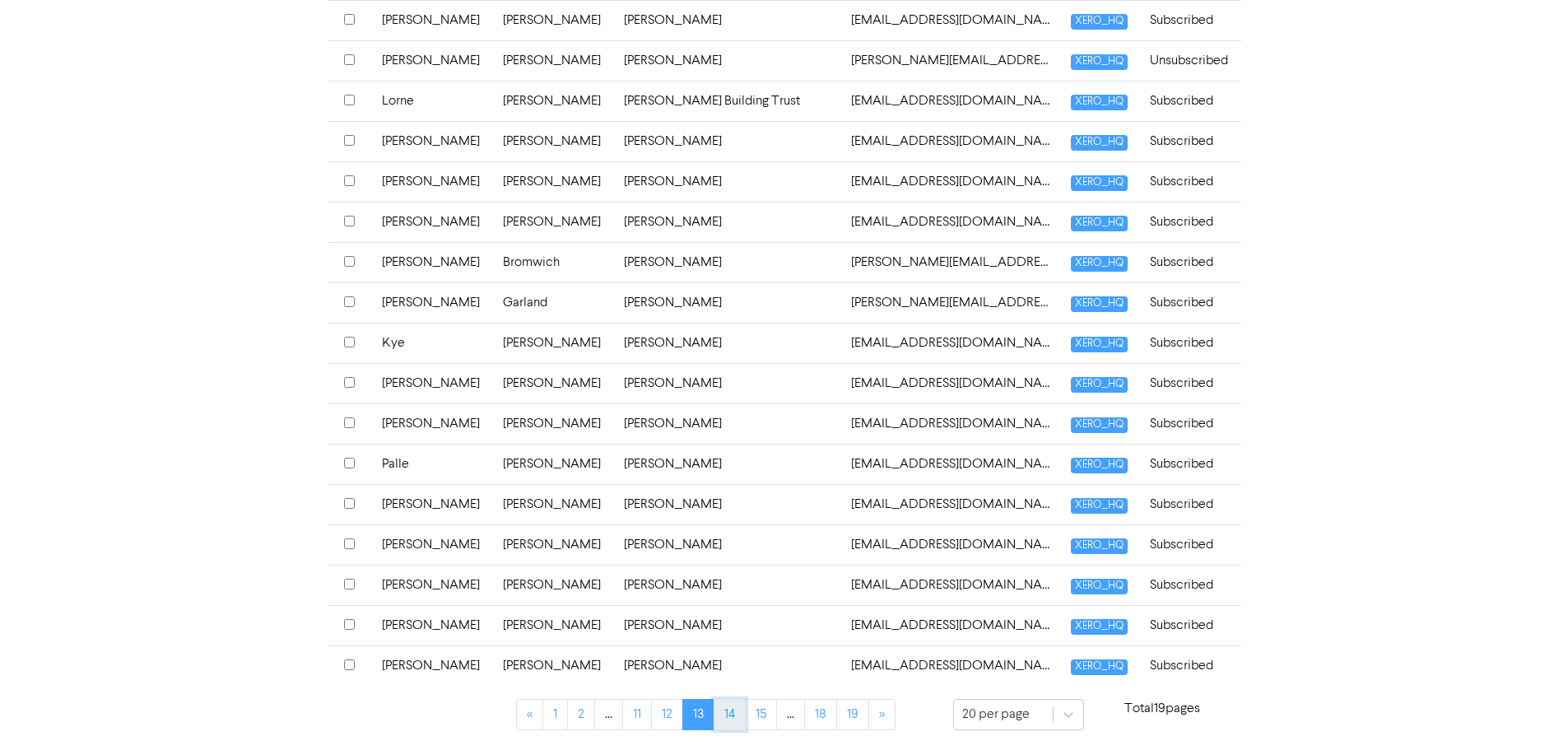
click at [733, 723] on link "14" at bounding box center [729, 714] width 32 height 31
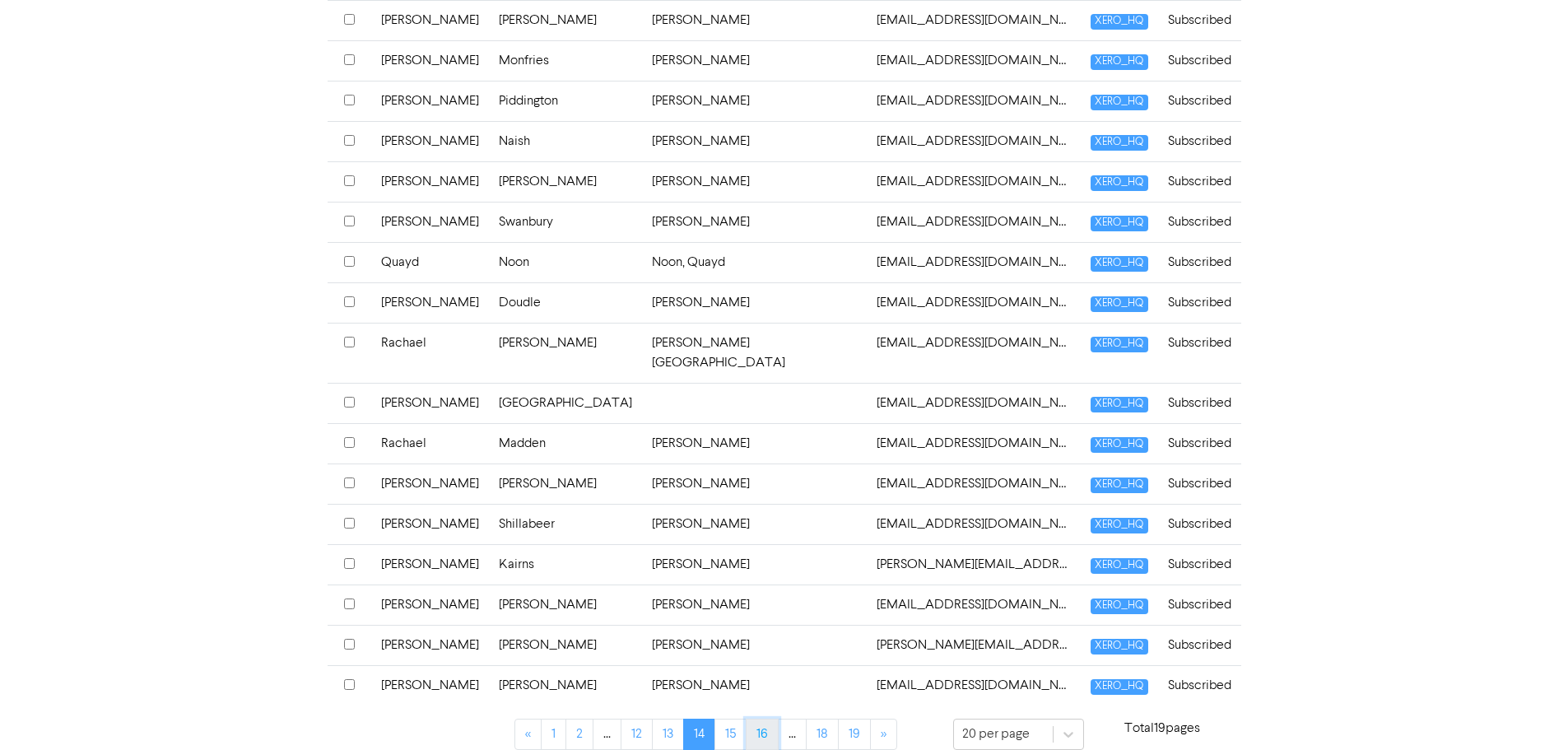
click at [759, 718] on link "16" at bounding box center [762, 734] width 33 height 31
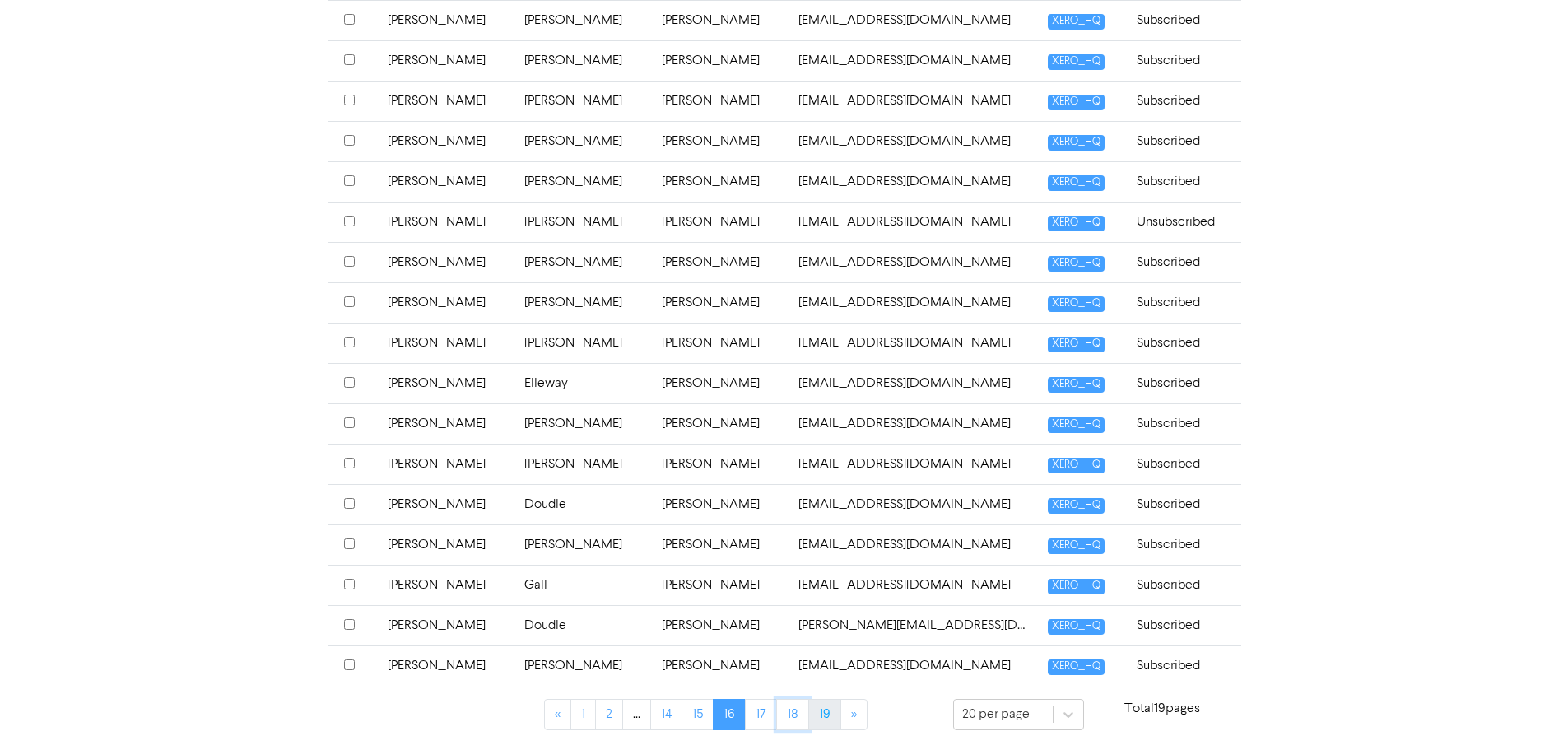
click at [793, 722] on link "18" at bounding box center [793, 714] width 33 height 31
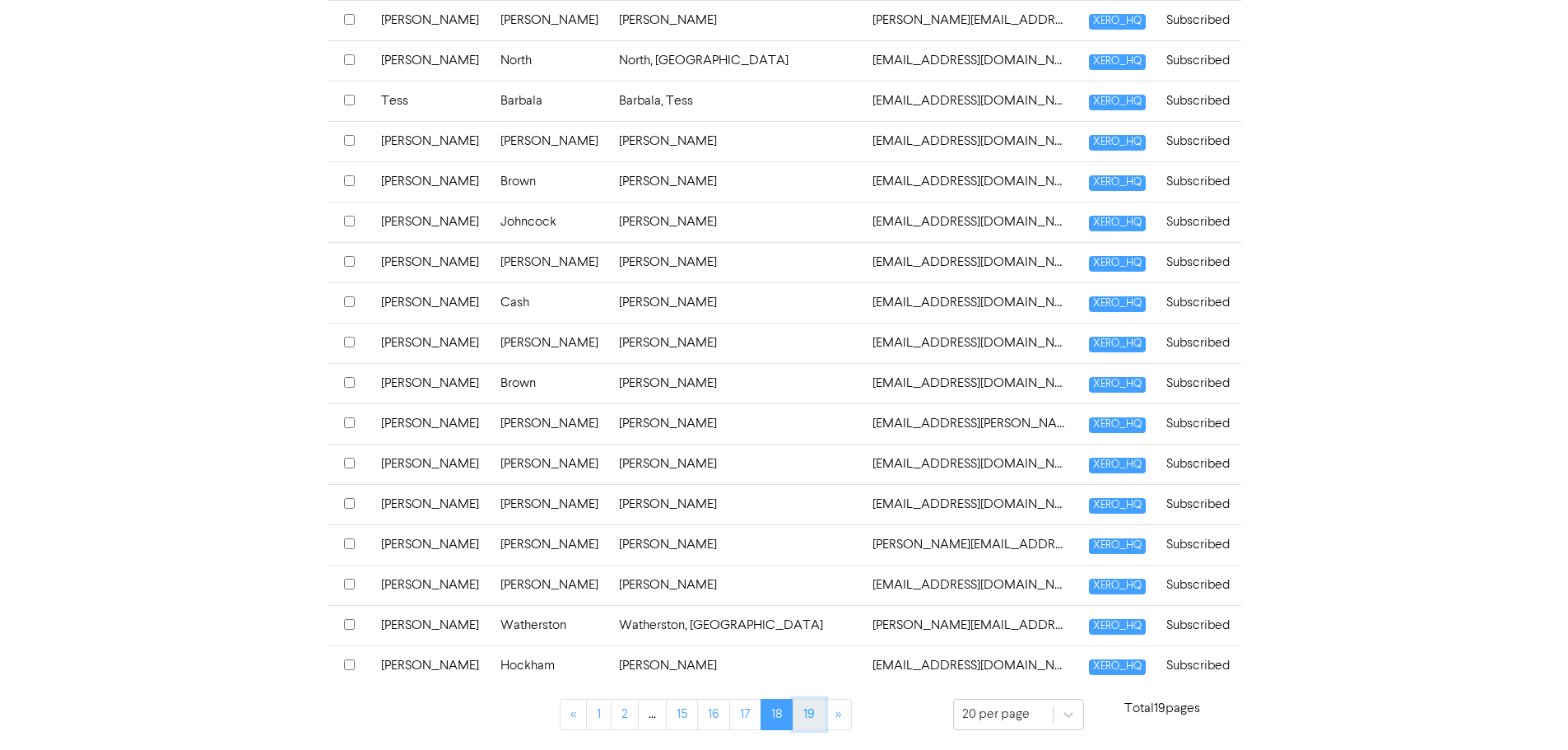
click at [815, 716] on link "19" at bounding box center [809, 714] width 33 height 31
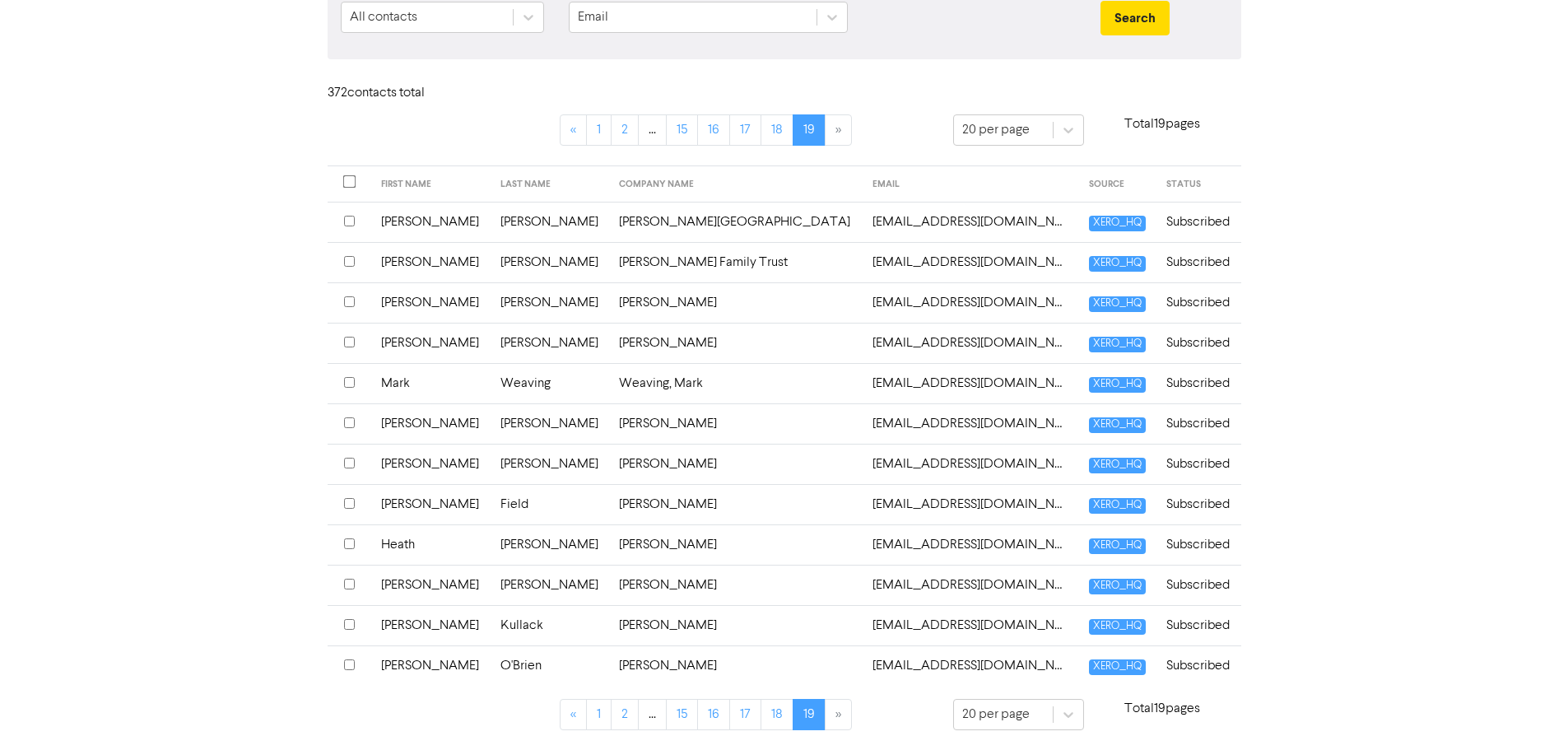
click at [405, 98] on h6 "372 contact s total" at bounding box center [393, 94] width 131 height 15
